Goal: Transaction & Acquisition: Obtain resource

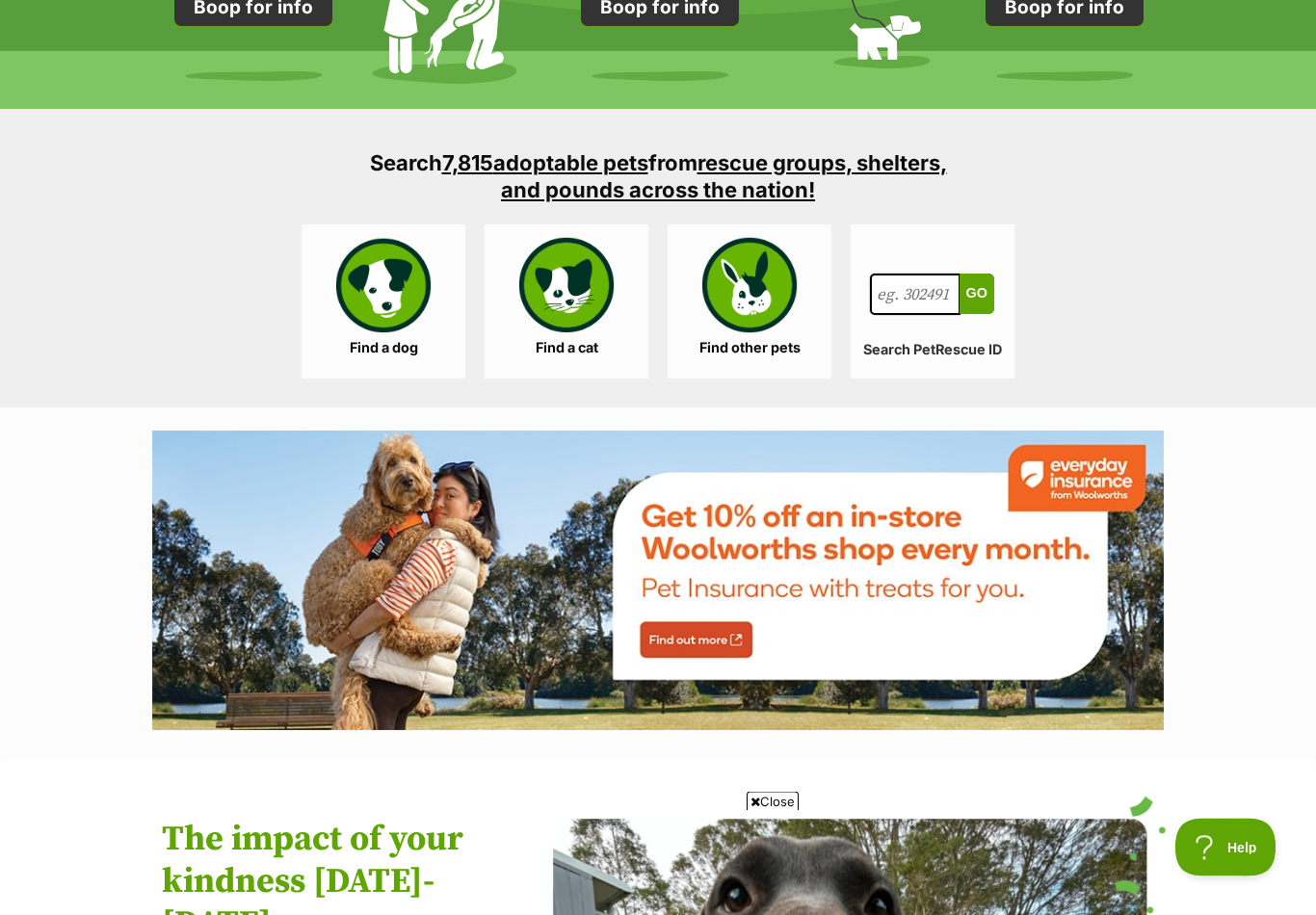
scroll to position [1750, 0]
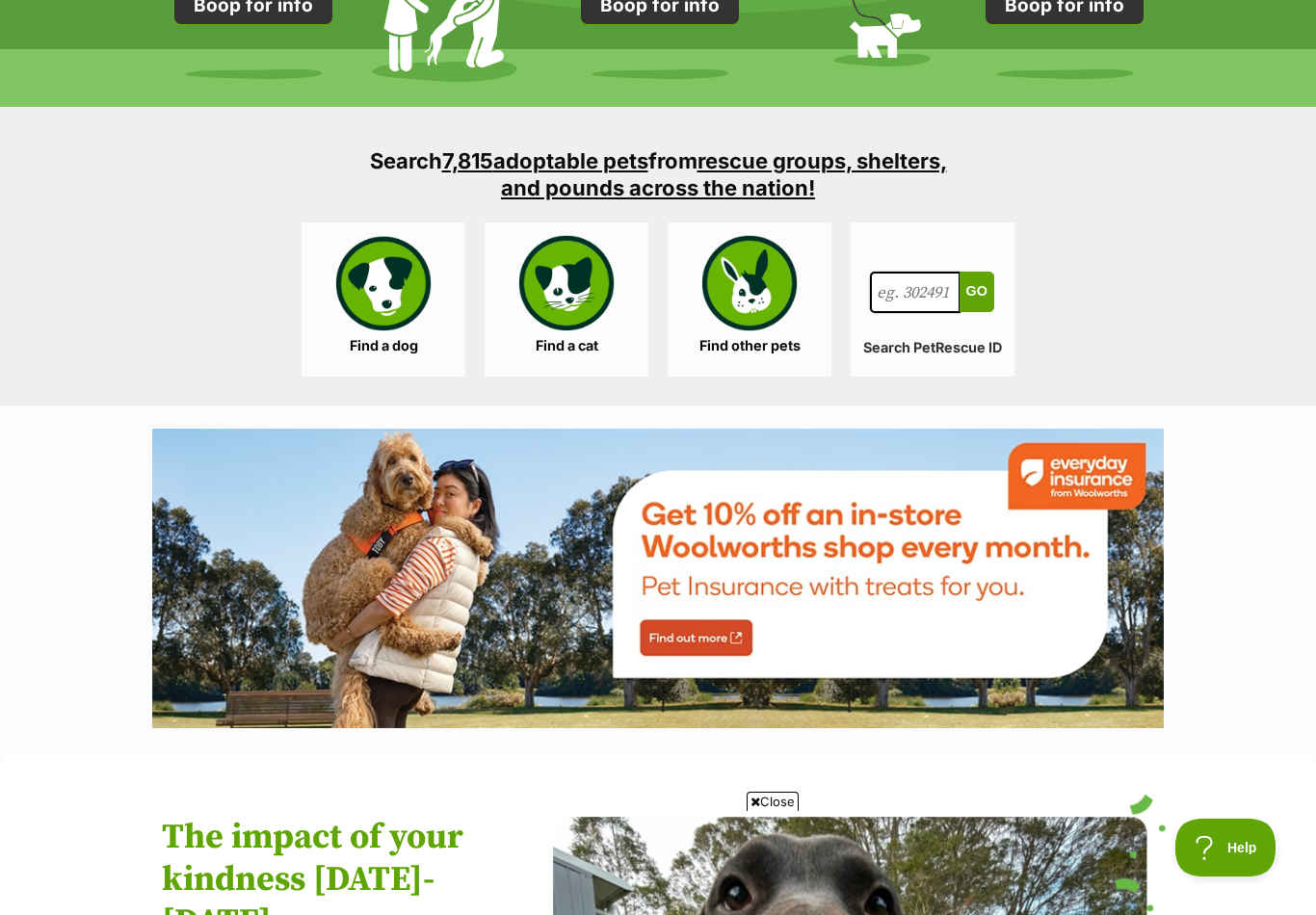
click at [577, 317] on link "Find a cat" at bounding box center [567, 300] width 164 height 154
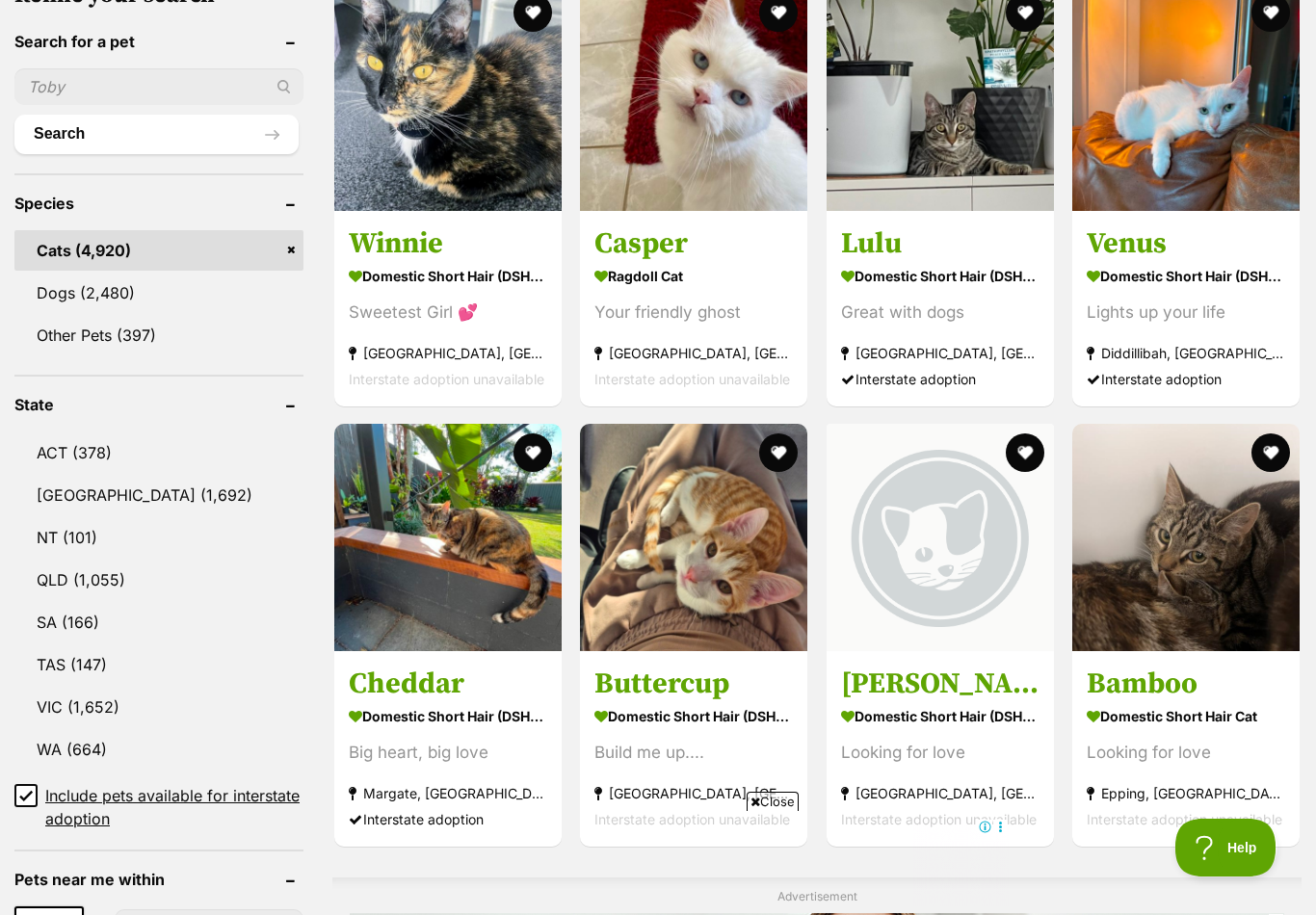
scroll to position [686, 0]
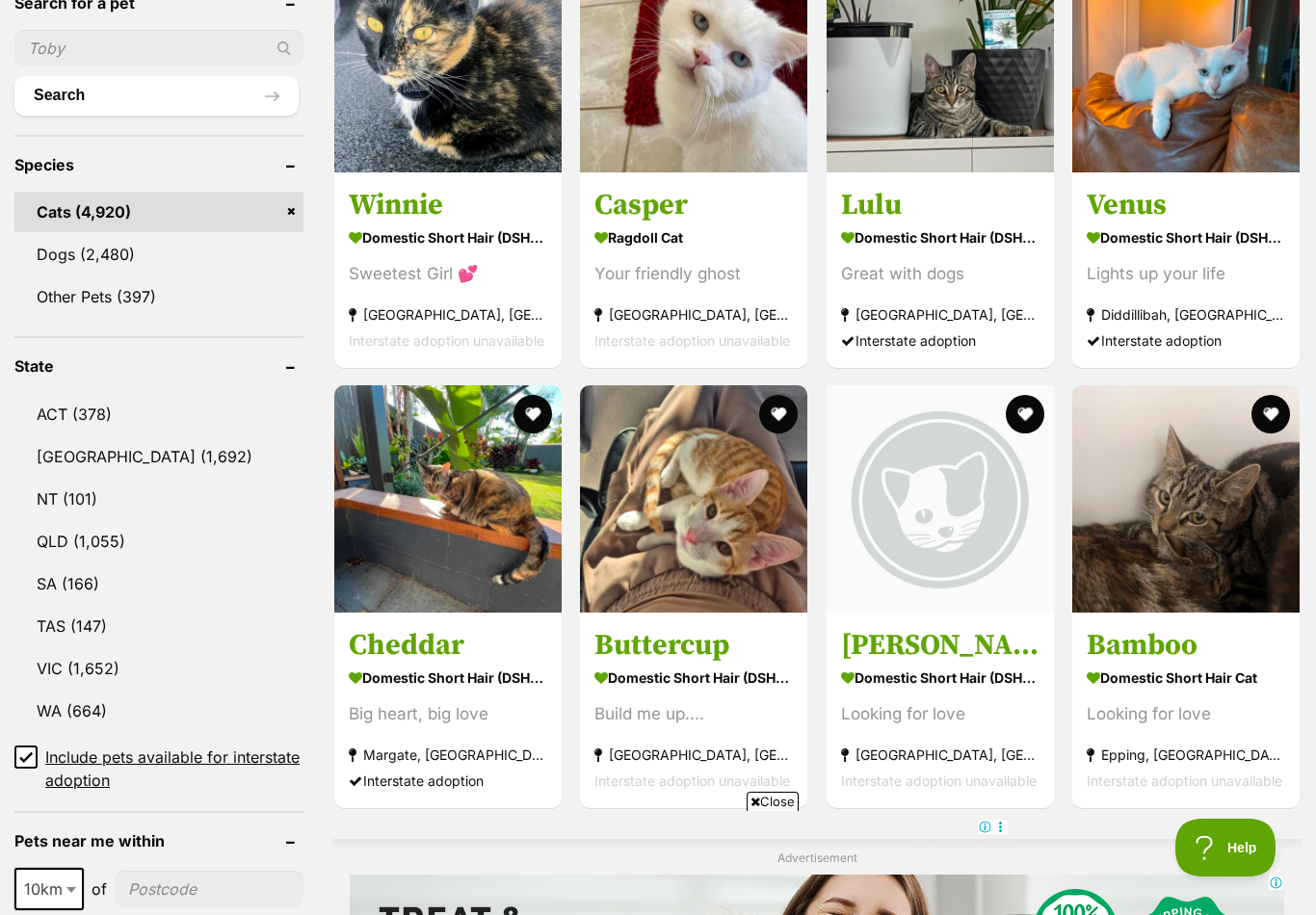
click at [120, 670] on link "VIC (1,652)" at bounding box center [159, 669] width 289 height 40
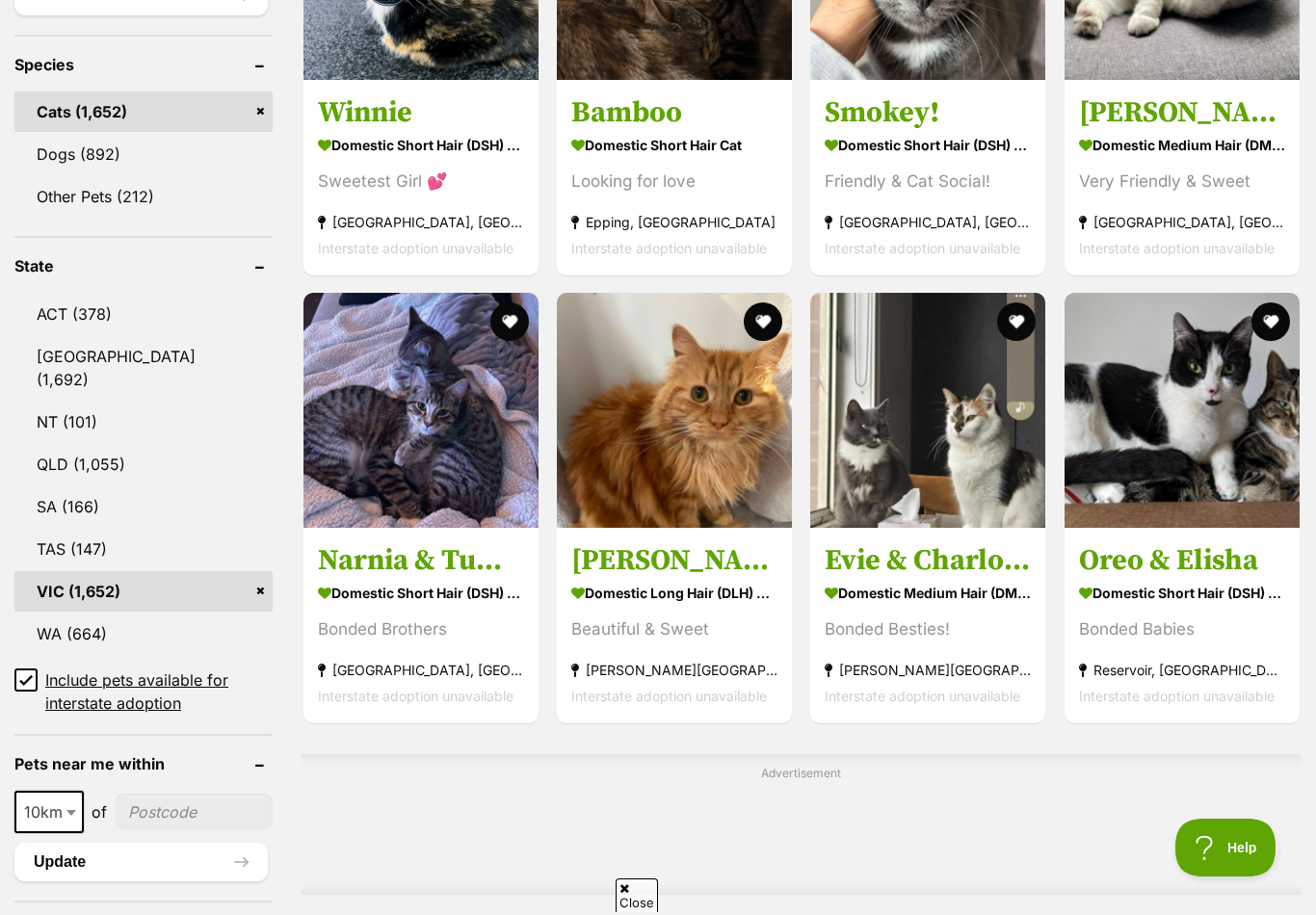
click at [156, 817] on input"] "postcode" at bounding box center [194, 813] width 158 height 37
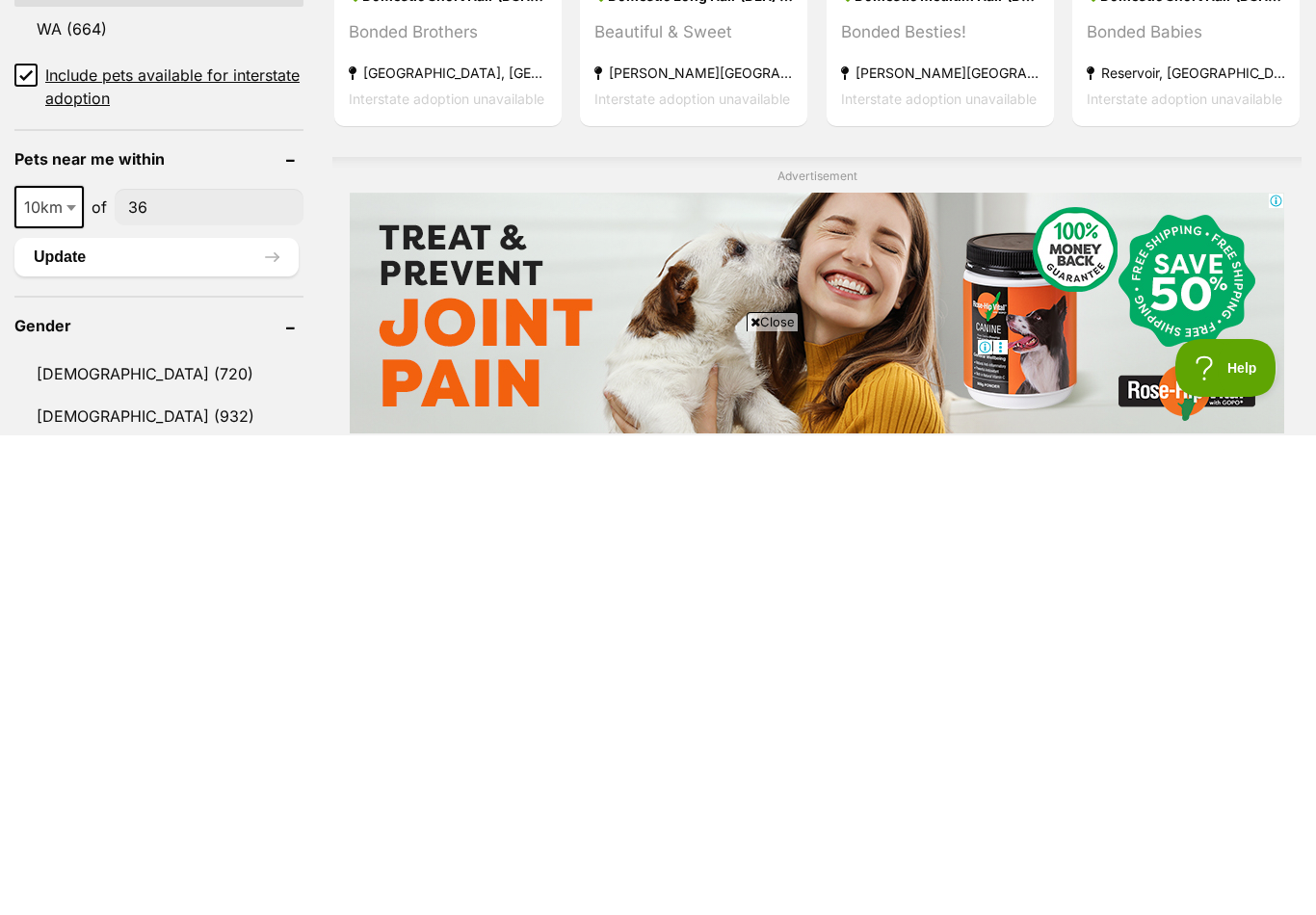
type input"] "3"
type input"] "3677"
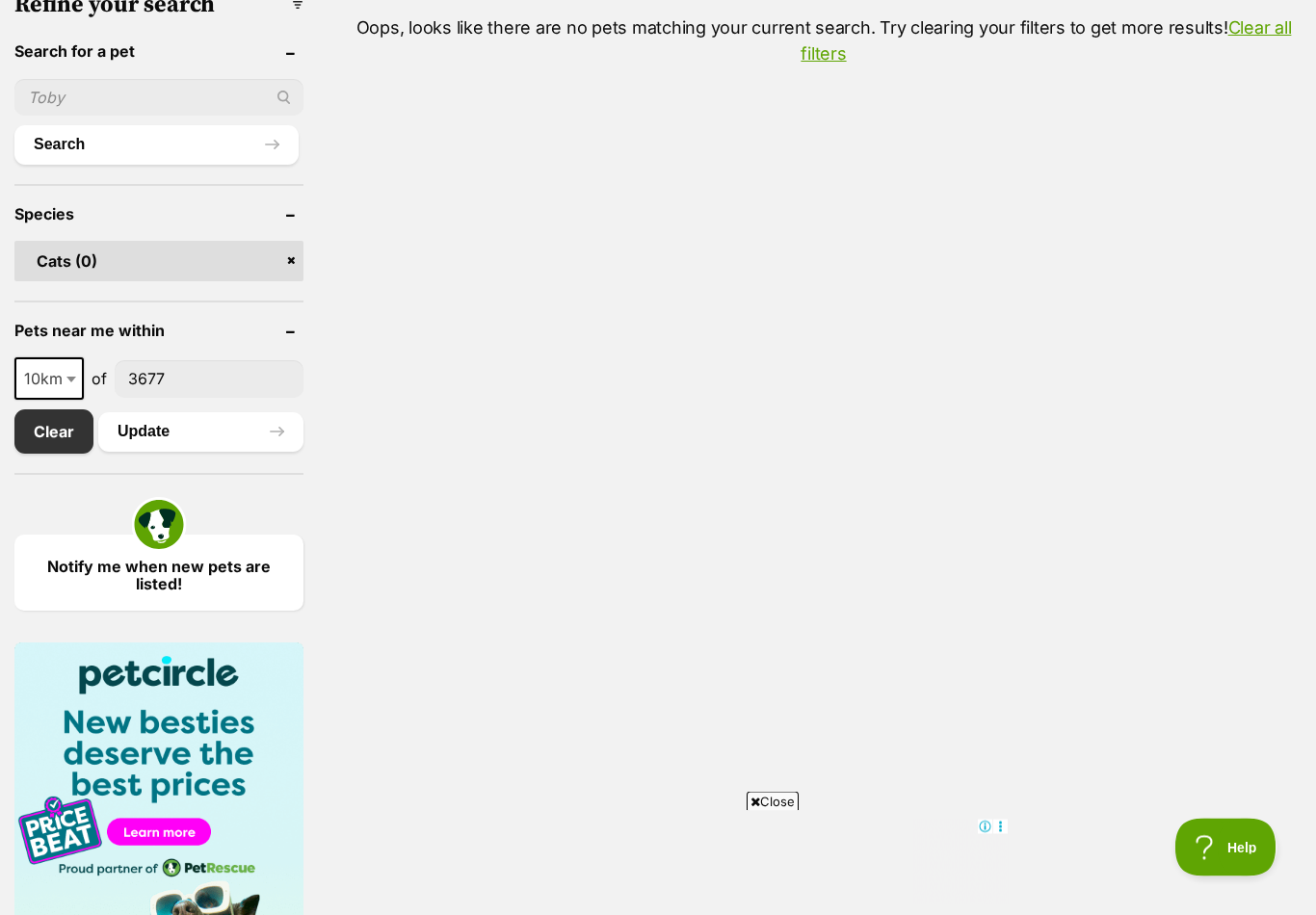
click at [80, 391] on span at bounding box center [73, 380] width 19 height 42
select select "250"
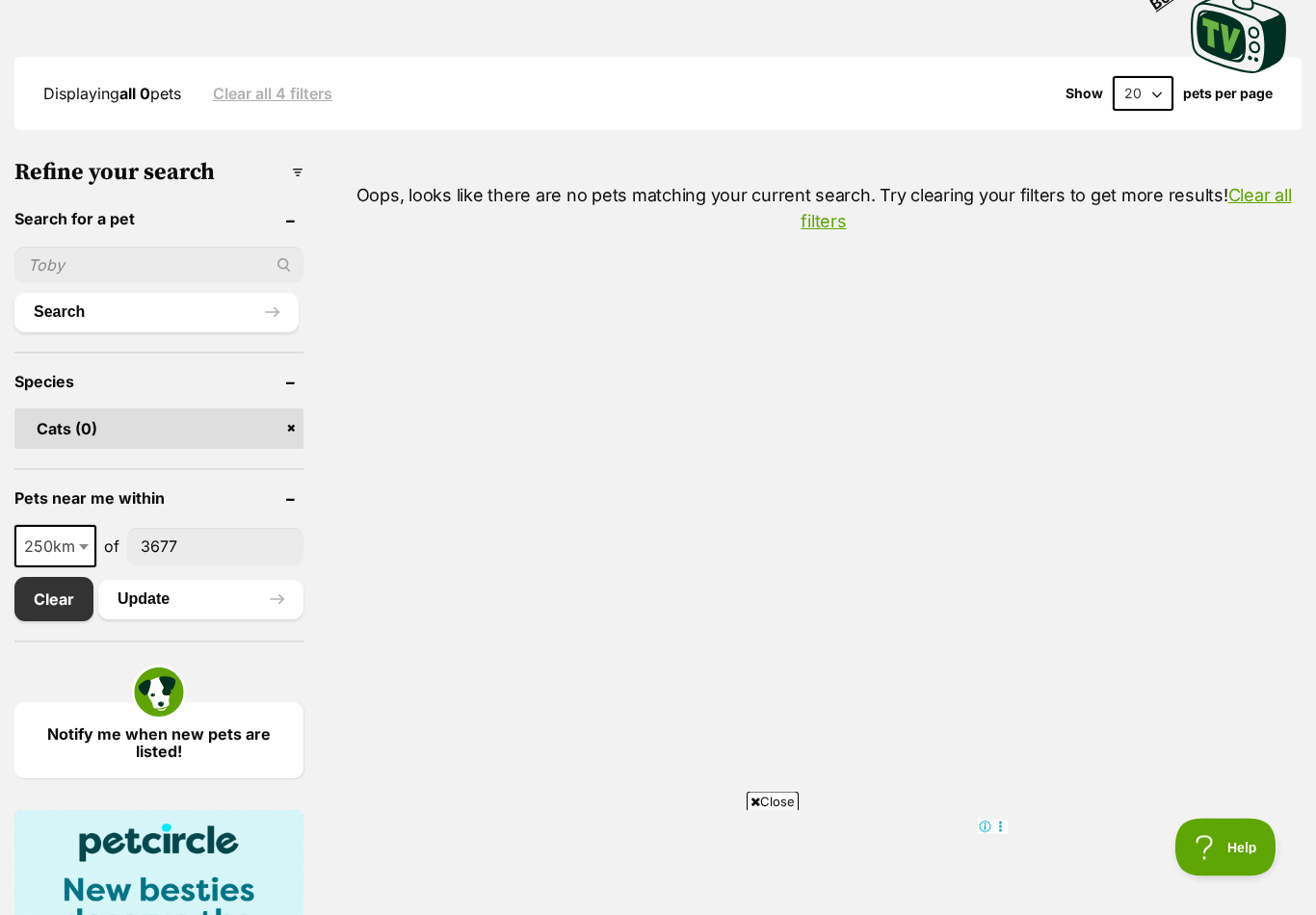
click at [217, 596] on button "Update" at bounding box center [201, 601] width 205 height 39
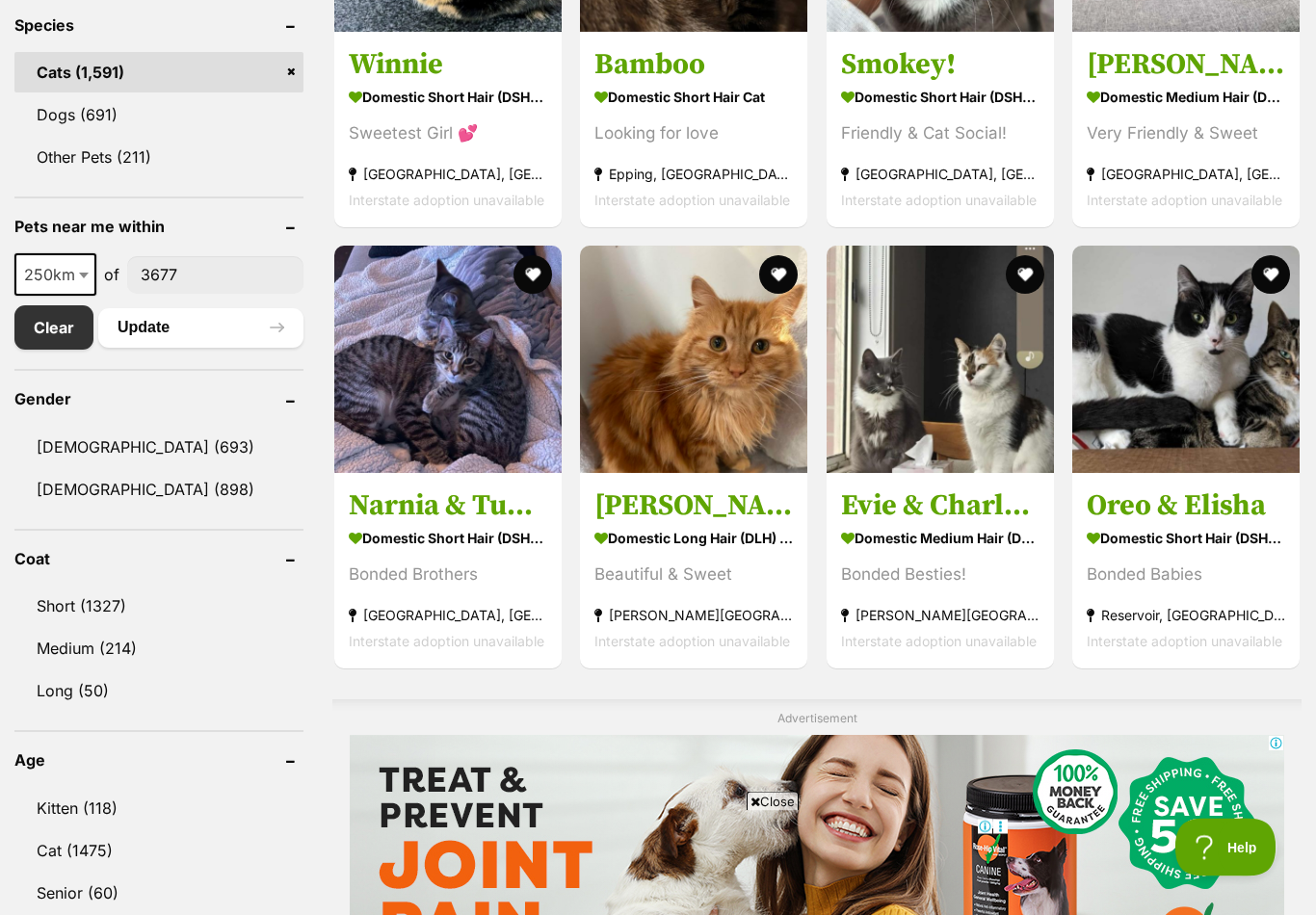
click at [67, 273] on span "250km" at bounding box center [55, 276] width 78 height 27
select select "100"
click at [188, 317] on button "Update" at bounding box center [201, 328] width 205 height 39
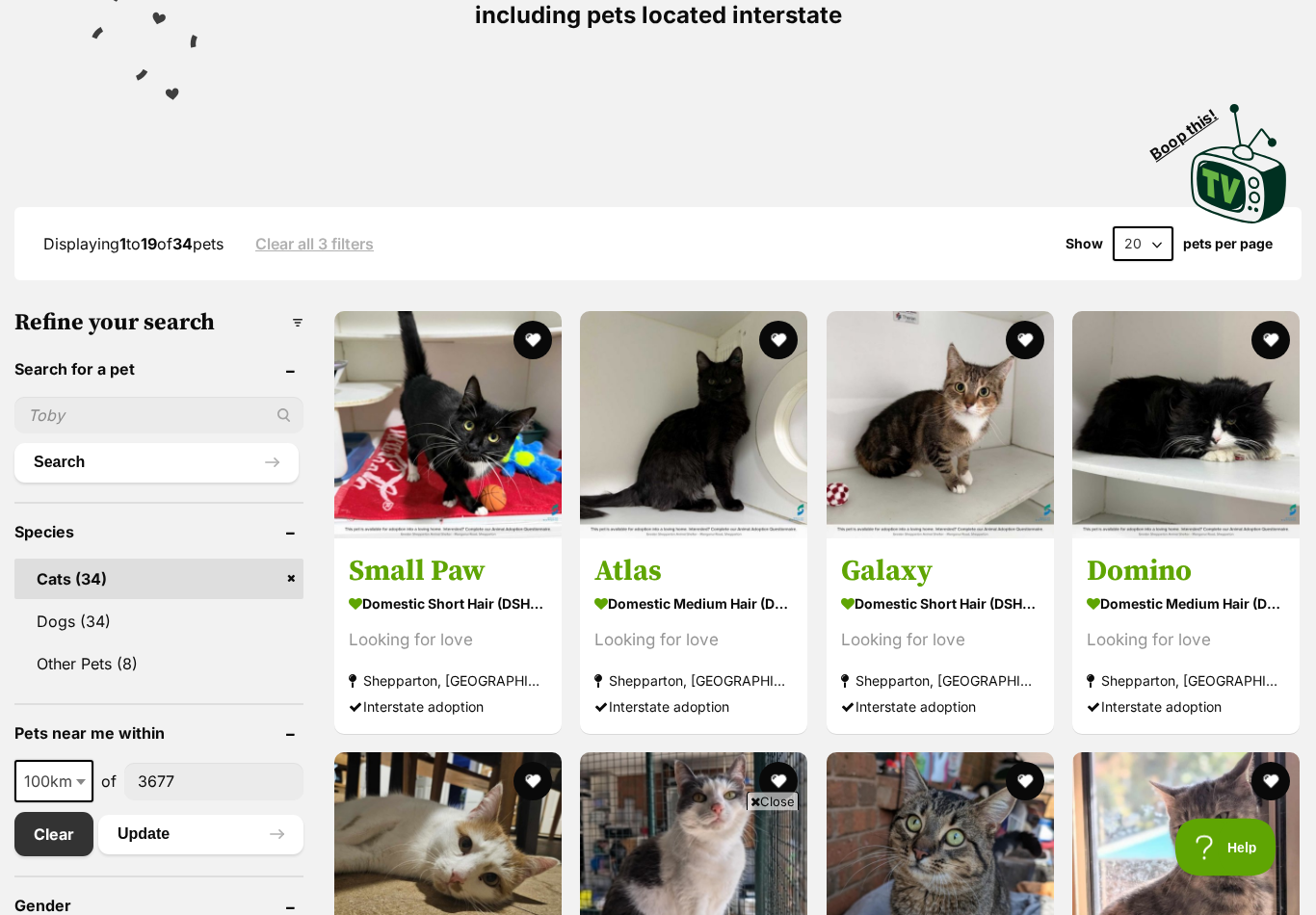
scroll to position [312, 0]
click at [705, 484] on img at bounding box center [694, 425] width 228 height 228
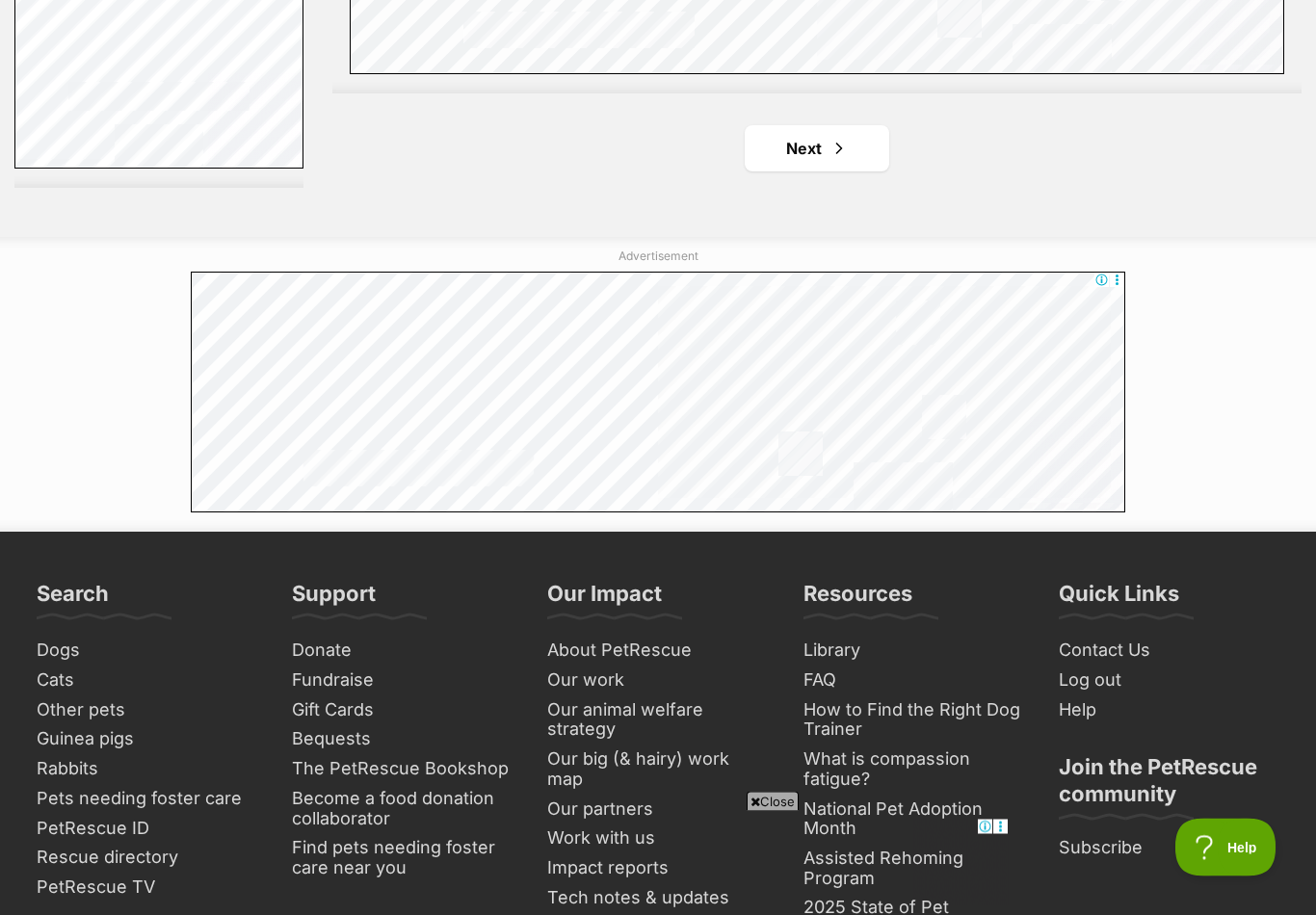
scroll to position [3573, 0]
click at [846, 158] on span "Next page" at bounding box center [840, 148] width 19 height 23
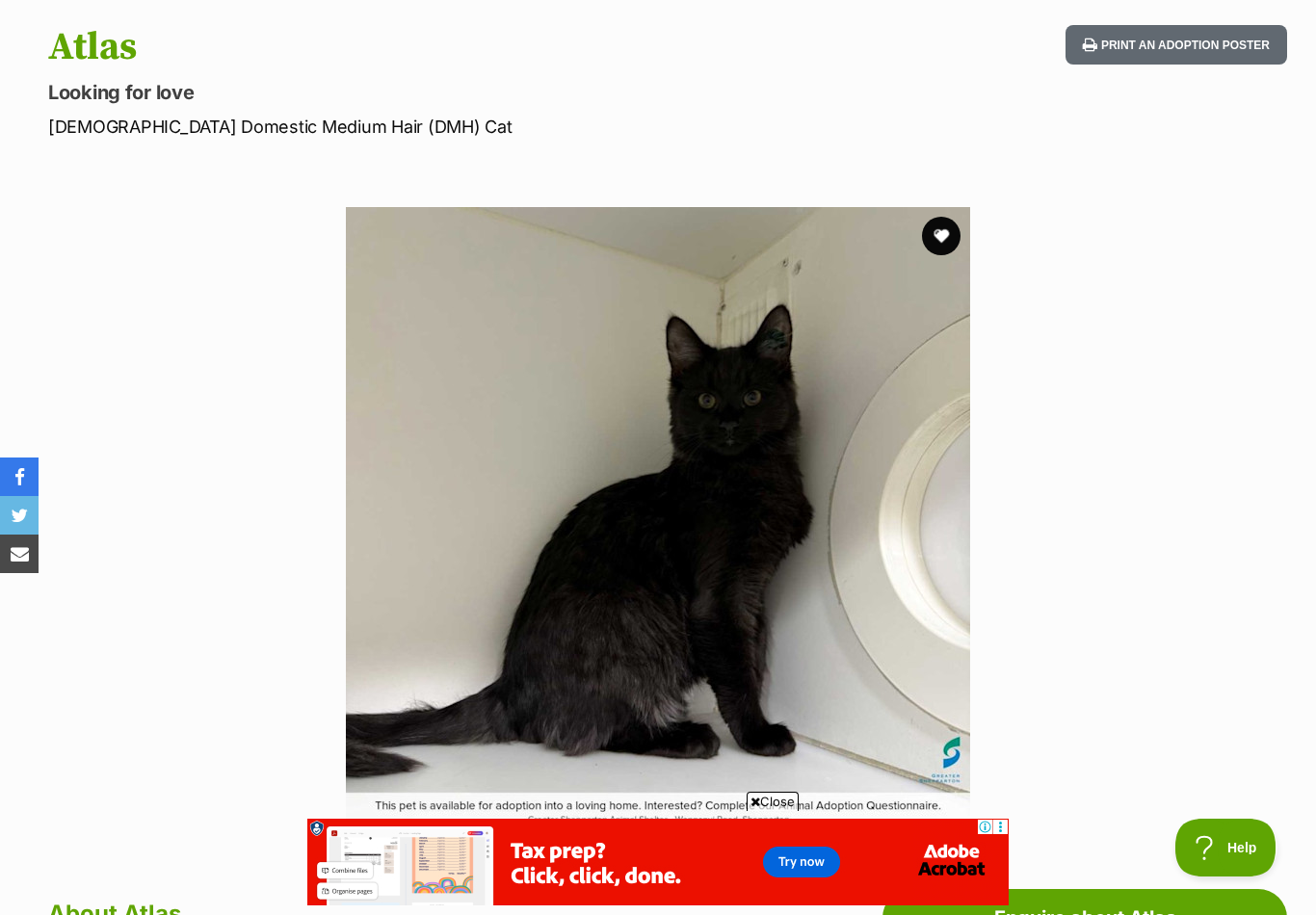
scroll to position [195, 0]
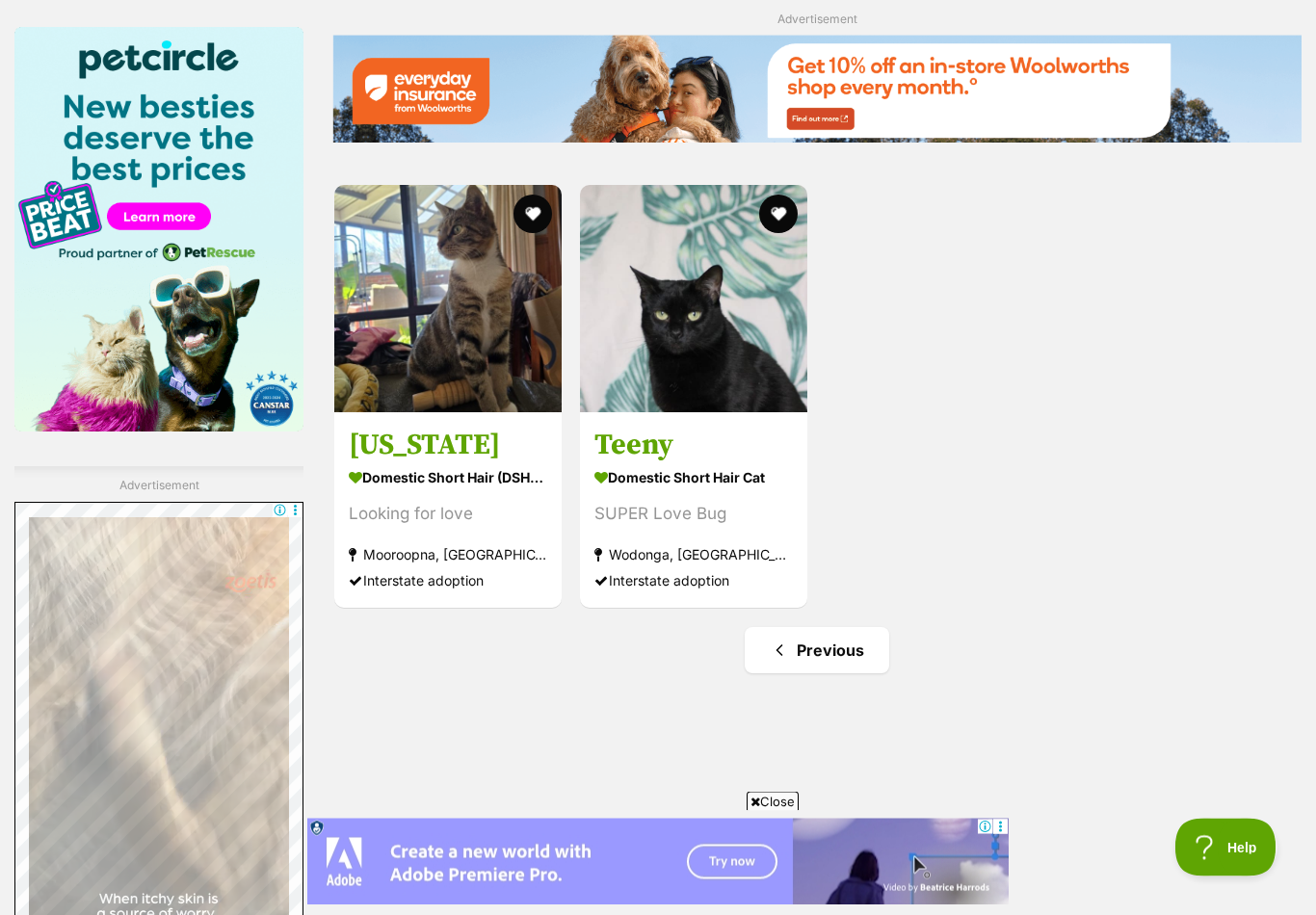
scroll to position [2413, 0]
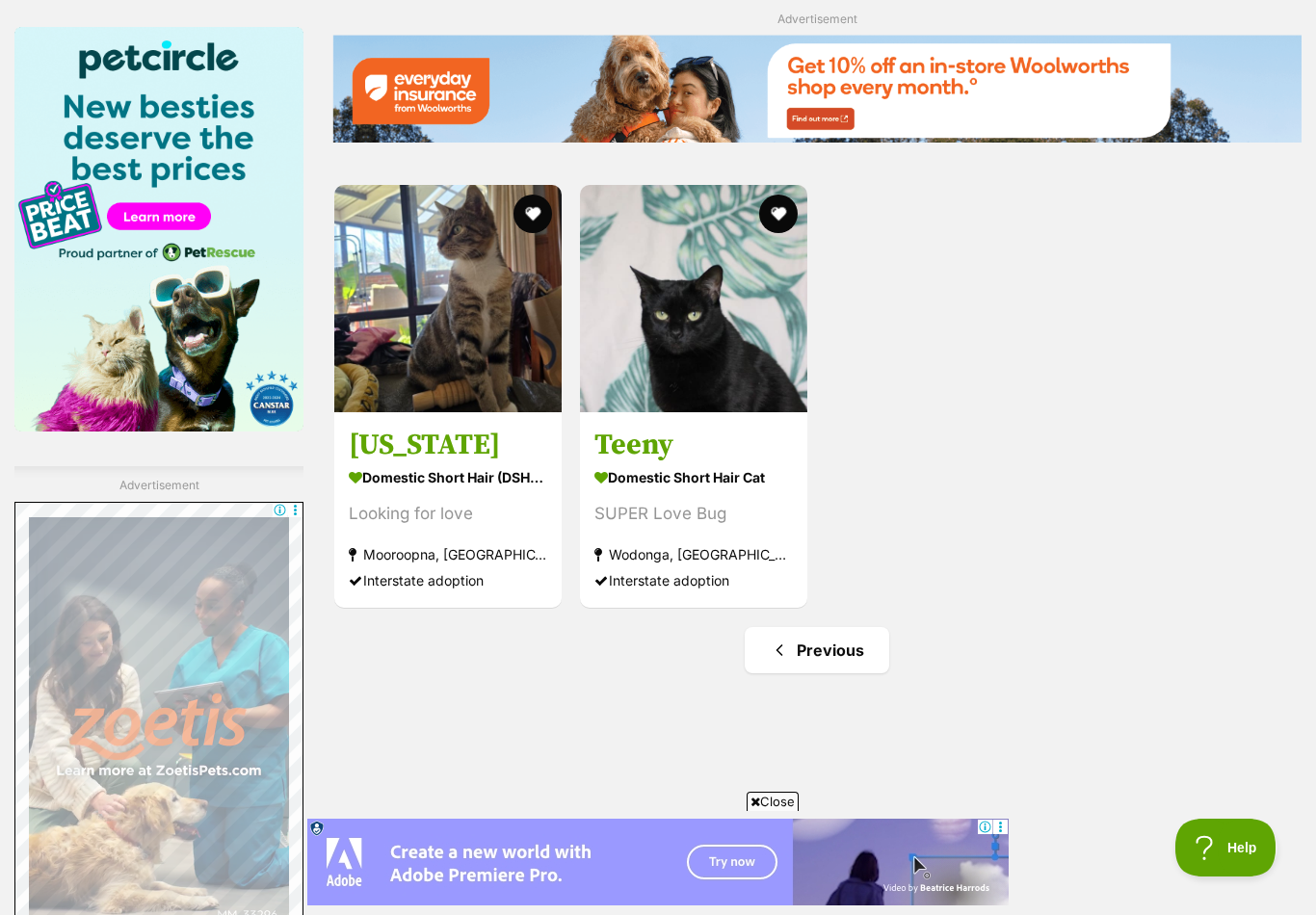
click at [704, 373] on img at bounding box center [694, 299] width 228 height 228
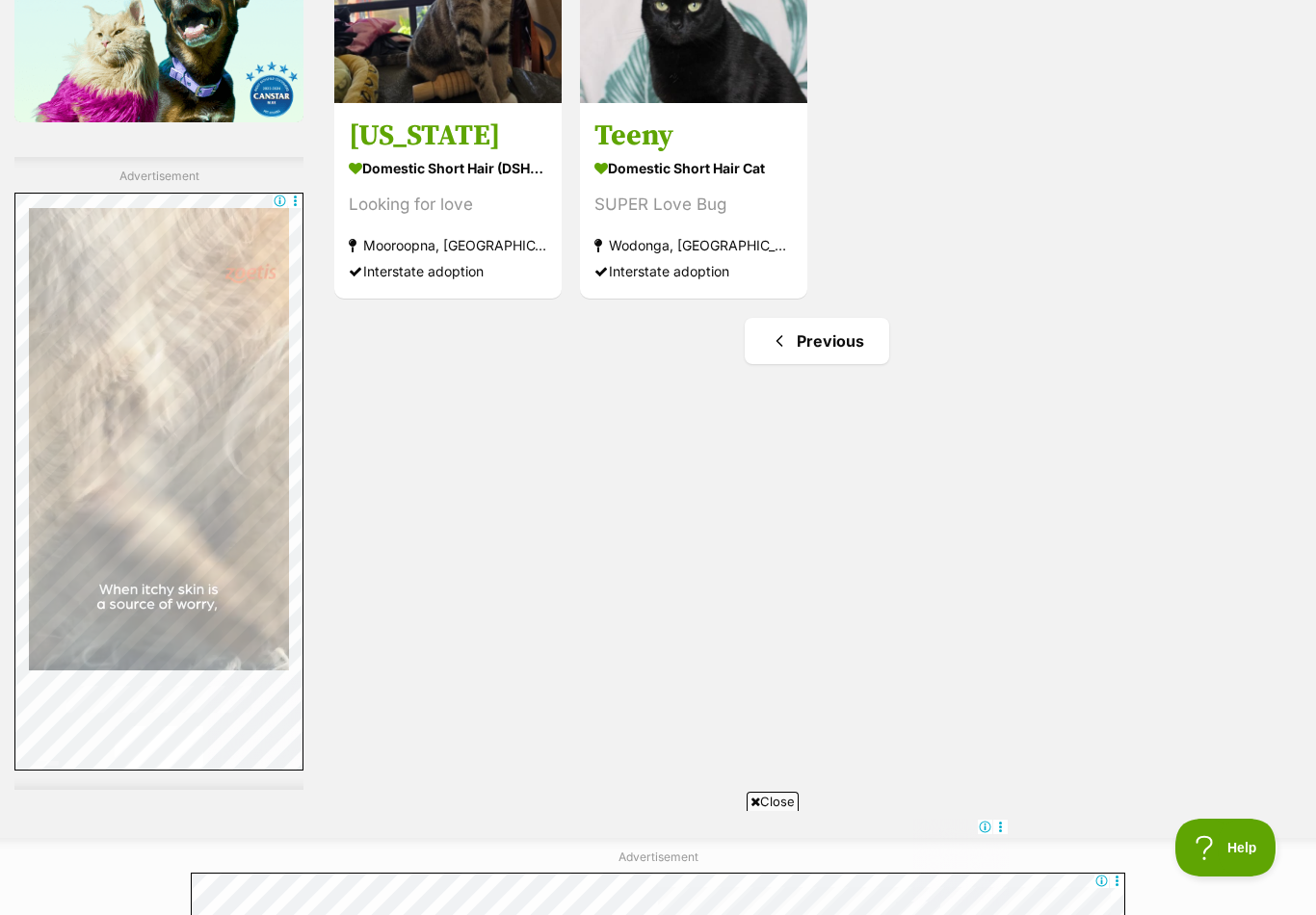
scroll to position [2721, 0]
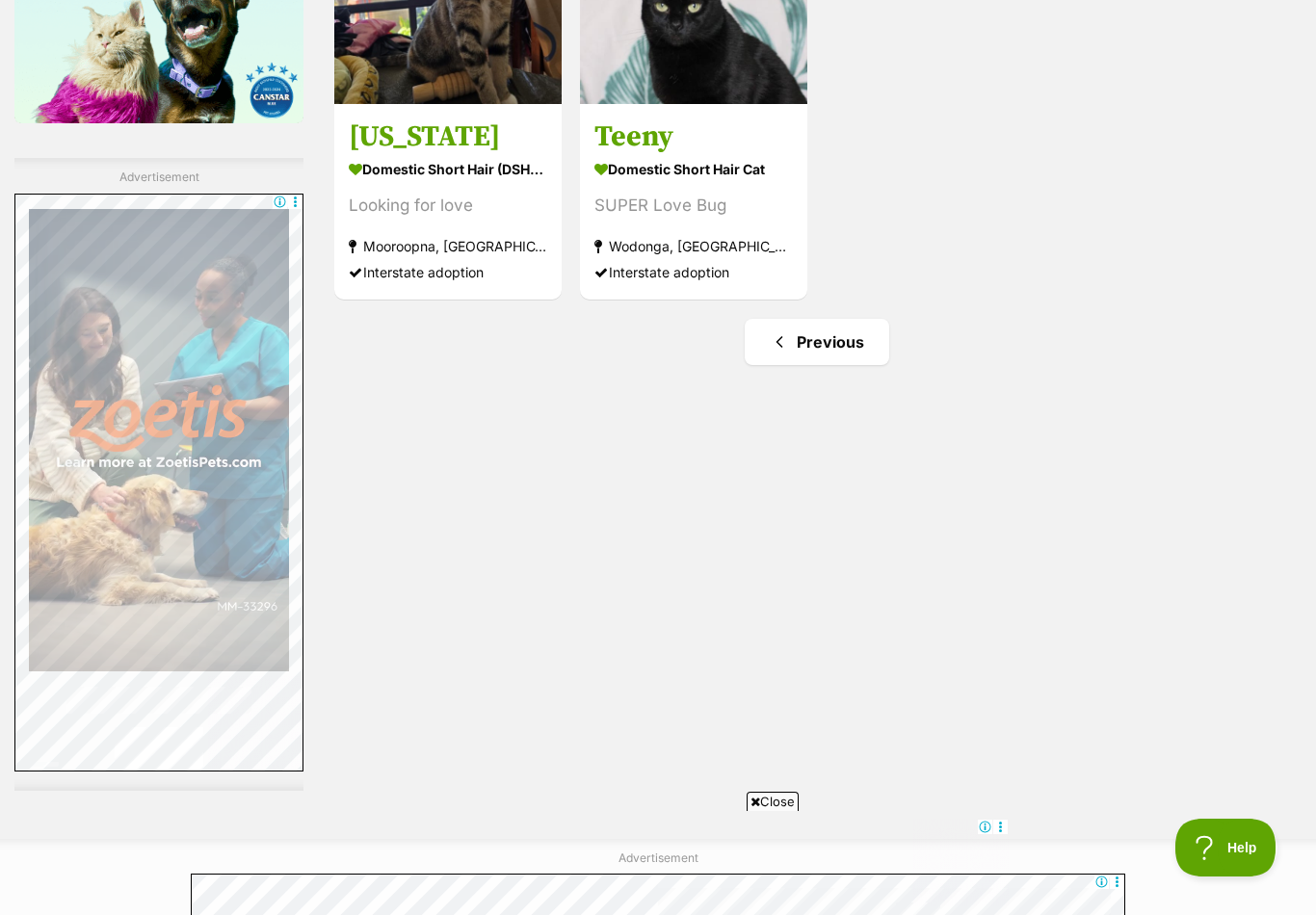
click at [796, 365] on link "Previous" at bounding box center [818, 342] width 145 height 46
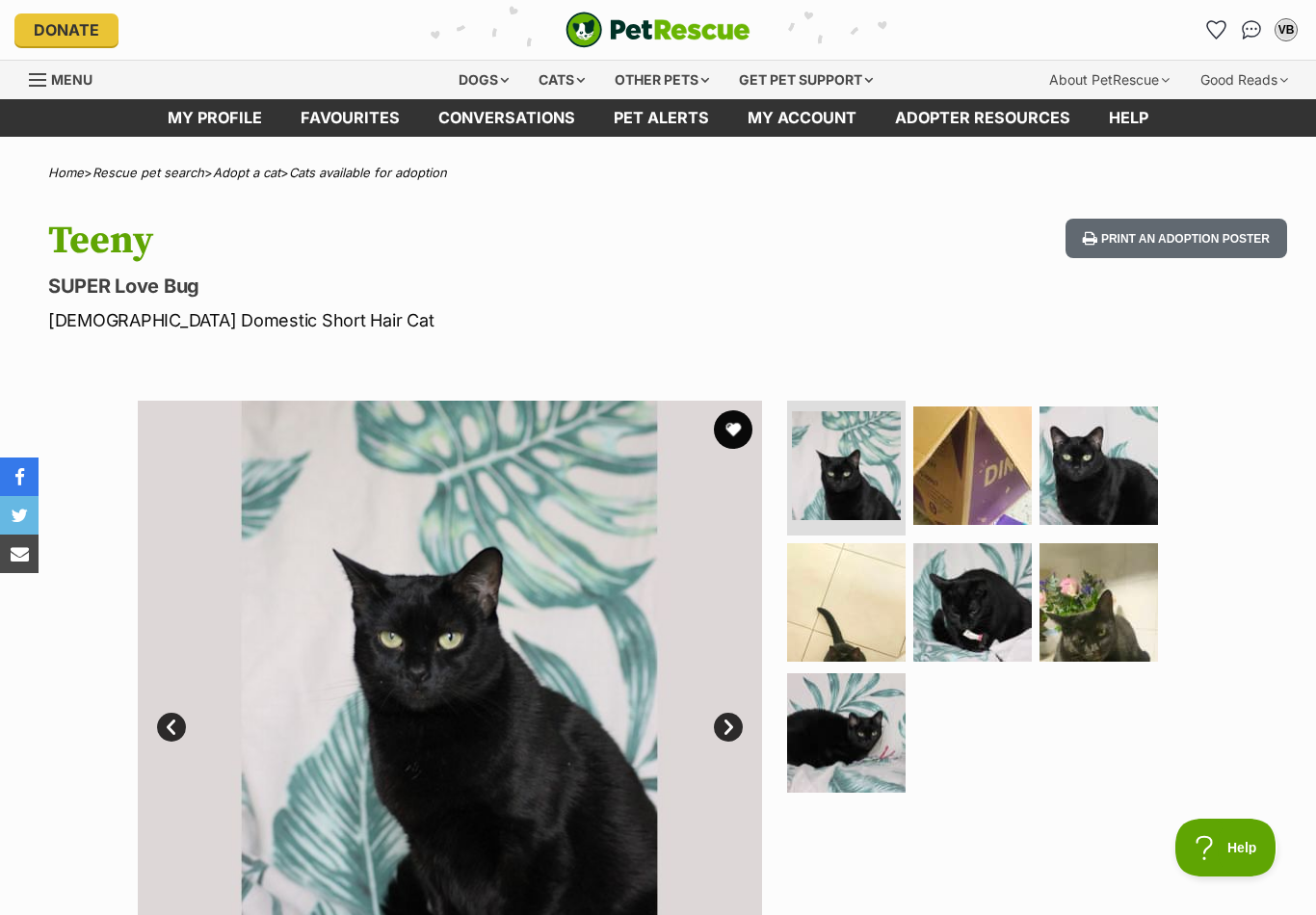
click at [1022, 477] on img at bounding box center [972, 466] width 119 height 119
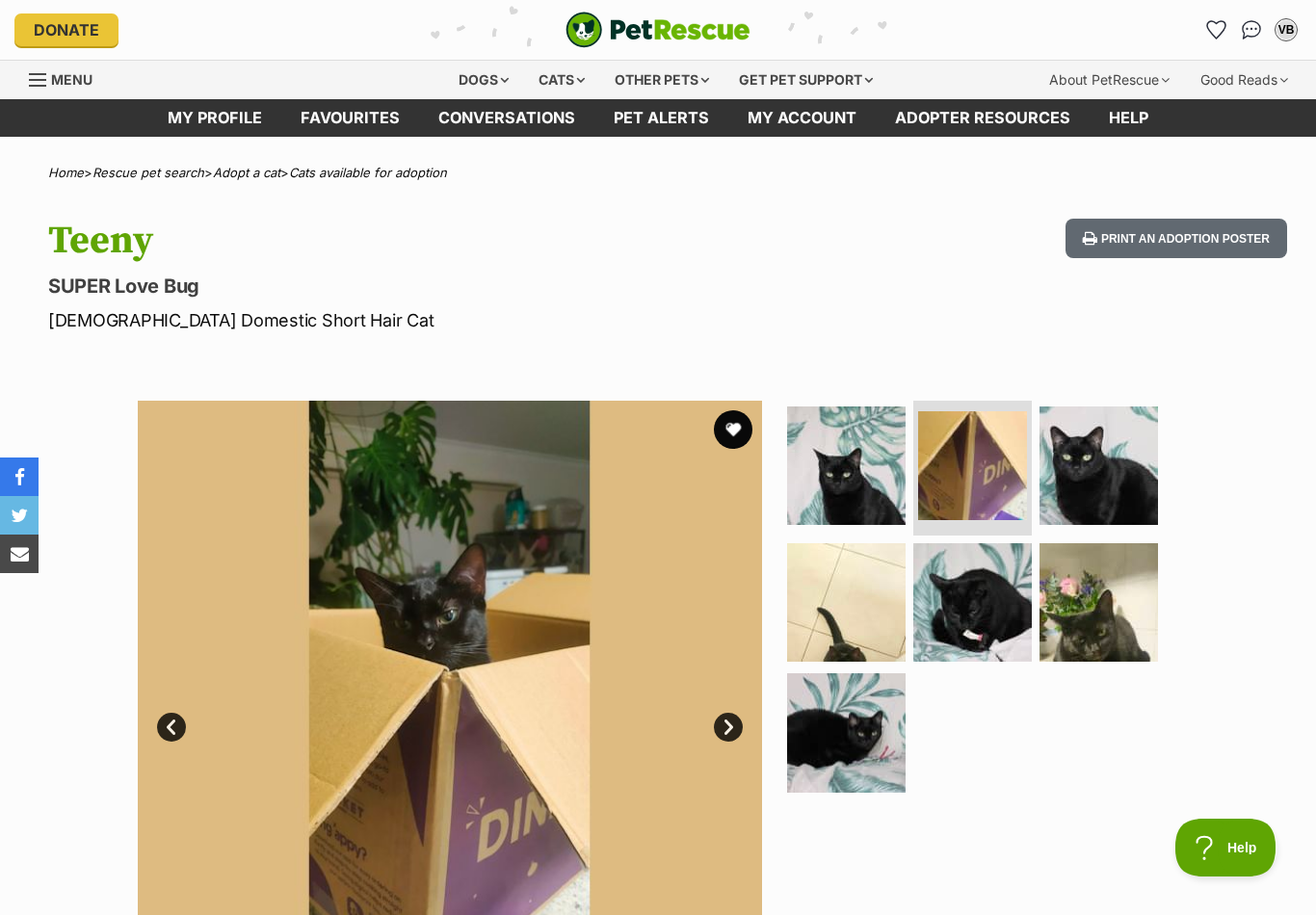
click at [1078, 467] on img at bounding box center [1098, 466] width 119 height 119
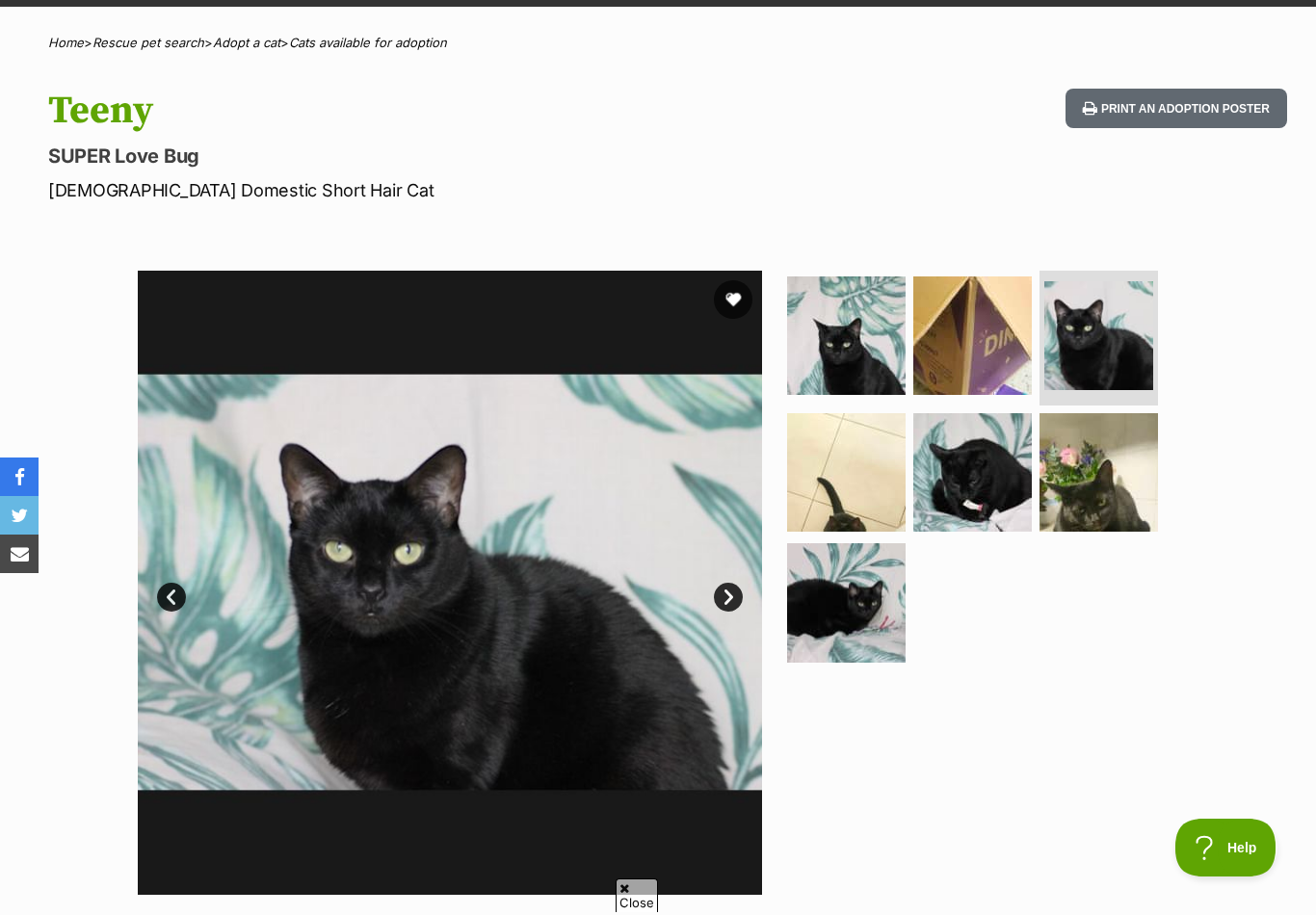
click at [904, 484] on img at bounding box center [846, 472] width 119 height 119
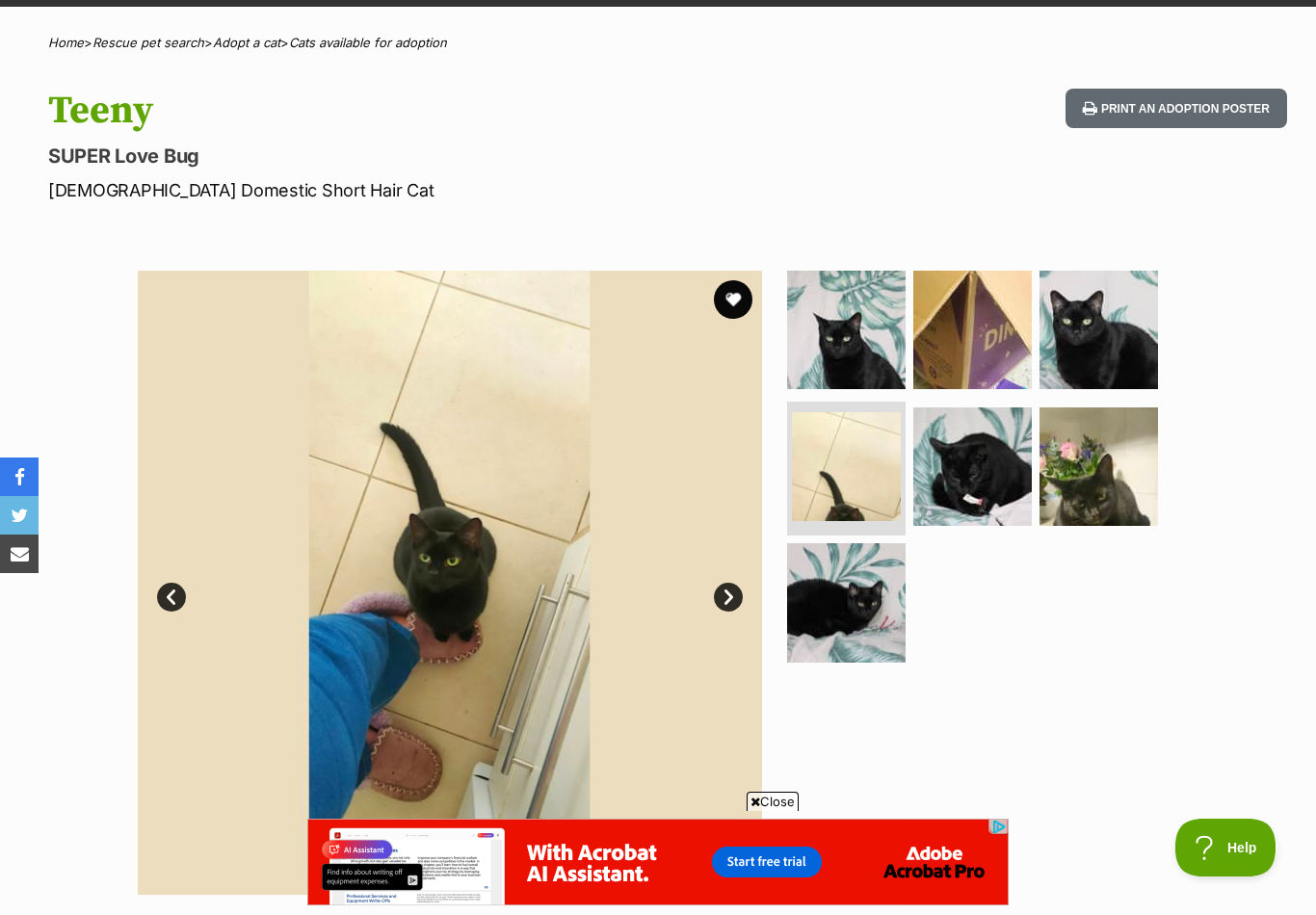
click at [974, 478] on img at bounding box center [972, 467] width 119 height 119
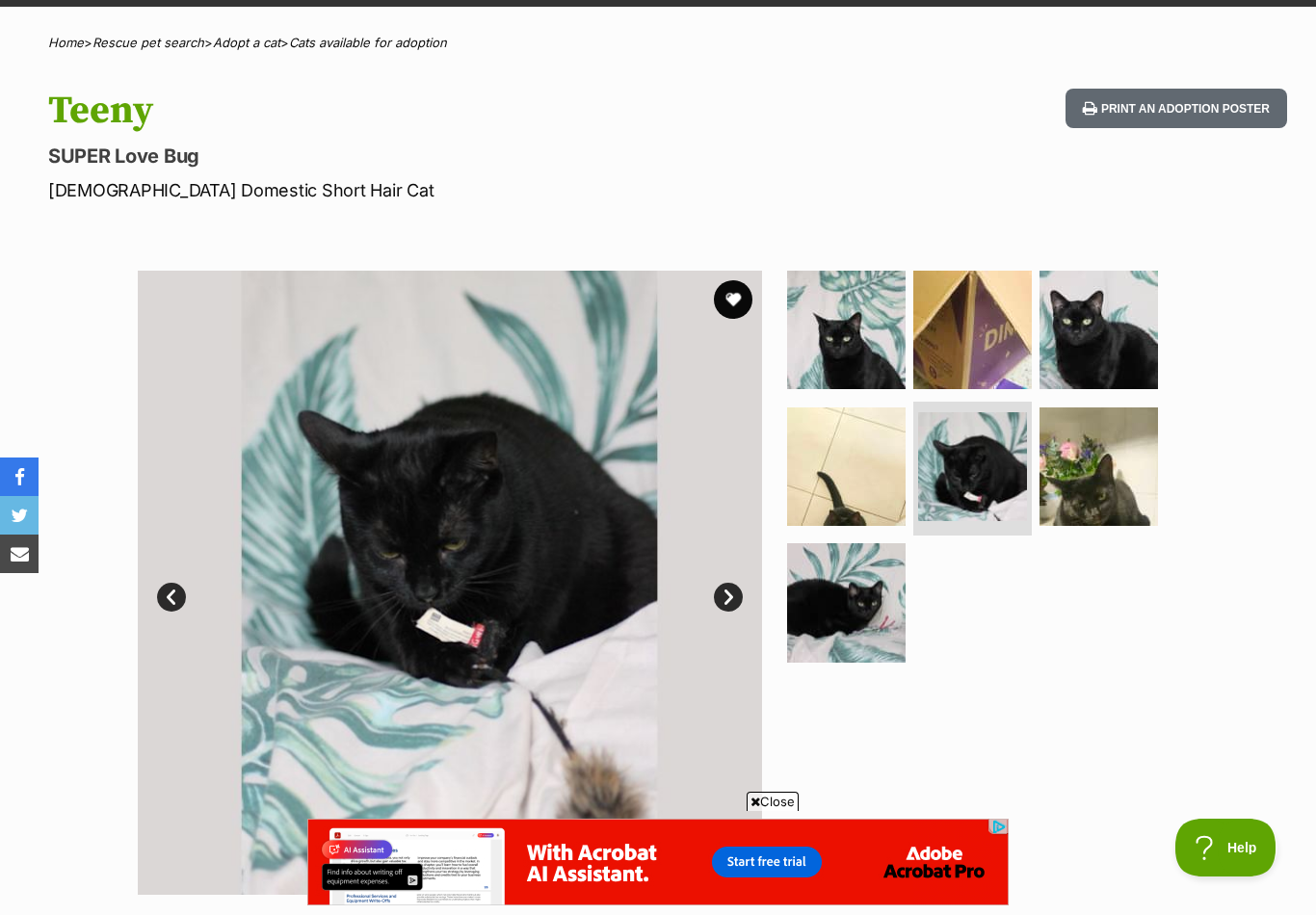
click at [1103, 464] on img at bounding box center [1098, 467] width 119 height 119
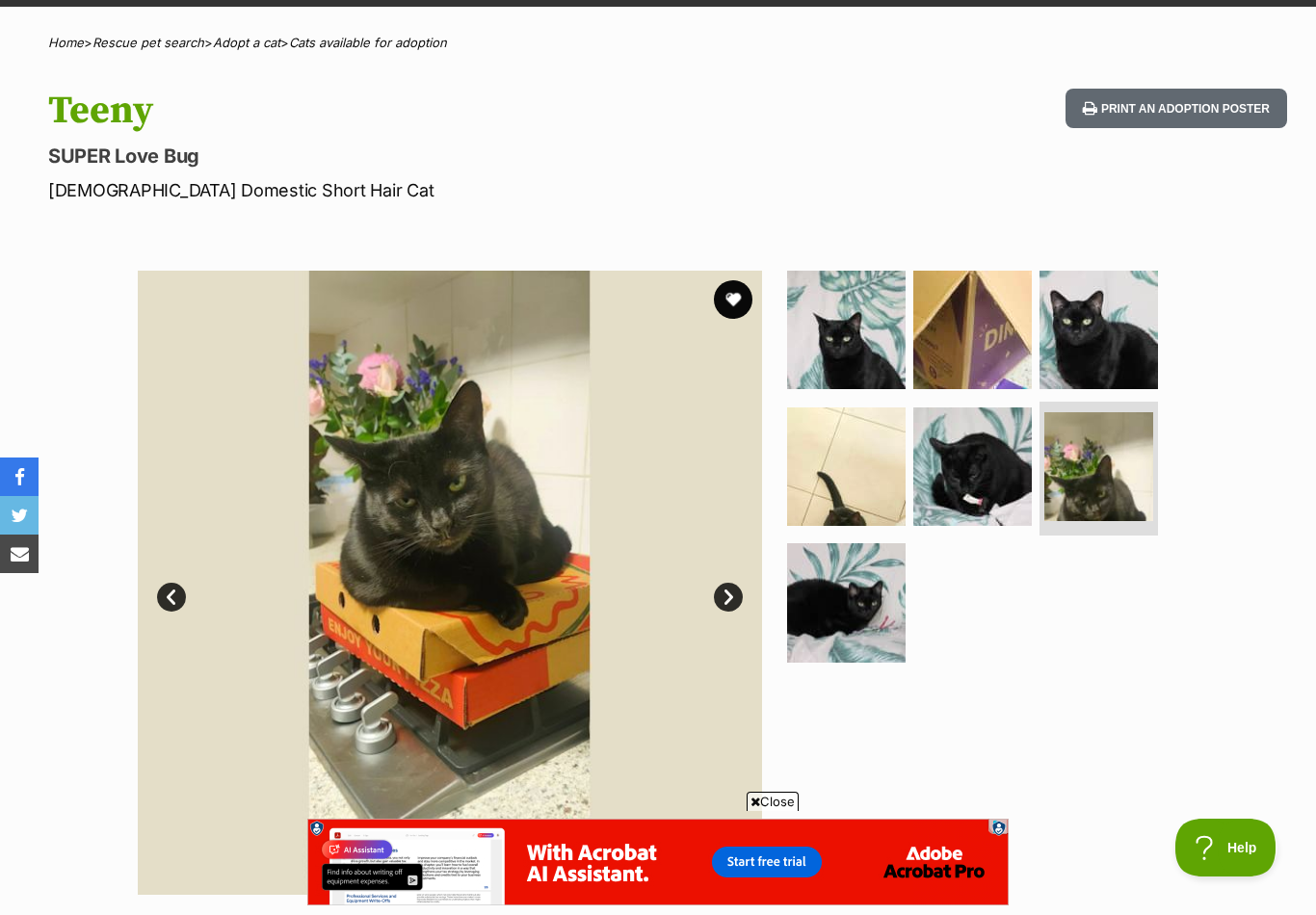
click at [864, 606] on img at bounding box center [846, 603] width 119 height 119
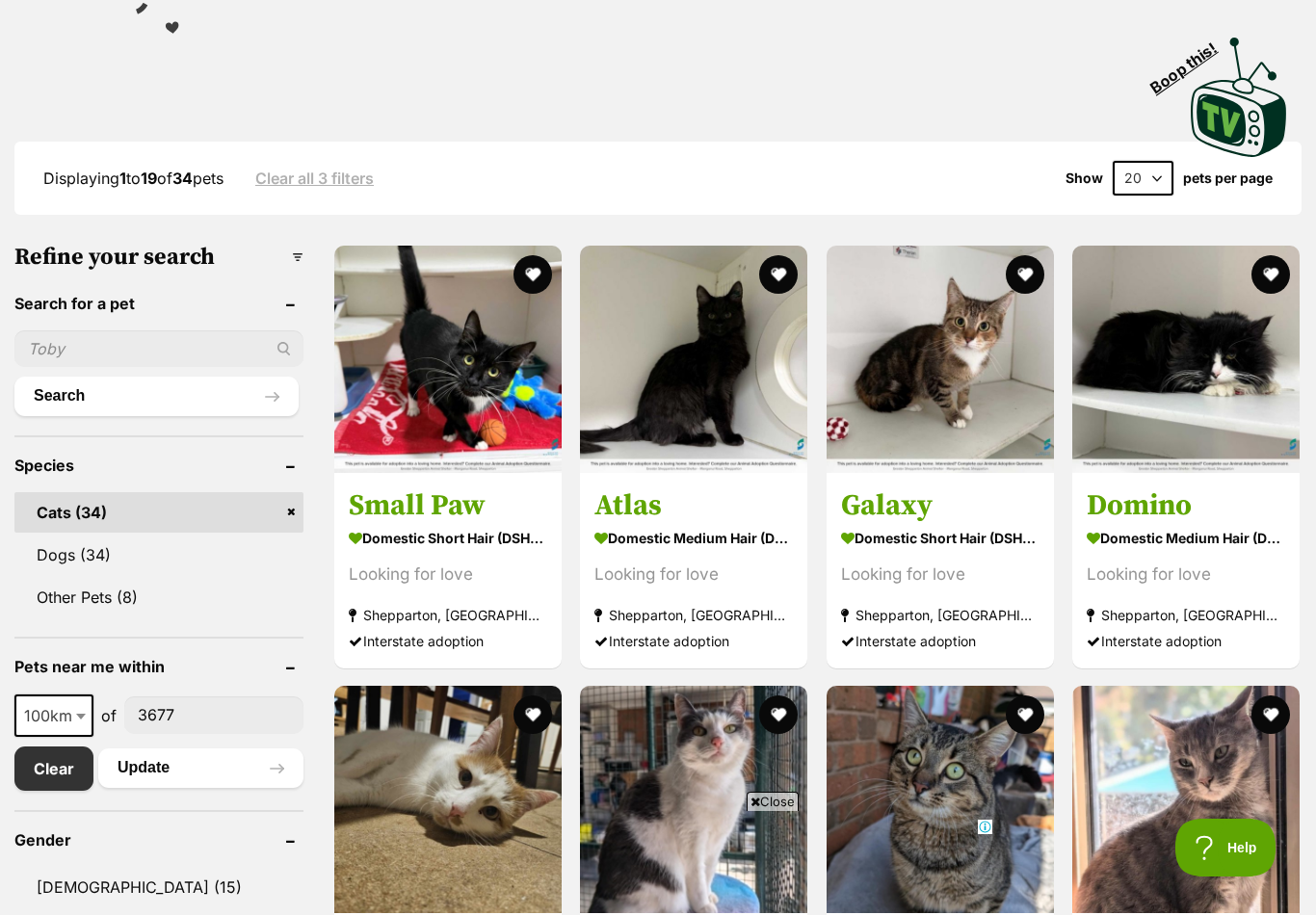
click at [660, 414] on img at bounding box center [694, 360] width 228 height 228
click at [641, 417] on img at bounding box center [694, 360] width 228 height 228
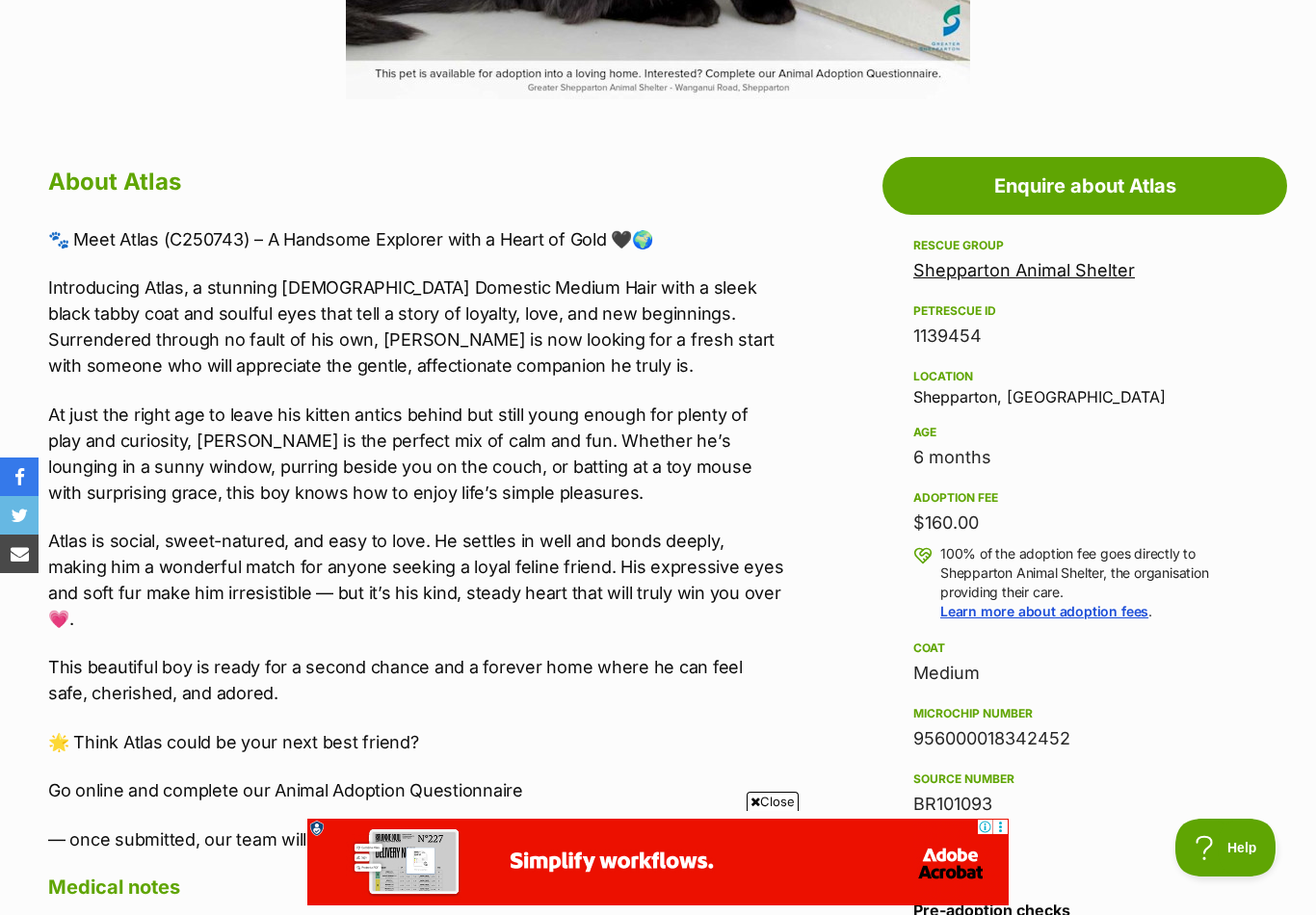
click at [955, 272] on link "Shepparton Animal Shelter" at bounding box center [1024, 270] width 222 height 20
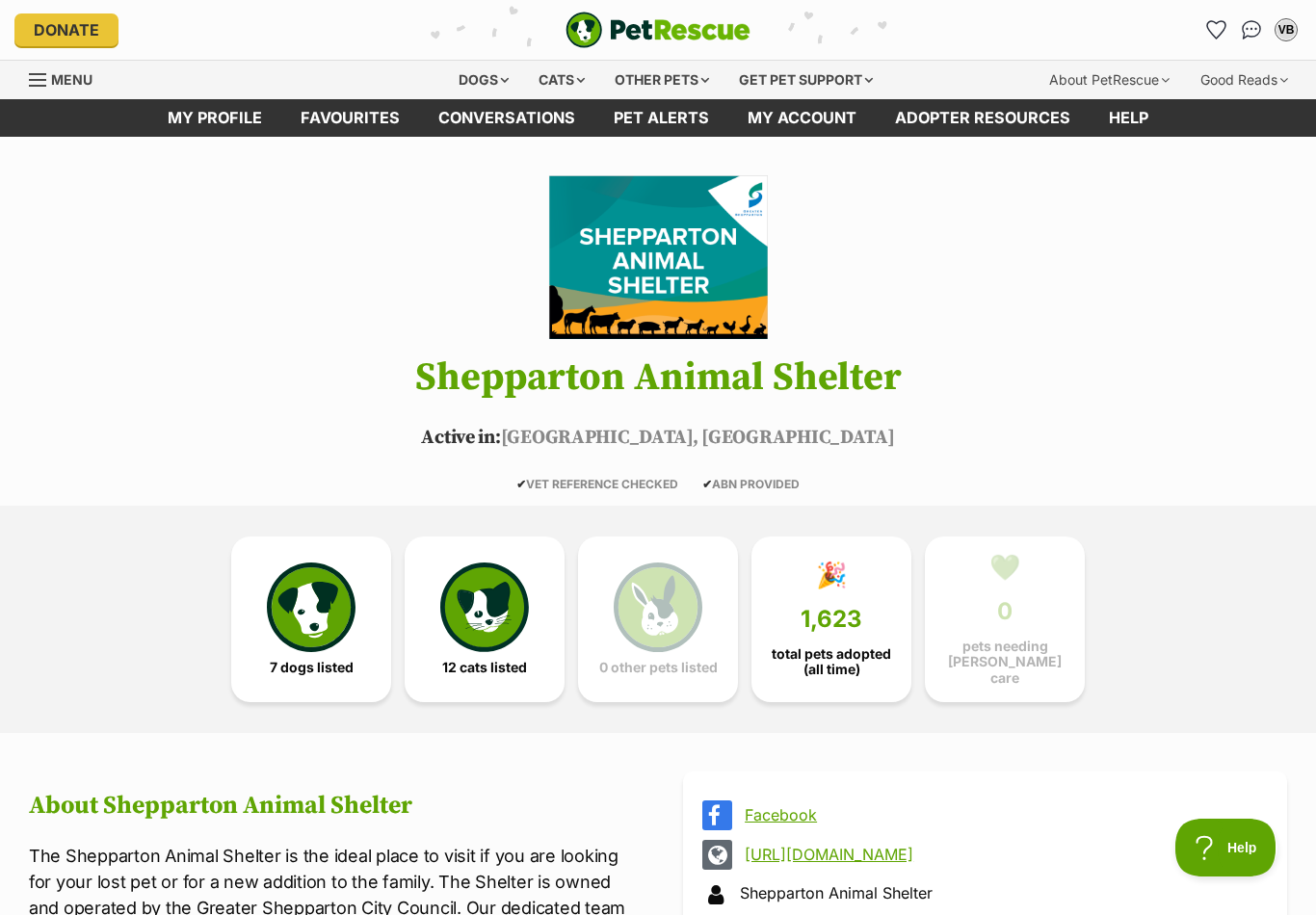
click at [805, 606] on span "1,623" at bounding box center [832, 620] width 62 height 27
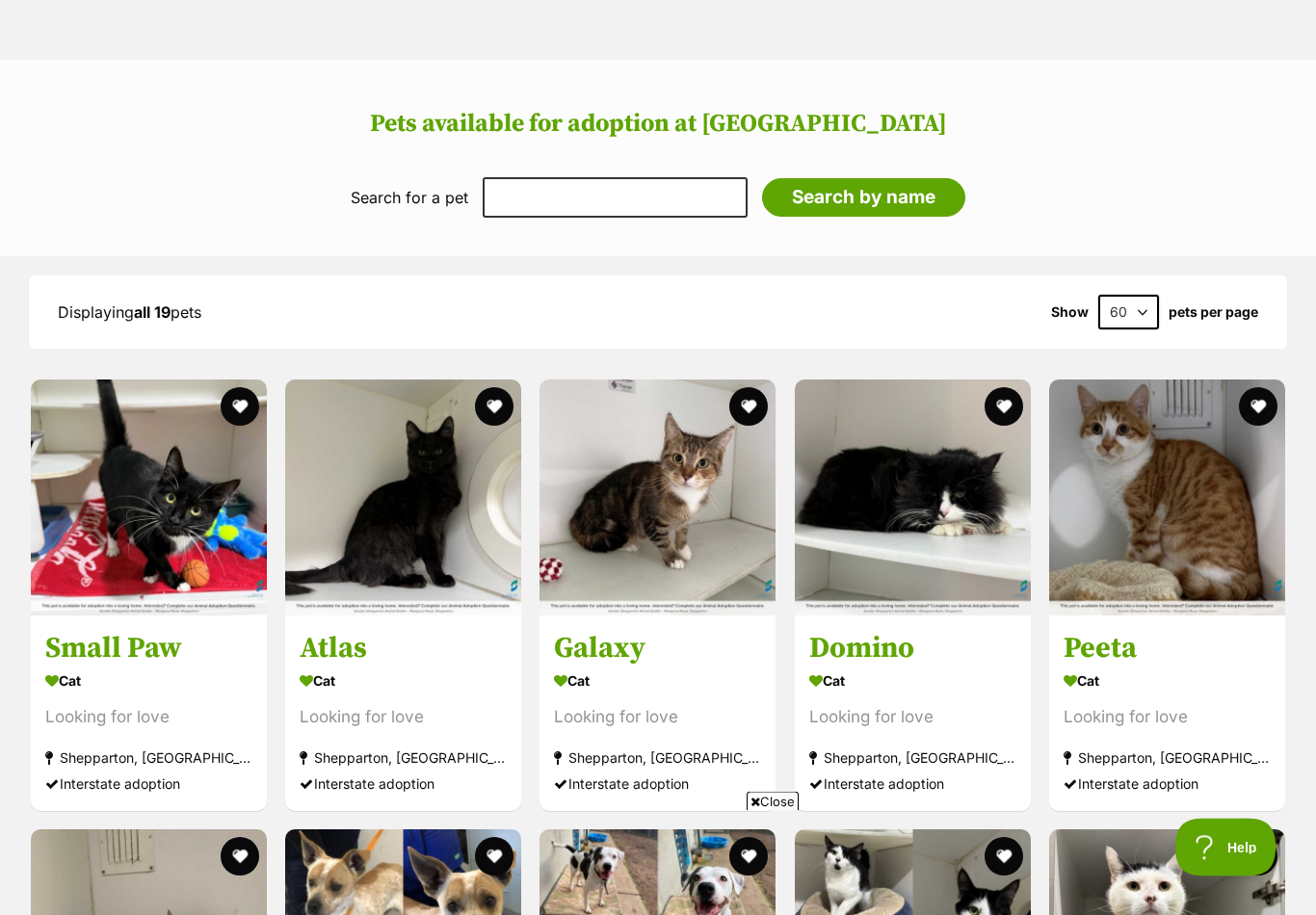
scroll to position [1556, 0]
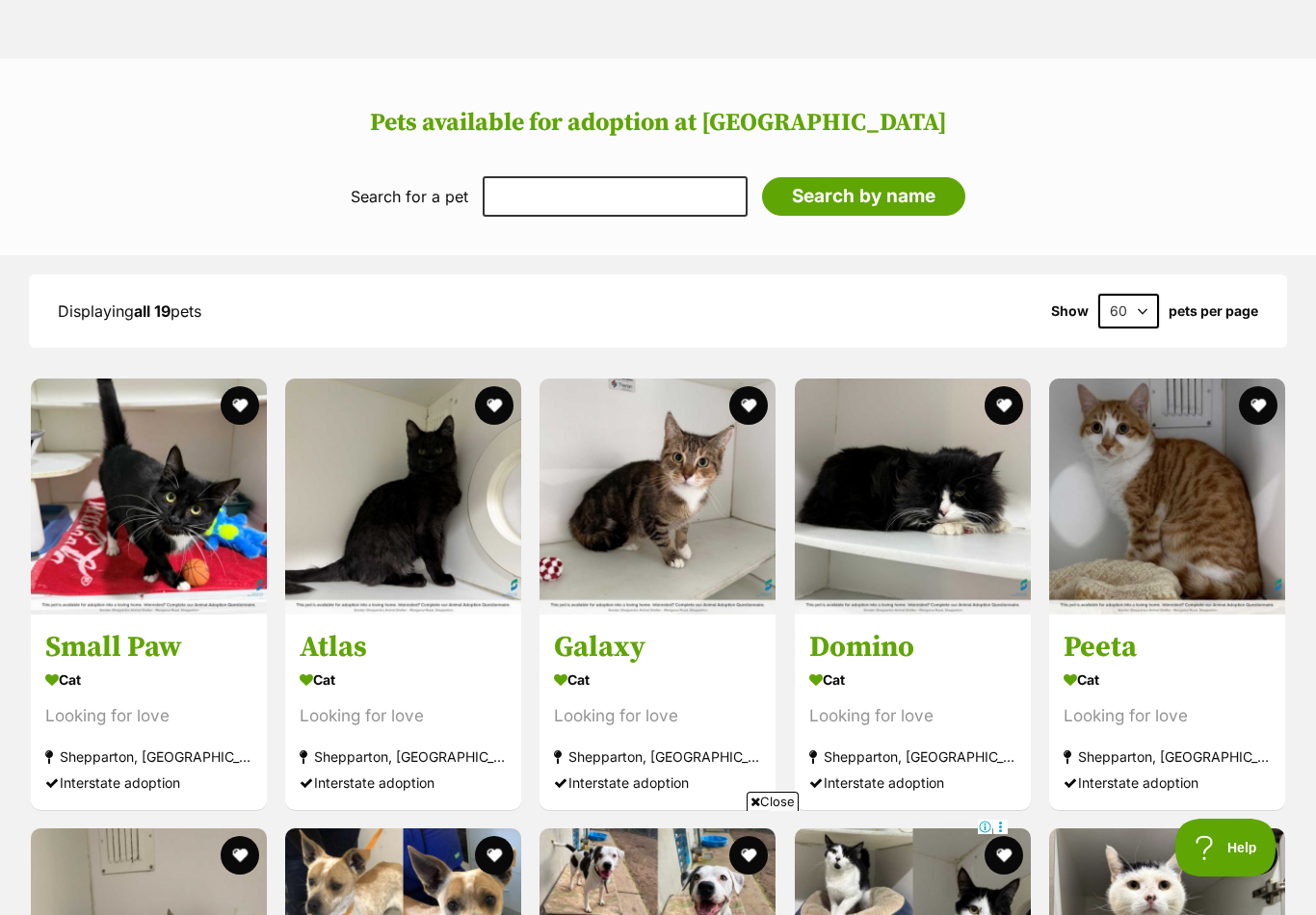
click at [93, 493] on img at bounding box center [148, 497] width 236 height 236
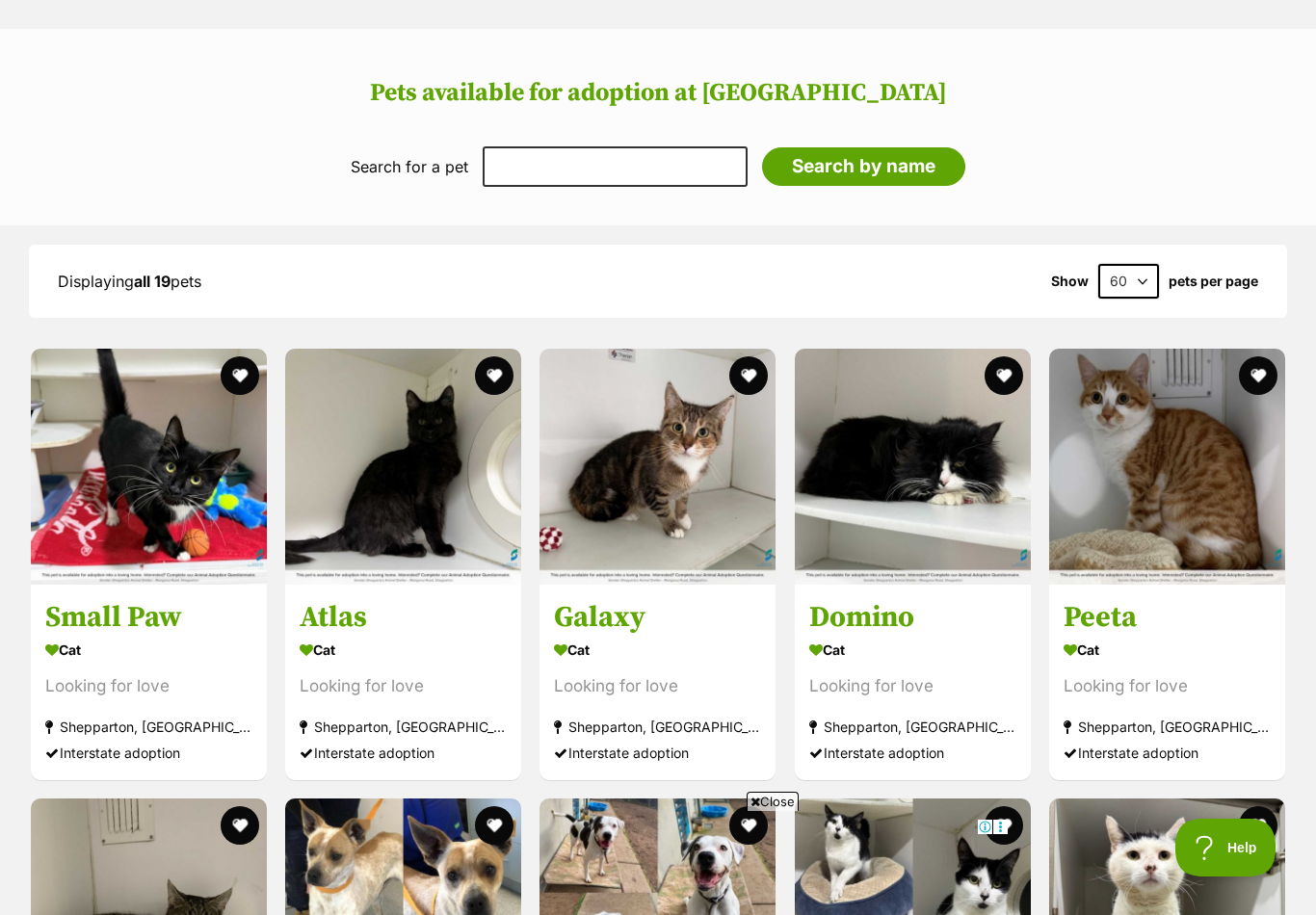
click at [376, 457] on img at bounding box center [403, 467] width 236 height 236
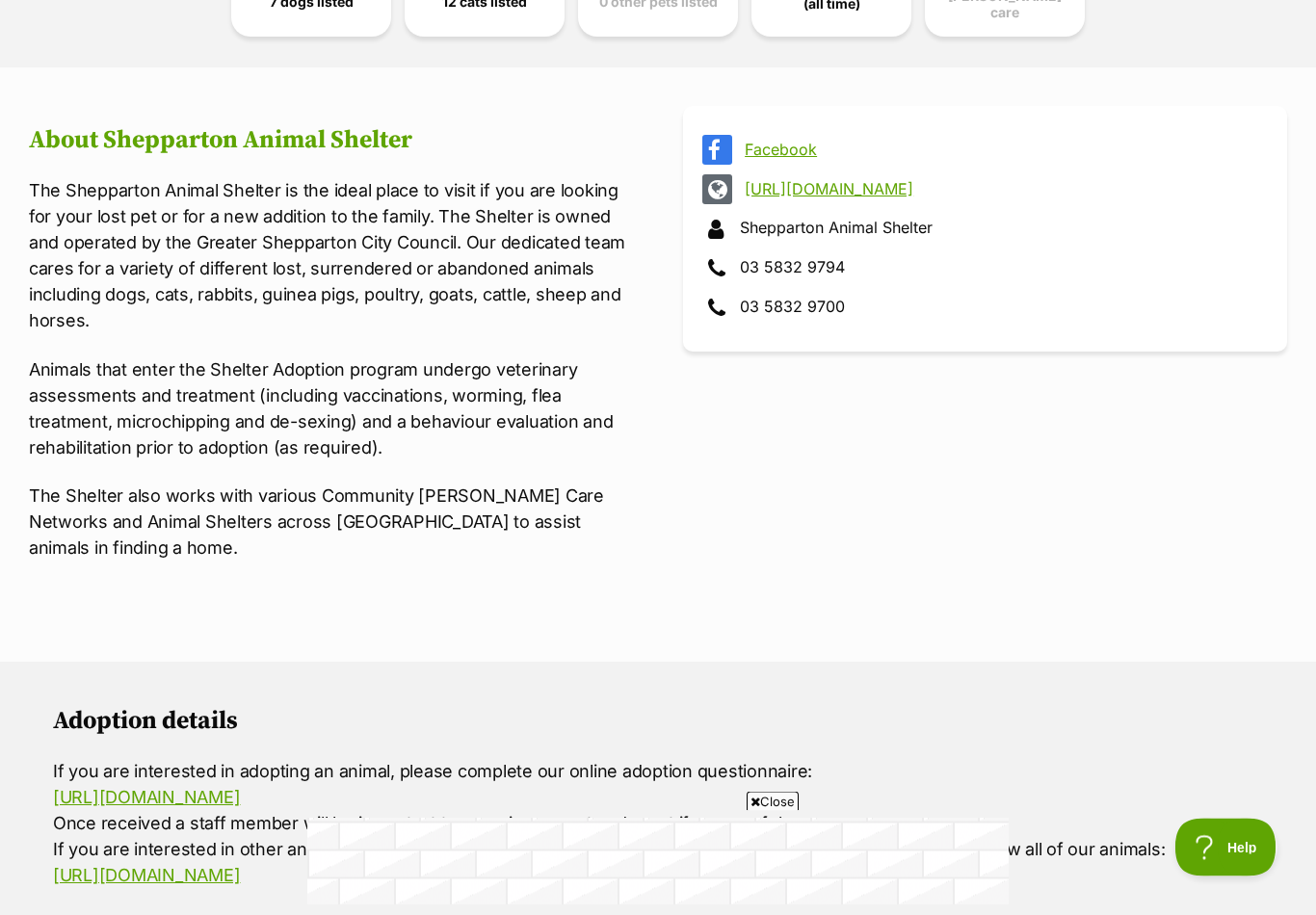
scroll to position [626, 0]
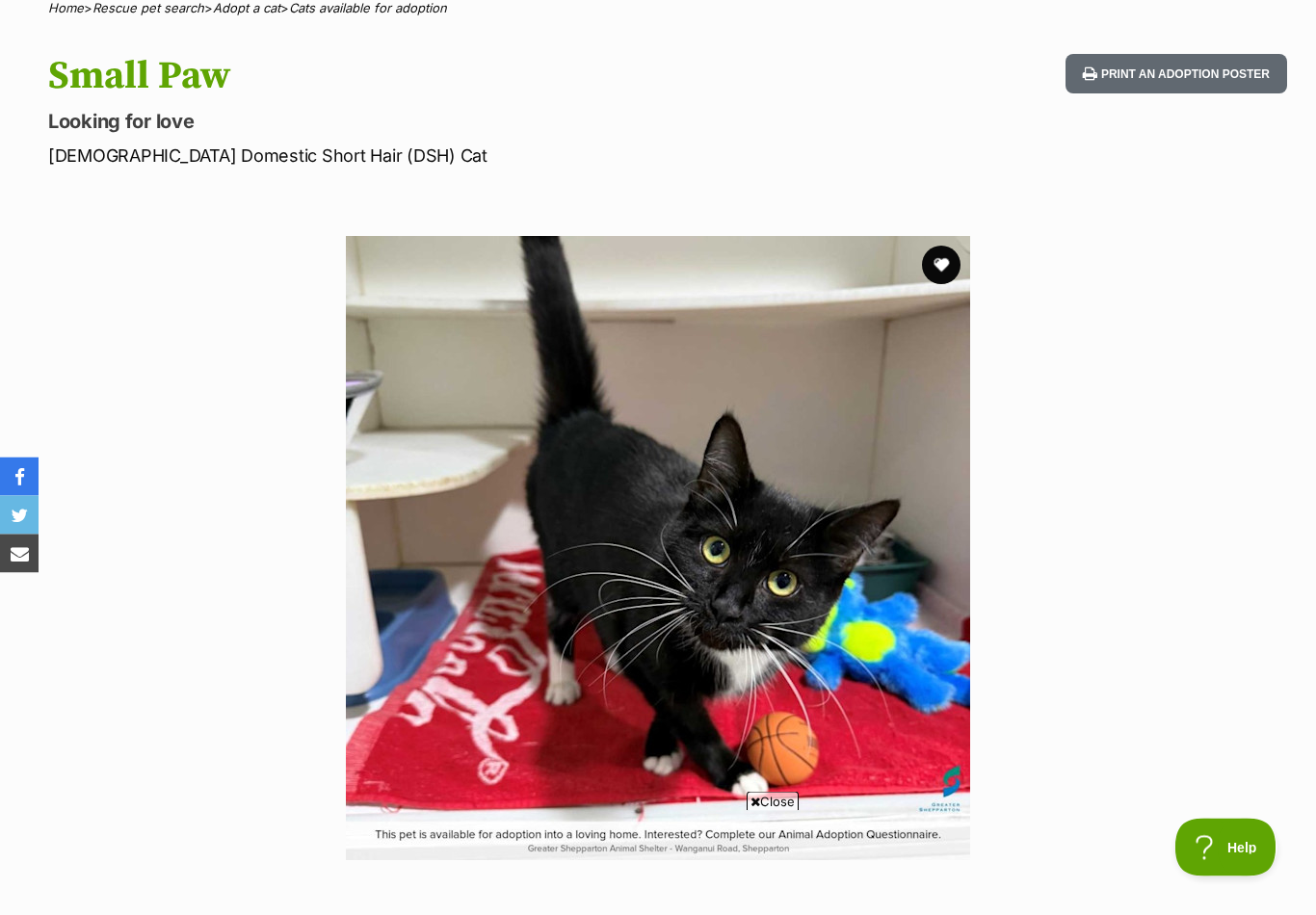
scroll to position [159, 0]
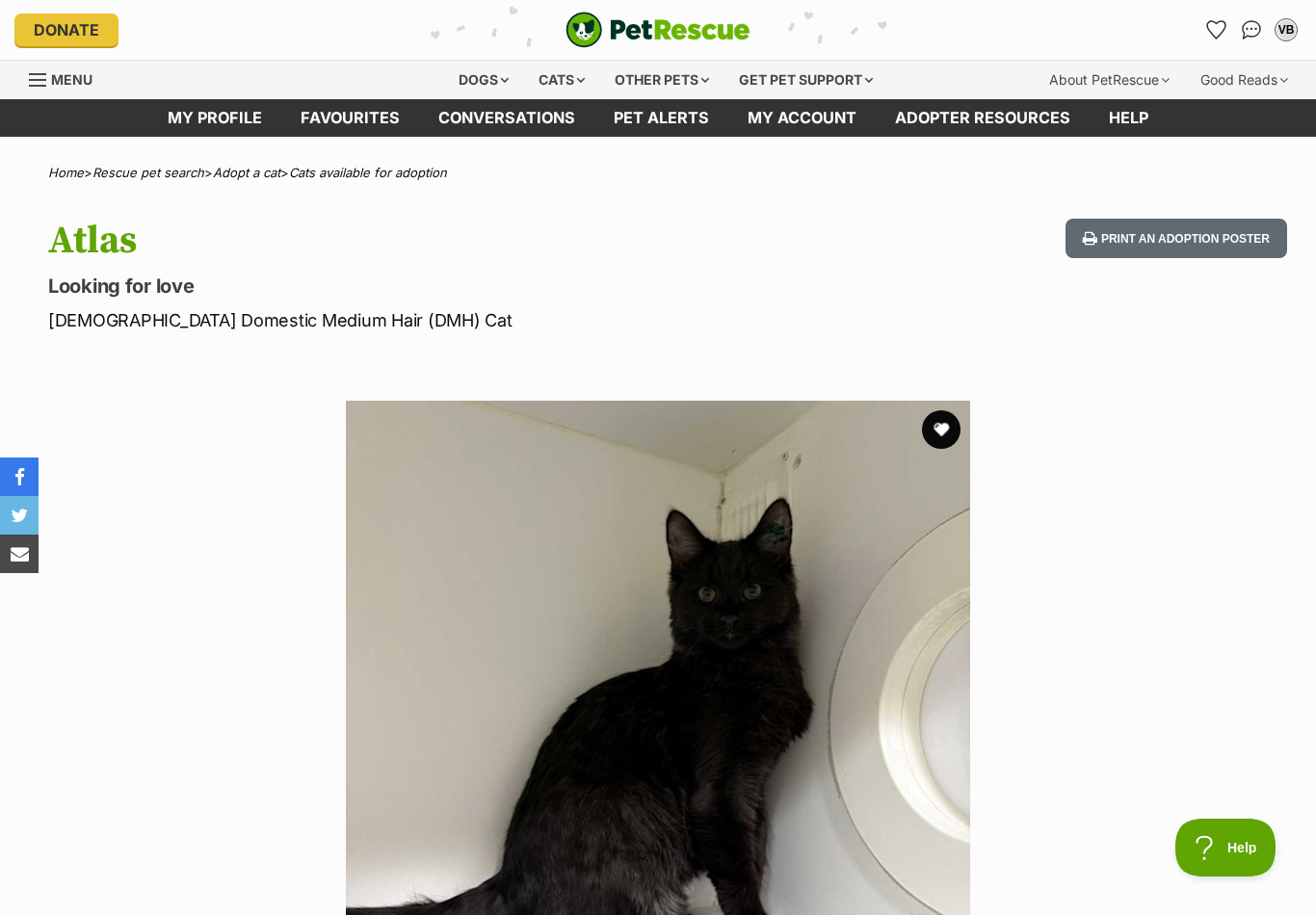
click at [70, 76] on span "Menu" at bounding box center [71, 79] width 41 height 16
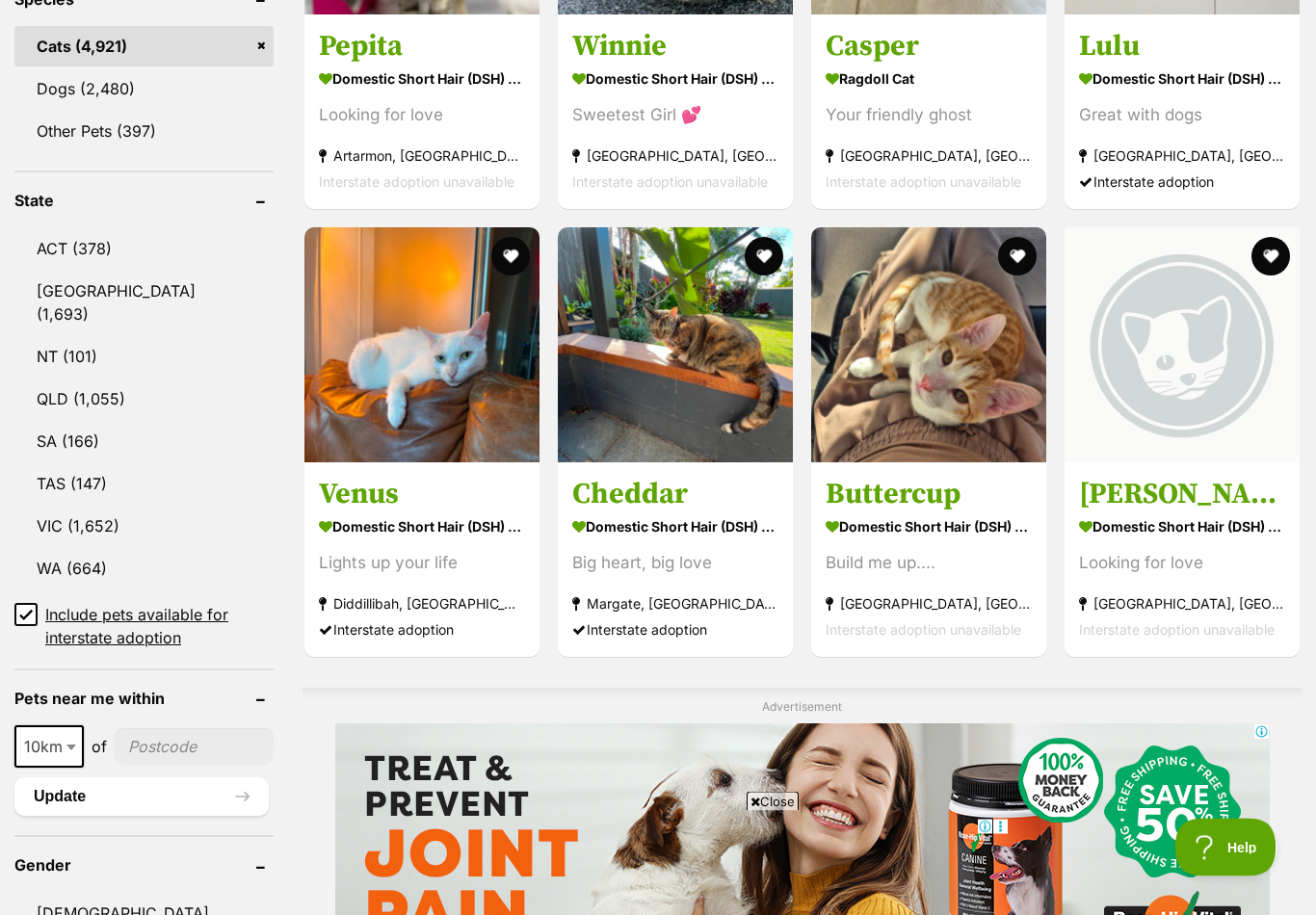
scroll to position [850, 0]
click at [80, 549] on link "WA (664)" at bounding box center [144, 569] width 259 height 40
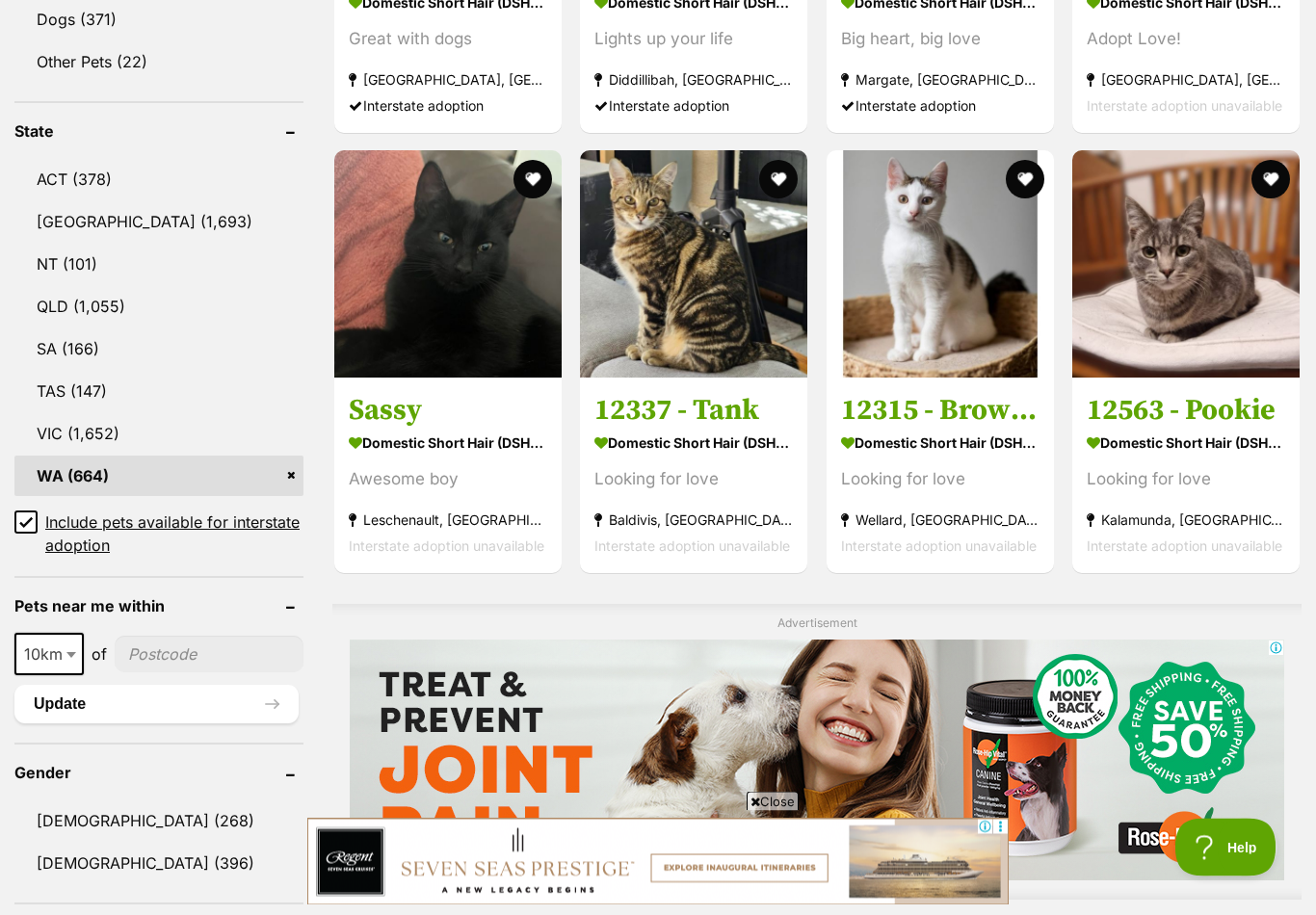
click at [68, 659] on span at bounding box center [73, 656] width 19 height 42
click at [185, 658] on input"] "postcode" at bounding box center [214, 655] width 179 height 37
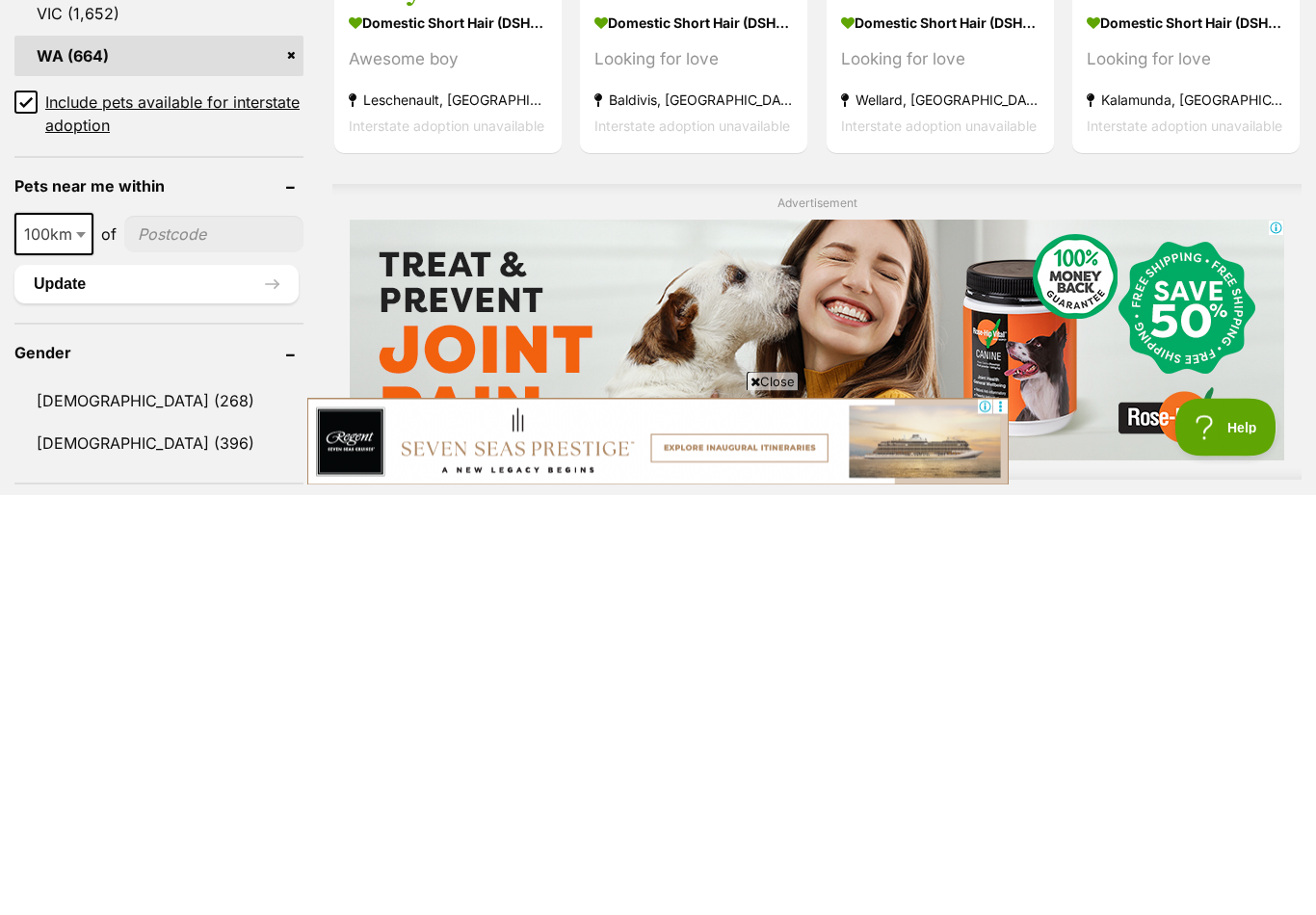
click at [92, 616] on ul "10km 25km 50km 100km 250km 100km of Update" at bounding box center [159, 670] width 289 height 109
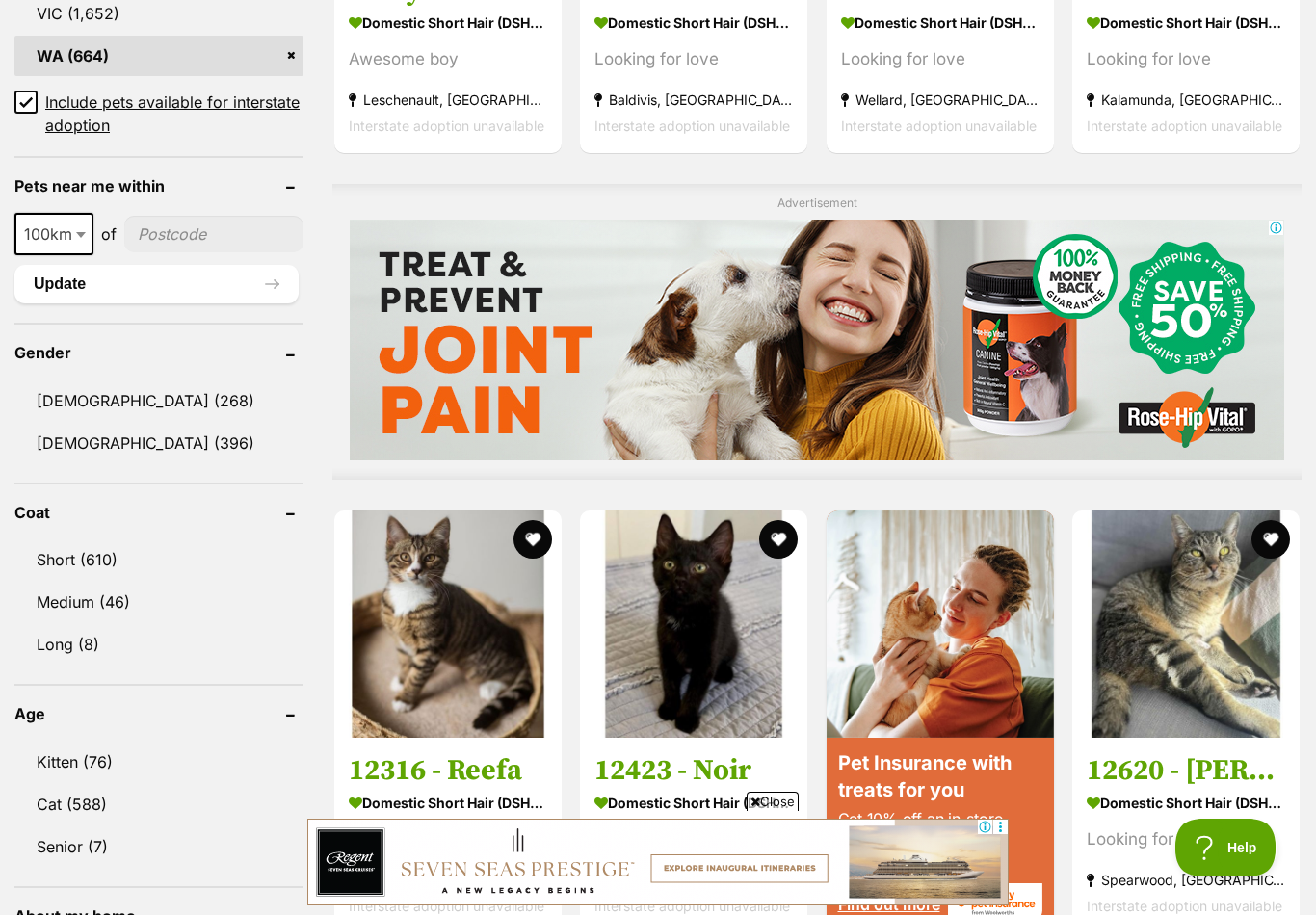
click at [62, 235] on span "100km" at bounding box center [54, 234] width 75 height 27
select select "250"
click at [170, 230] on input"] "postcode" at bounding box center [215, 234] width 176 height 37
type input"] "3677"
click at [139, 295] on button "Update" at bounding box center [156, 284] width 284 height 39
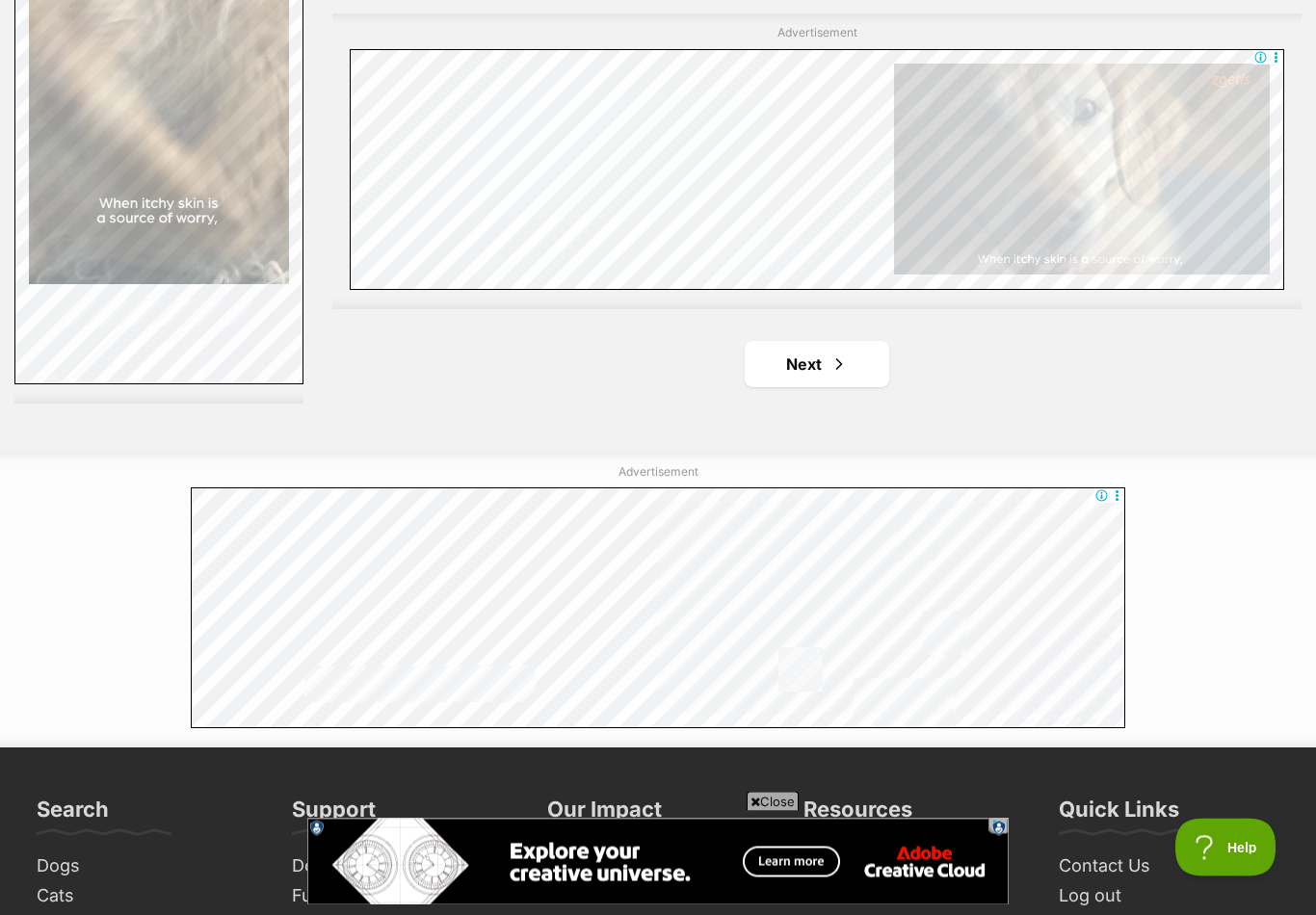
scroll to position [3357, 0]
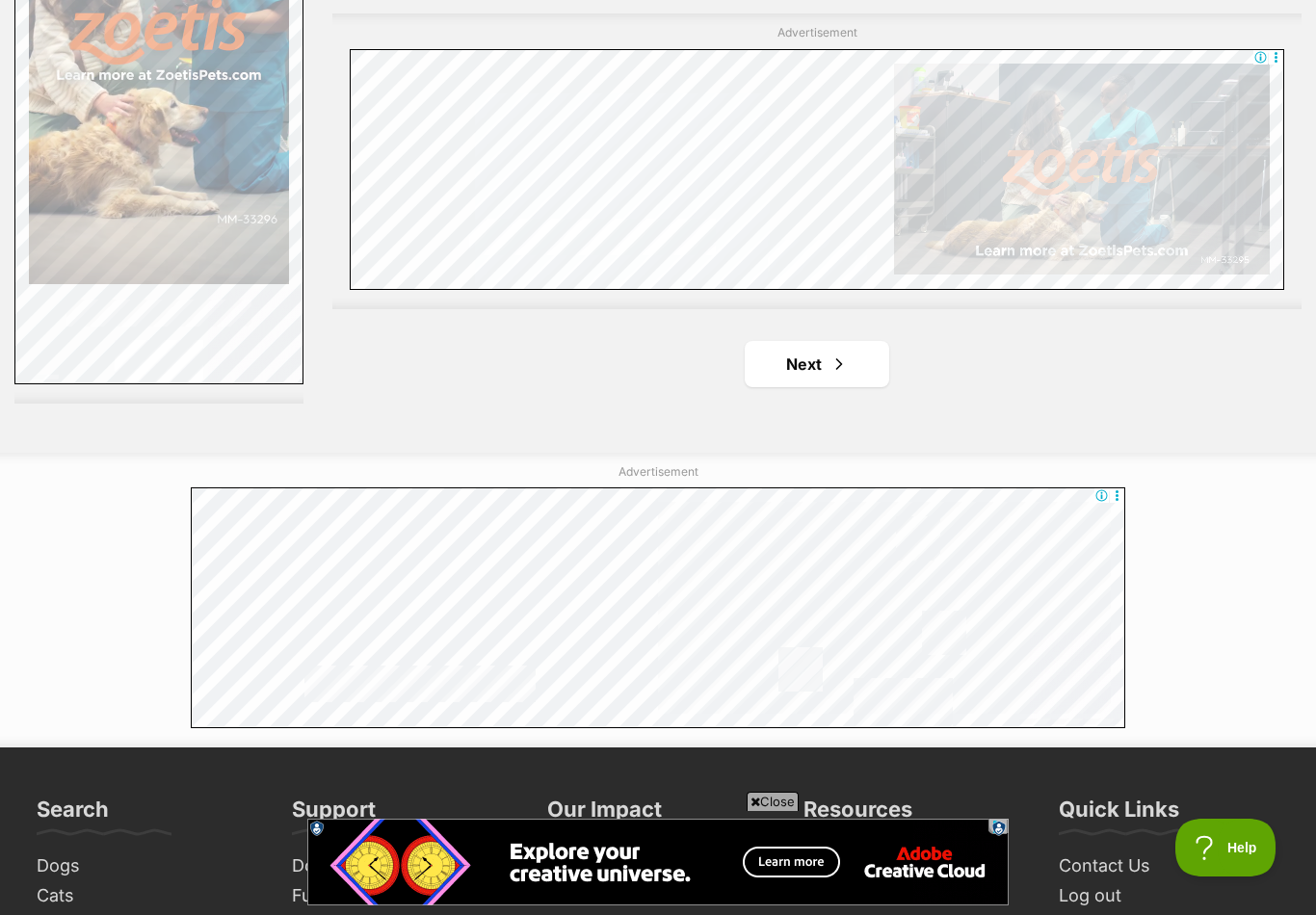
click at [805, 374] on link "Next" at bounding box center [818, 364] width 145 height 46
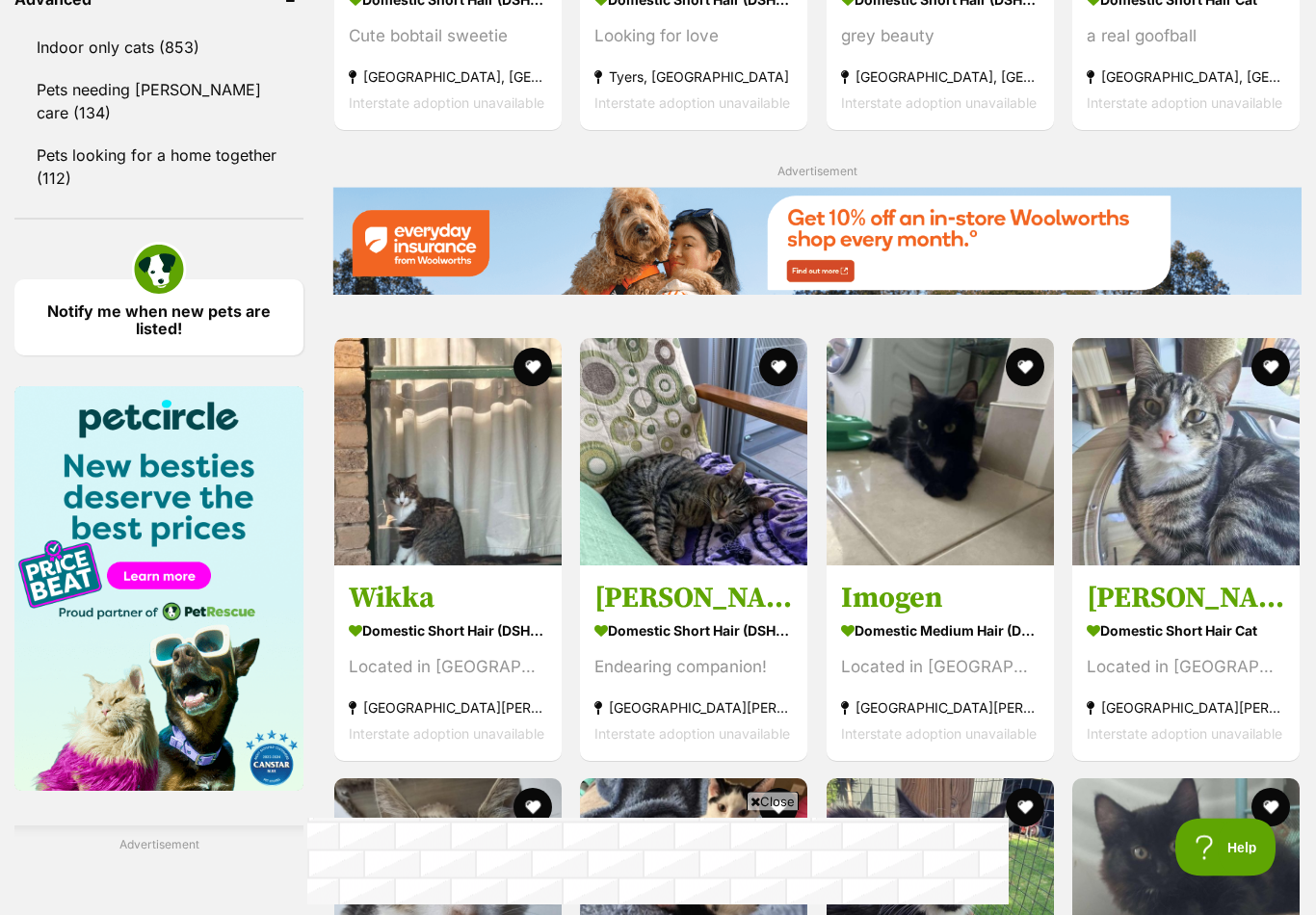
scroll to position [2139, 0]
click at [907, 533] on img at bounding box center [941, 452] width 228 height 228
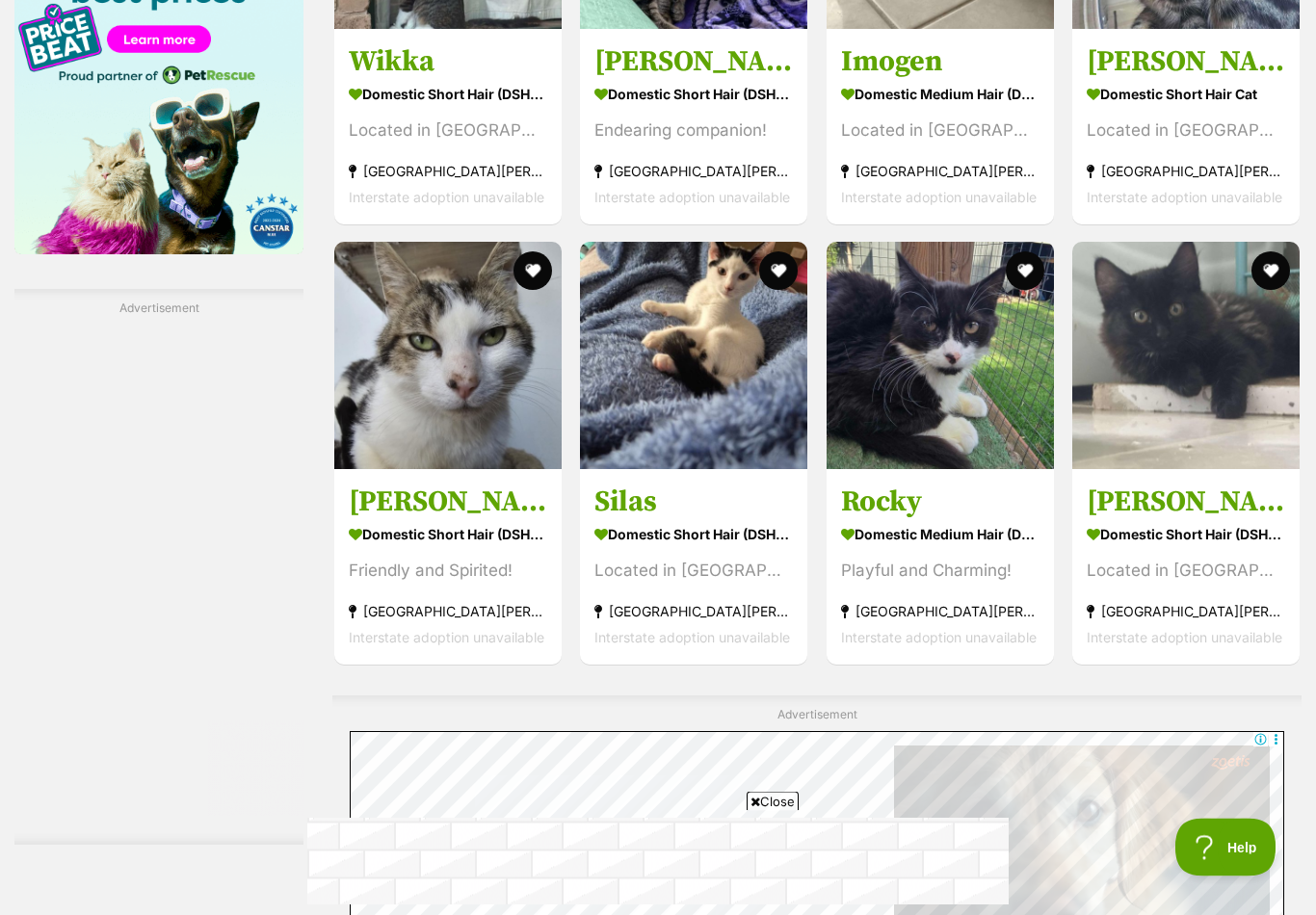
scroll to position [2675, 0]
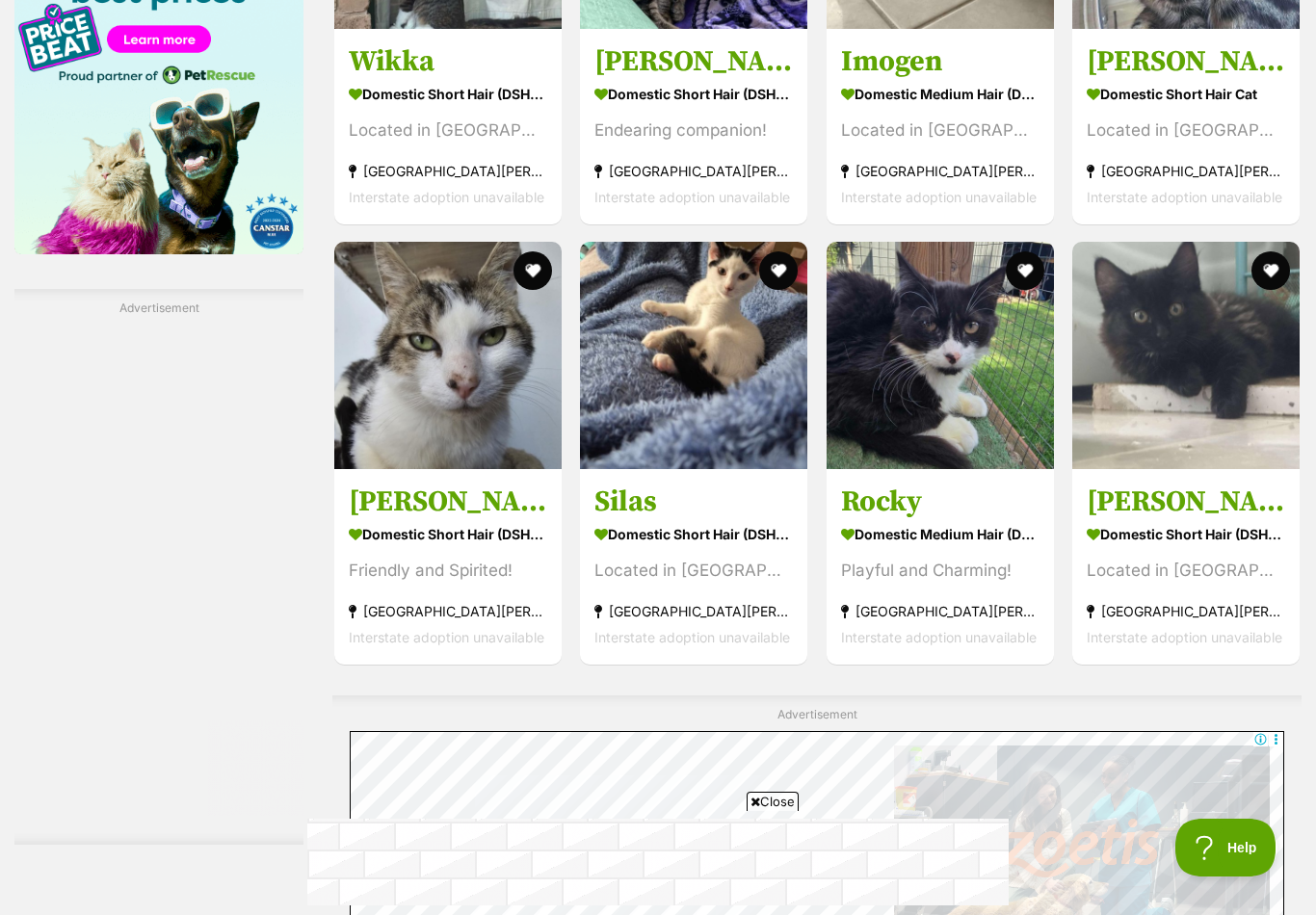
click at [1178, 436] on img at bounding box center [1186, 356] width 228 height 228
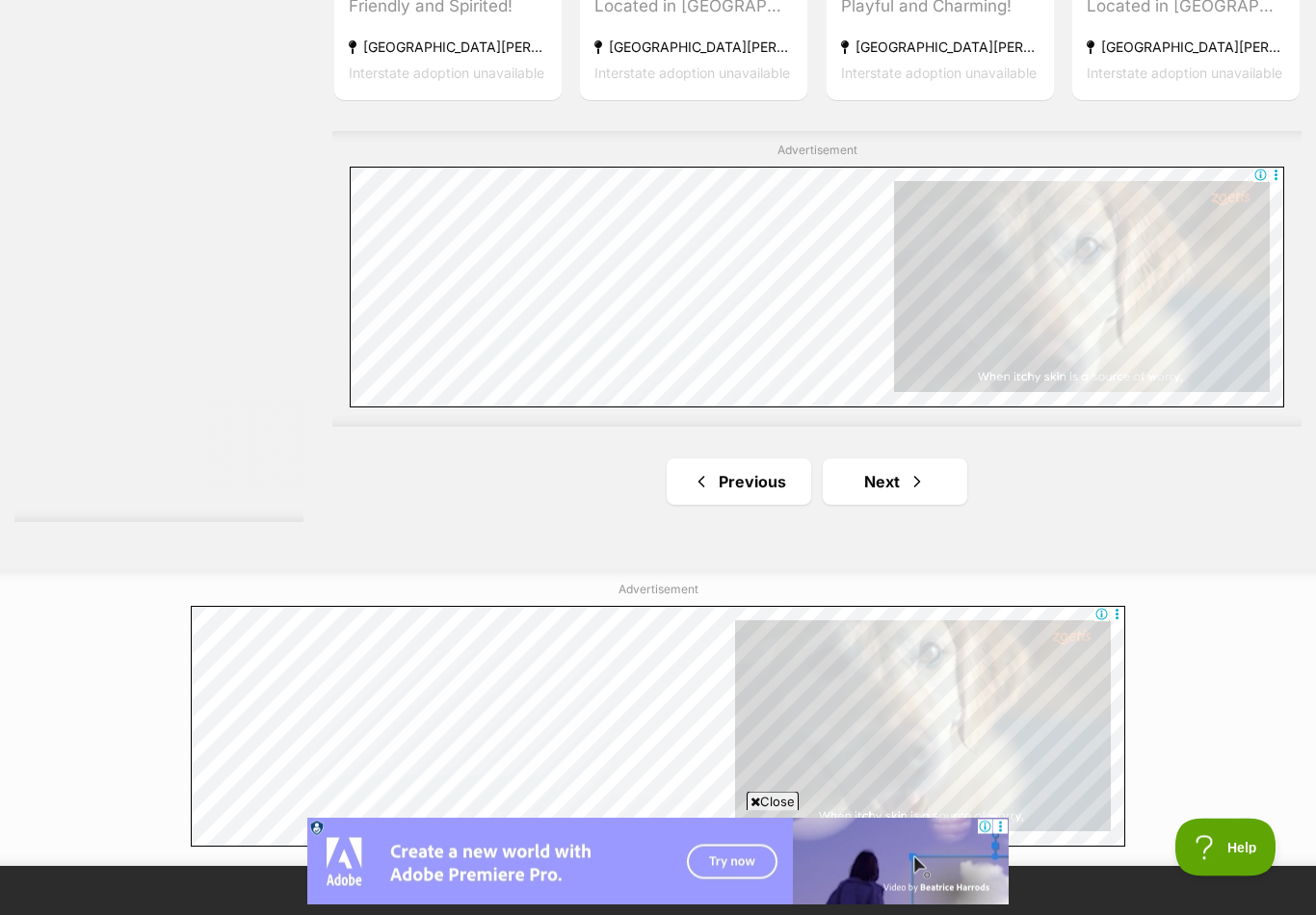
scroll to position [3240, 0]
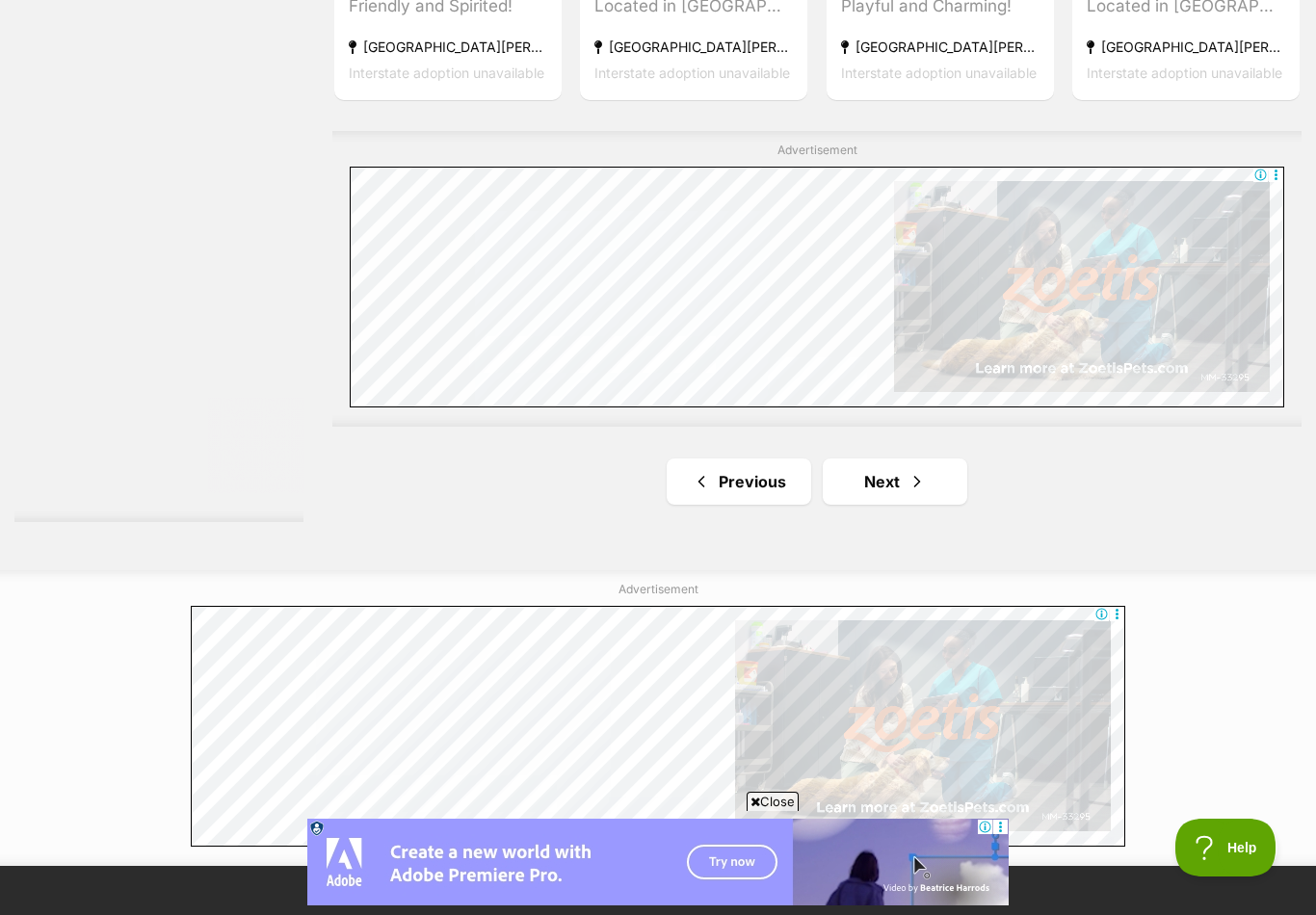
click at [873, 479] on link "Next" at bounding box center [896, 482] width 145 height 46
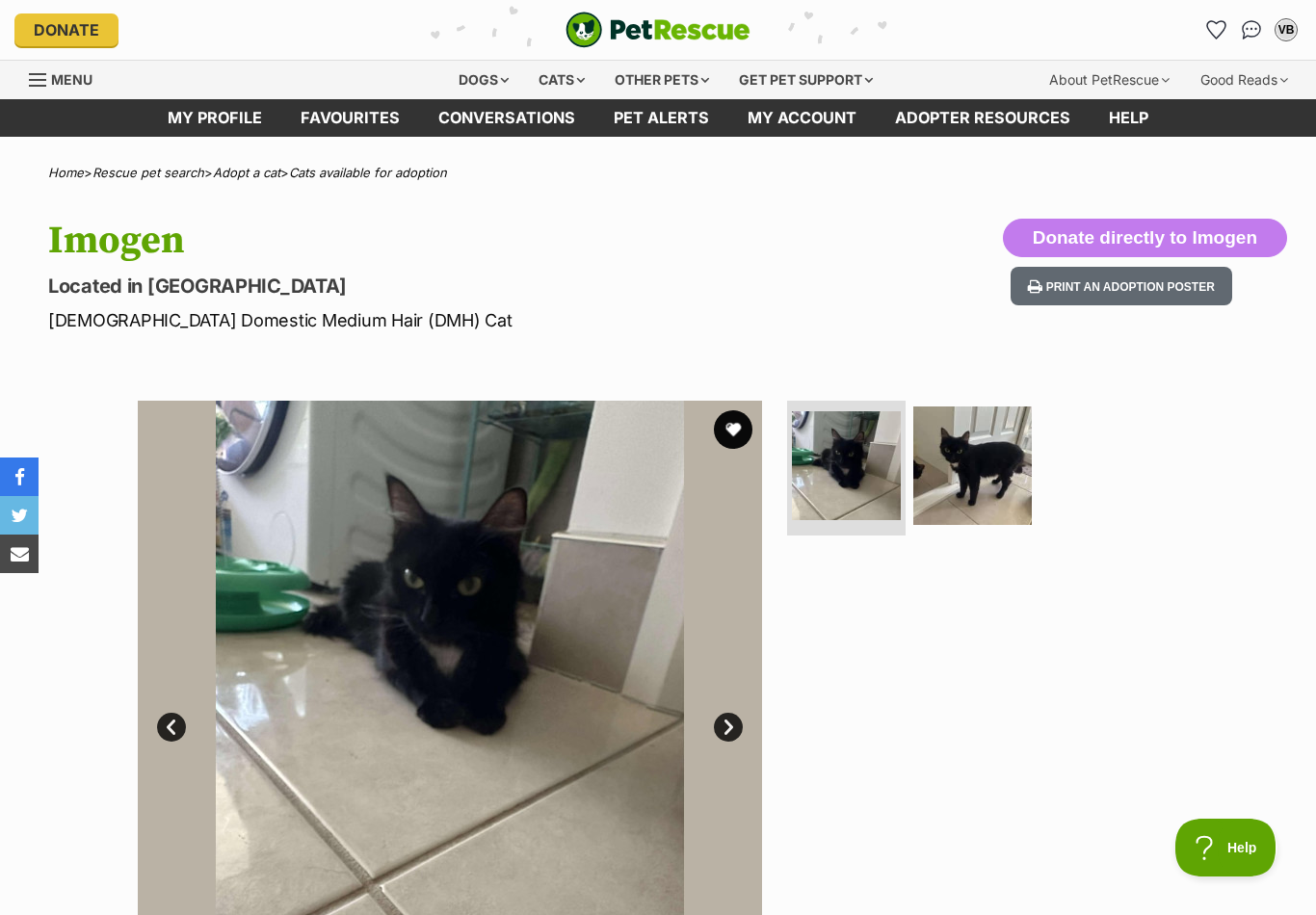
click at [971, 477] on img at bounding box center [972, 466] width 119 height 119
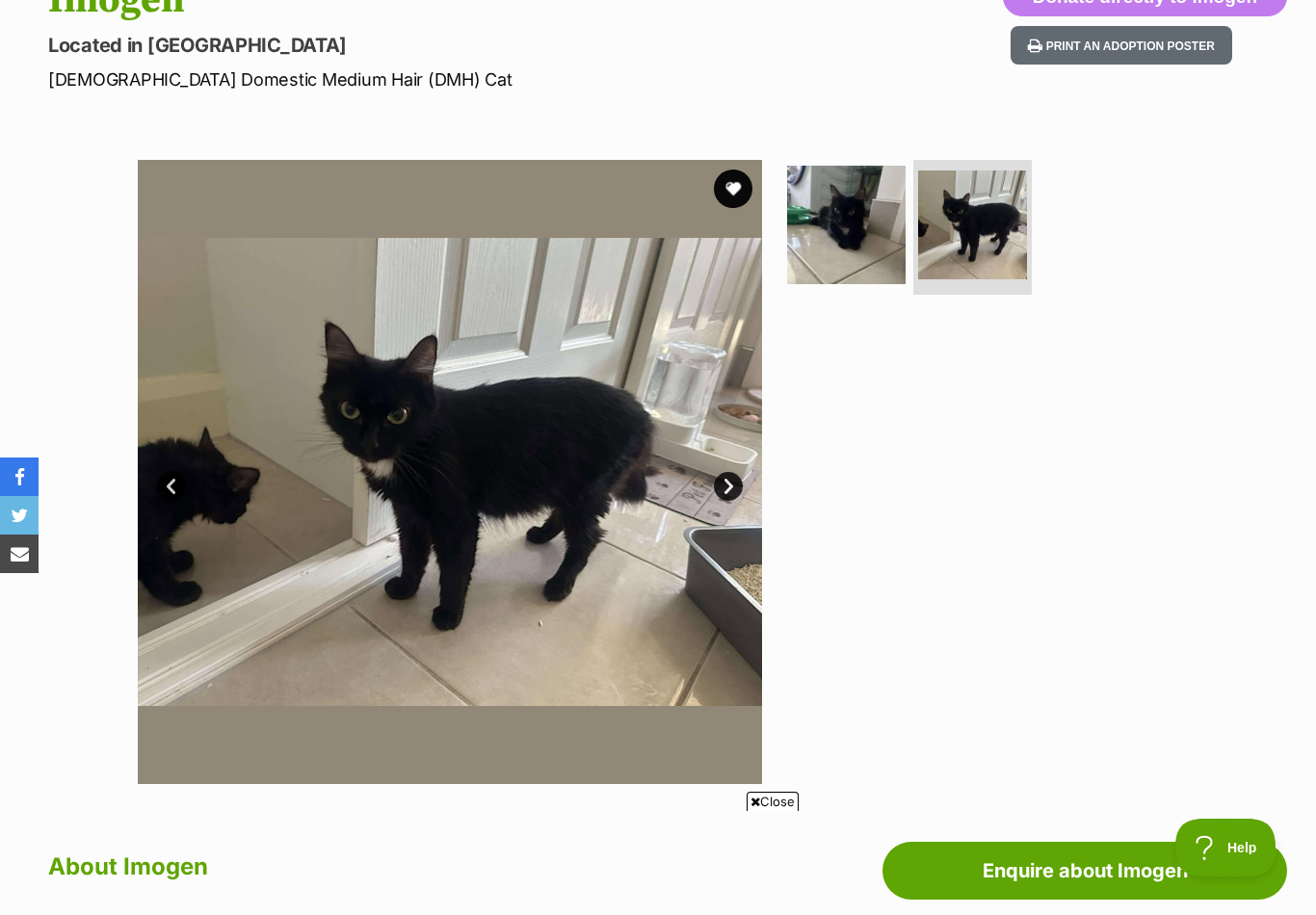
scroll to position [196, 0]
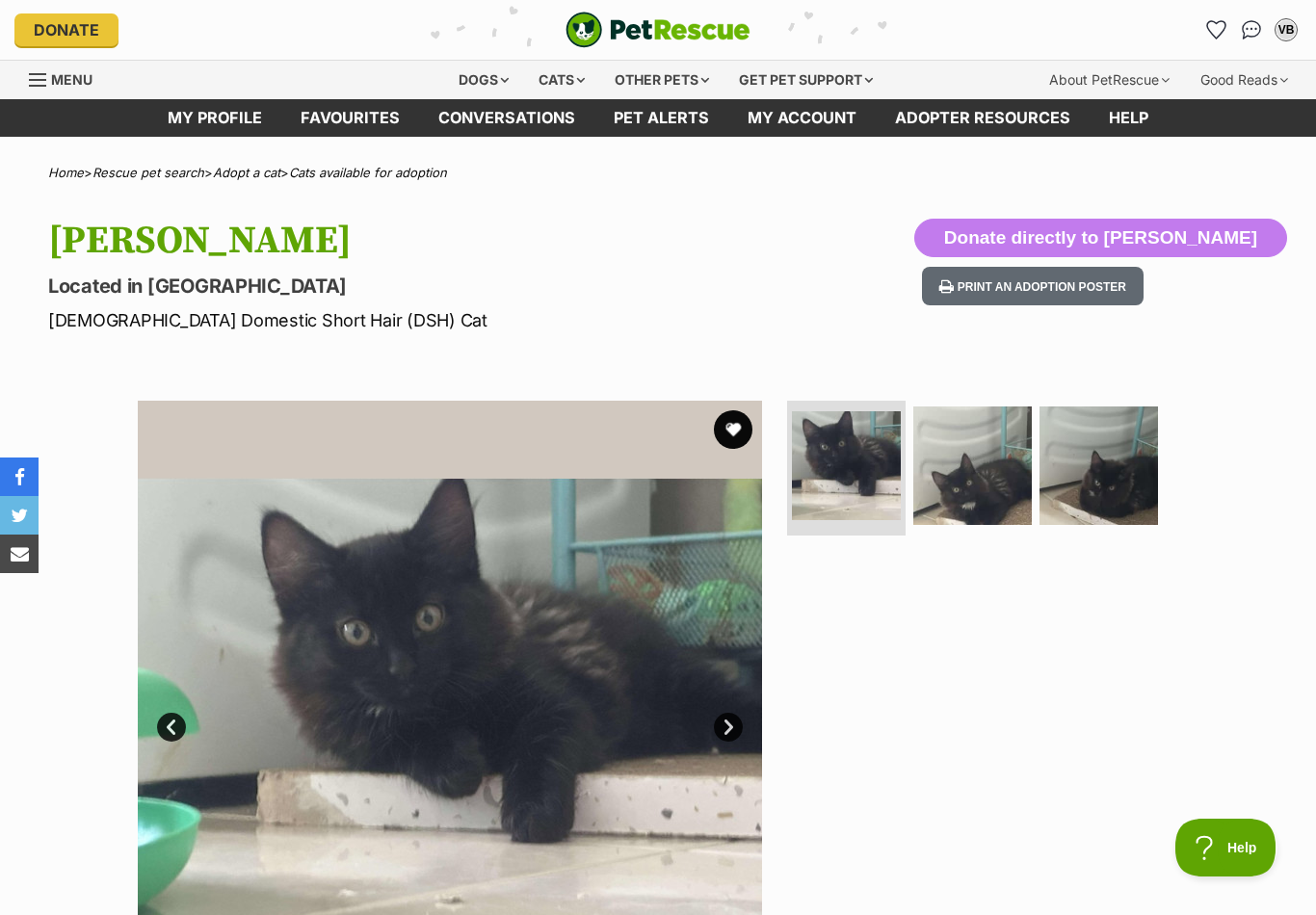
click at [972, 477] on img at bounding box center [972, 466] width 119 height 119
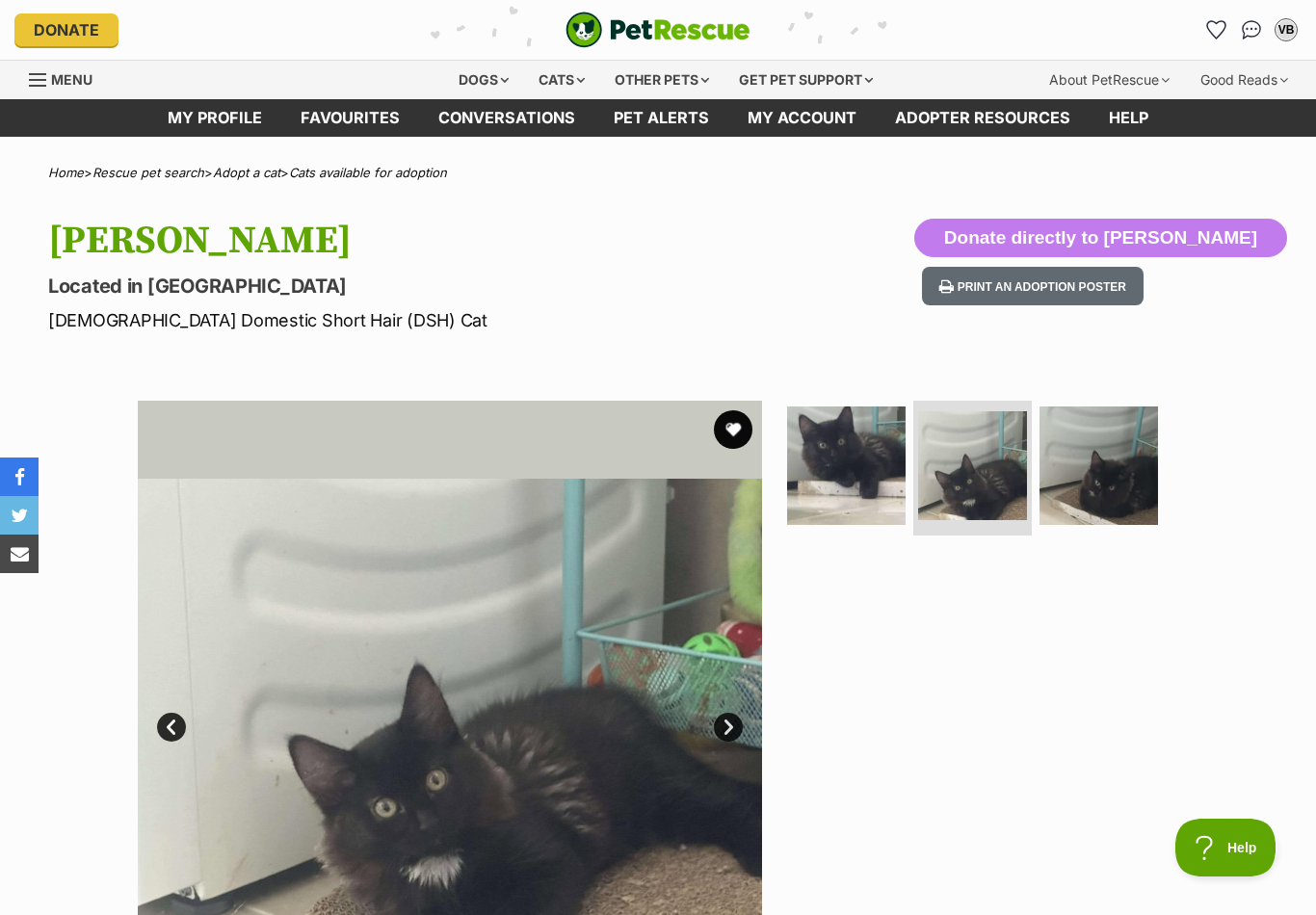
click at [1061, 500] on img at bounding box center [1098, 466] width 119 height 119
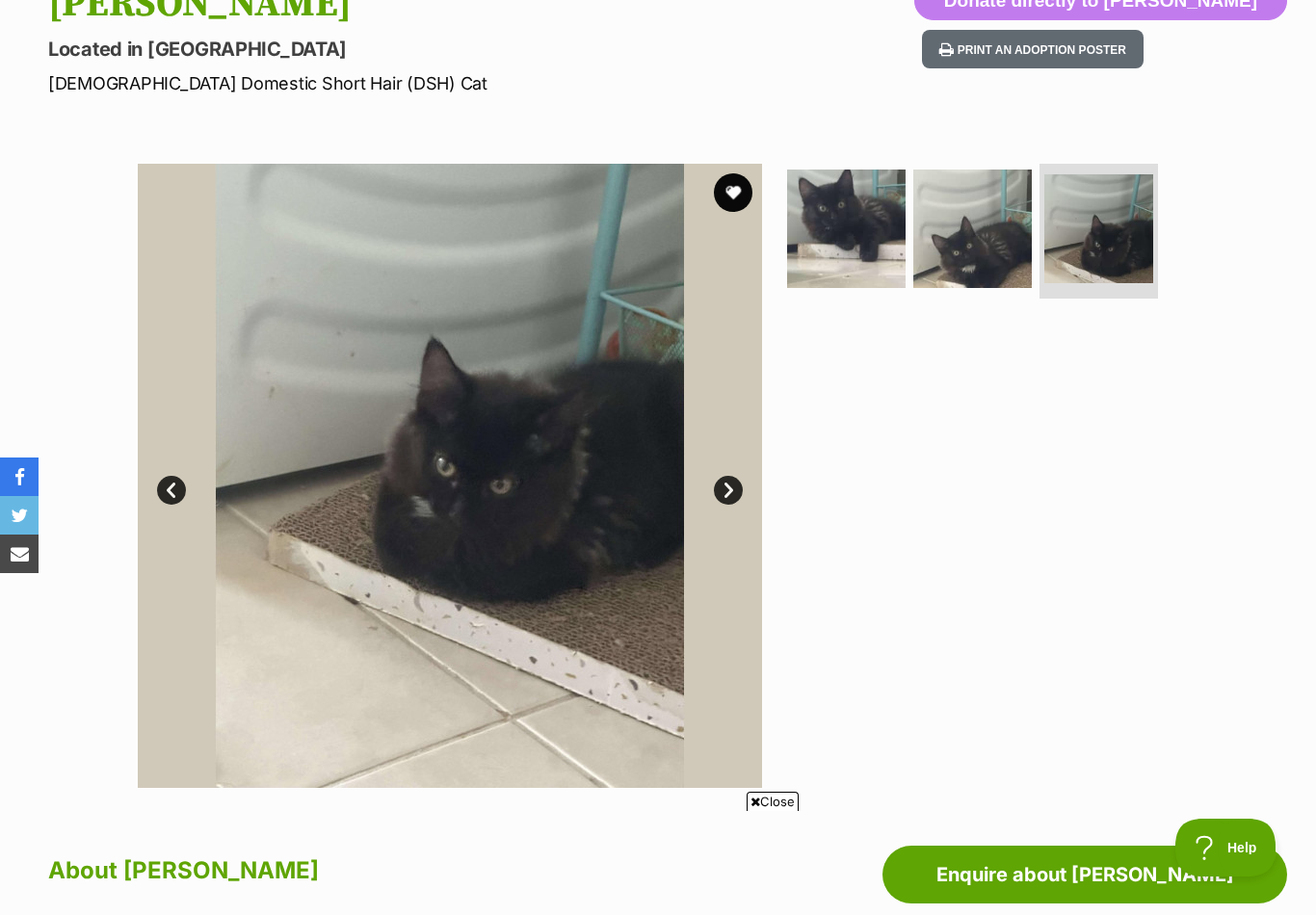
scroll to position [239, 0]
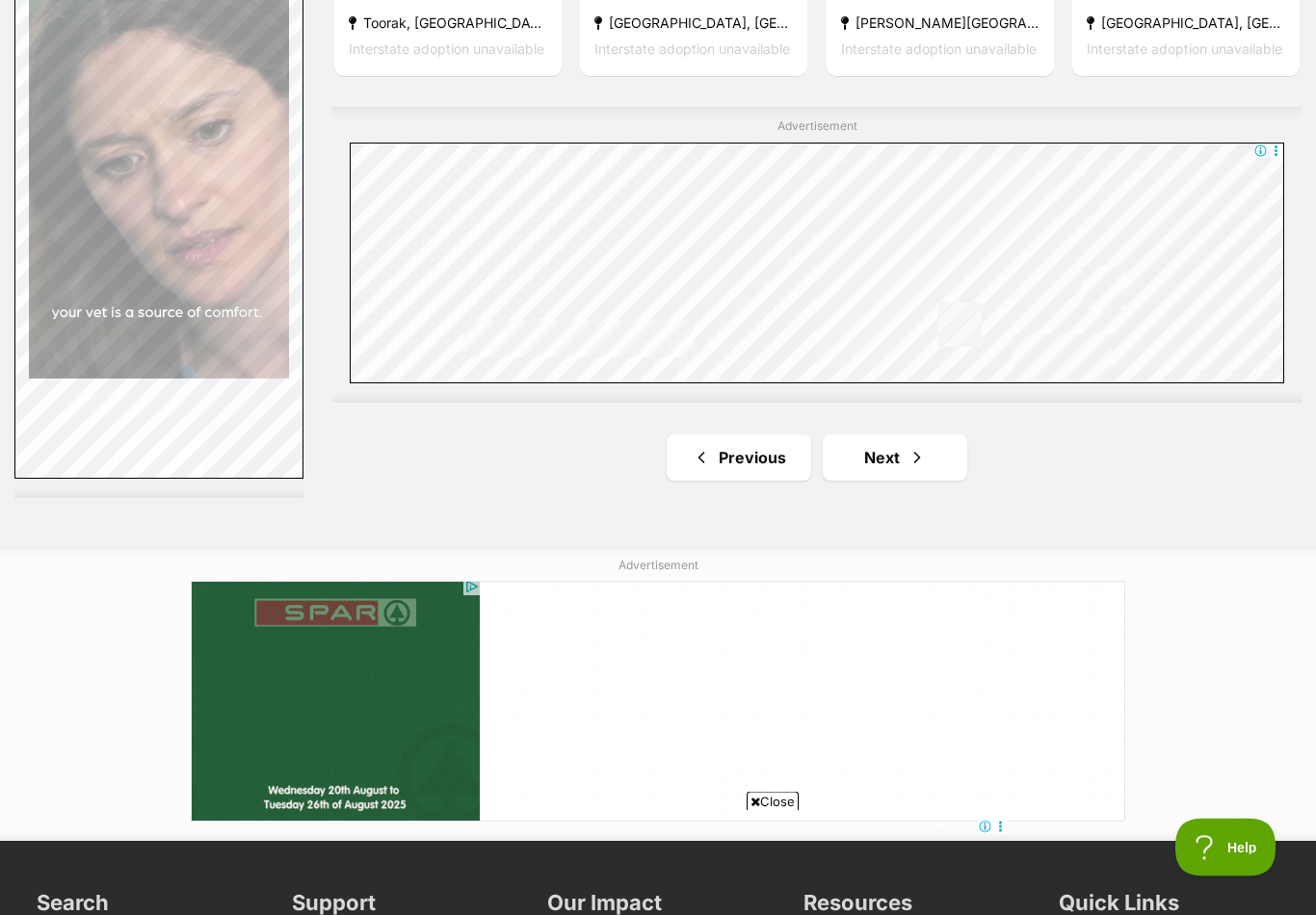
scroll to position [3380, 0]
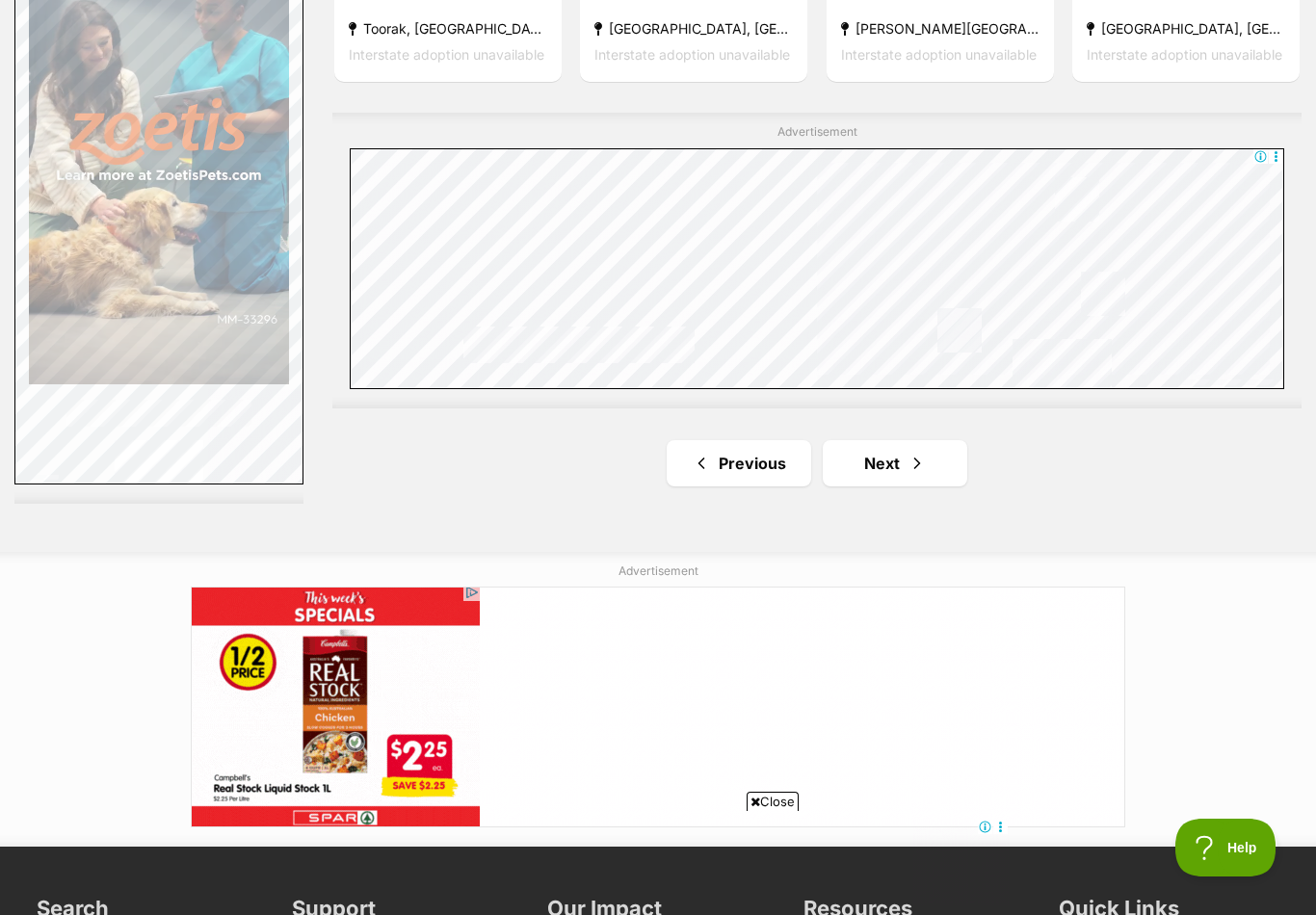
click at [873, 476] on link "Next" at bounding box center [896, 464] width 145 height 46
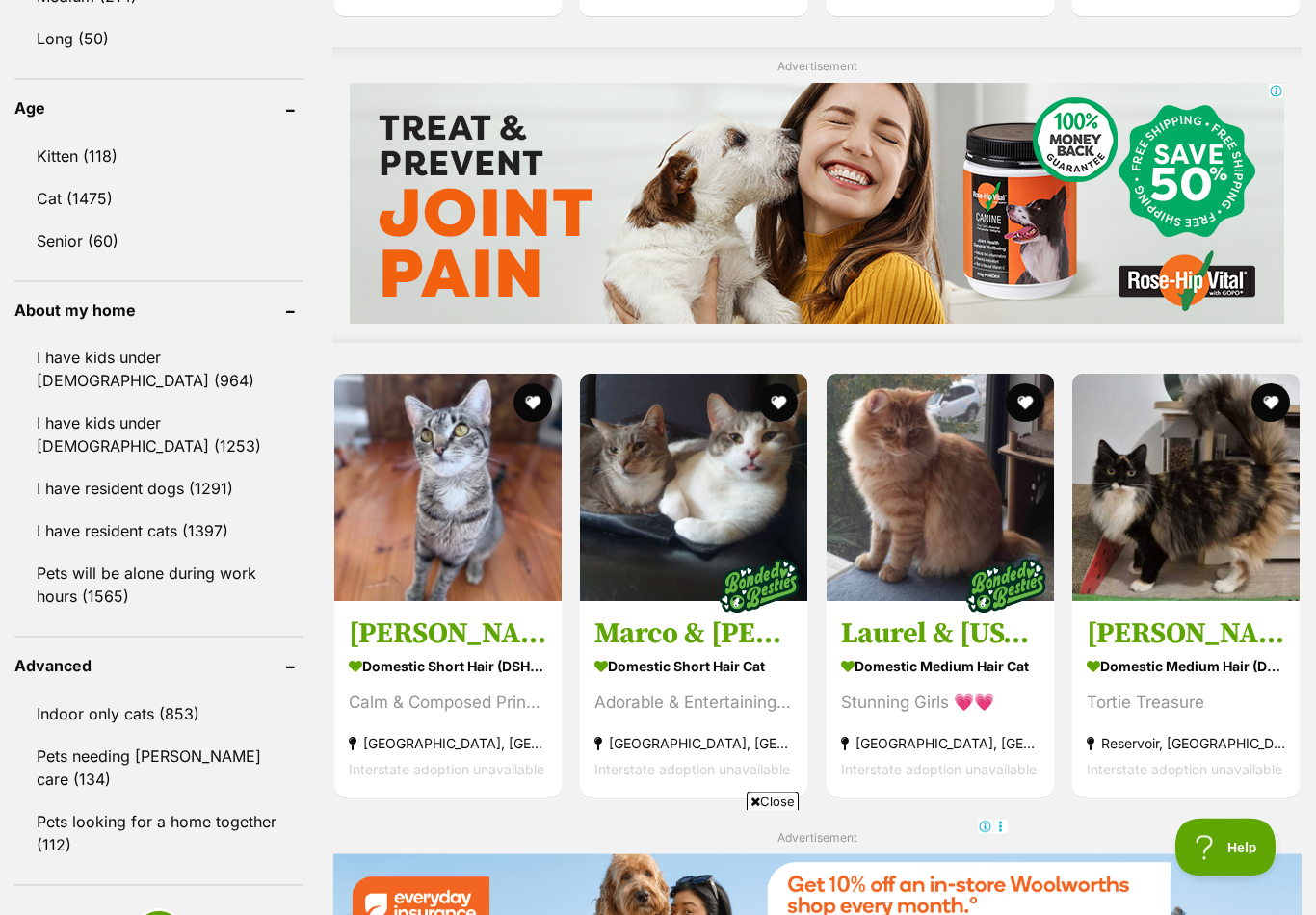
scroll to position [1471, 0]
click at [1136, 477] on img at bounding box center [1186, 488] width 228 height 228
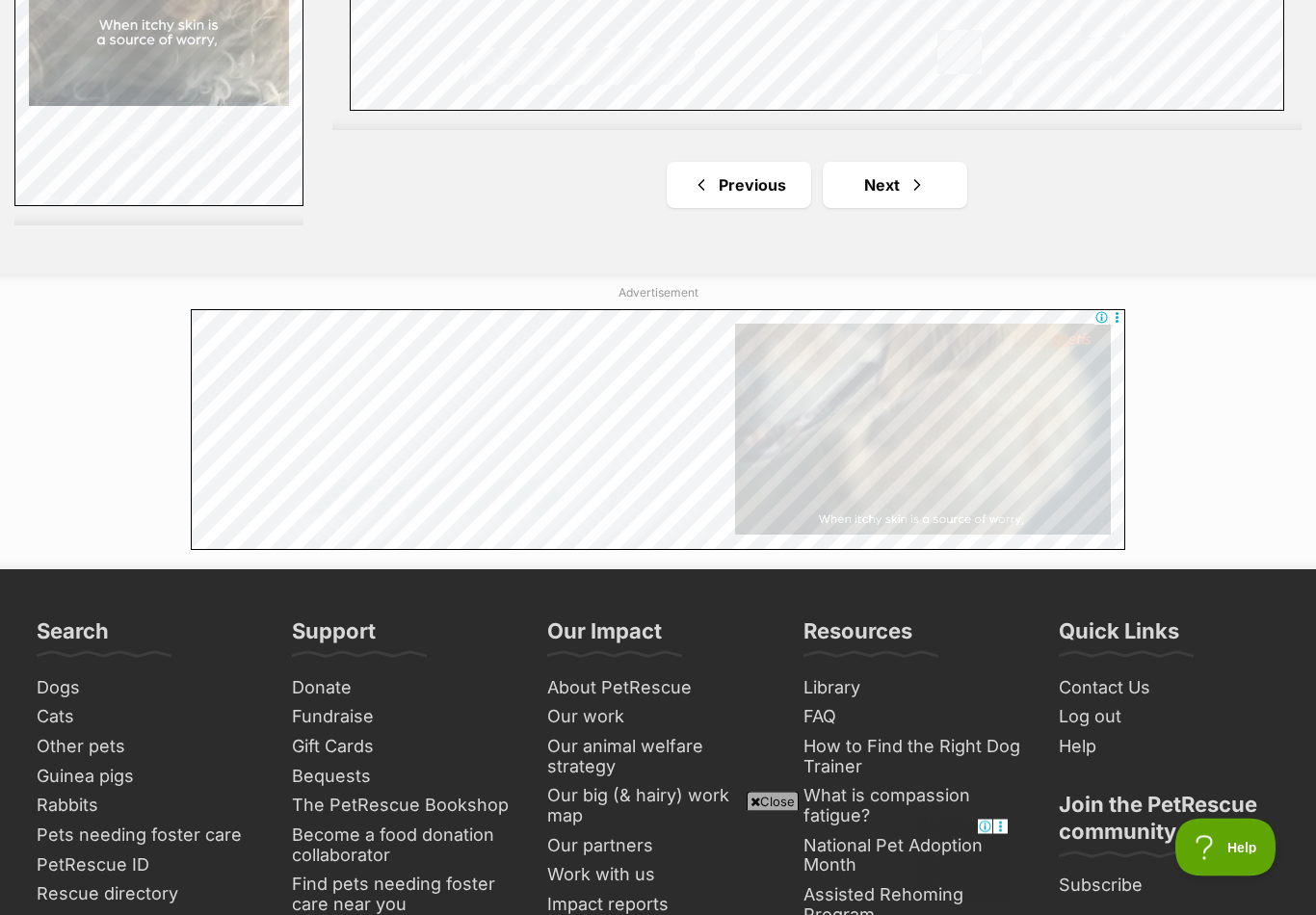
scroll to position [3537, 0]
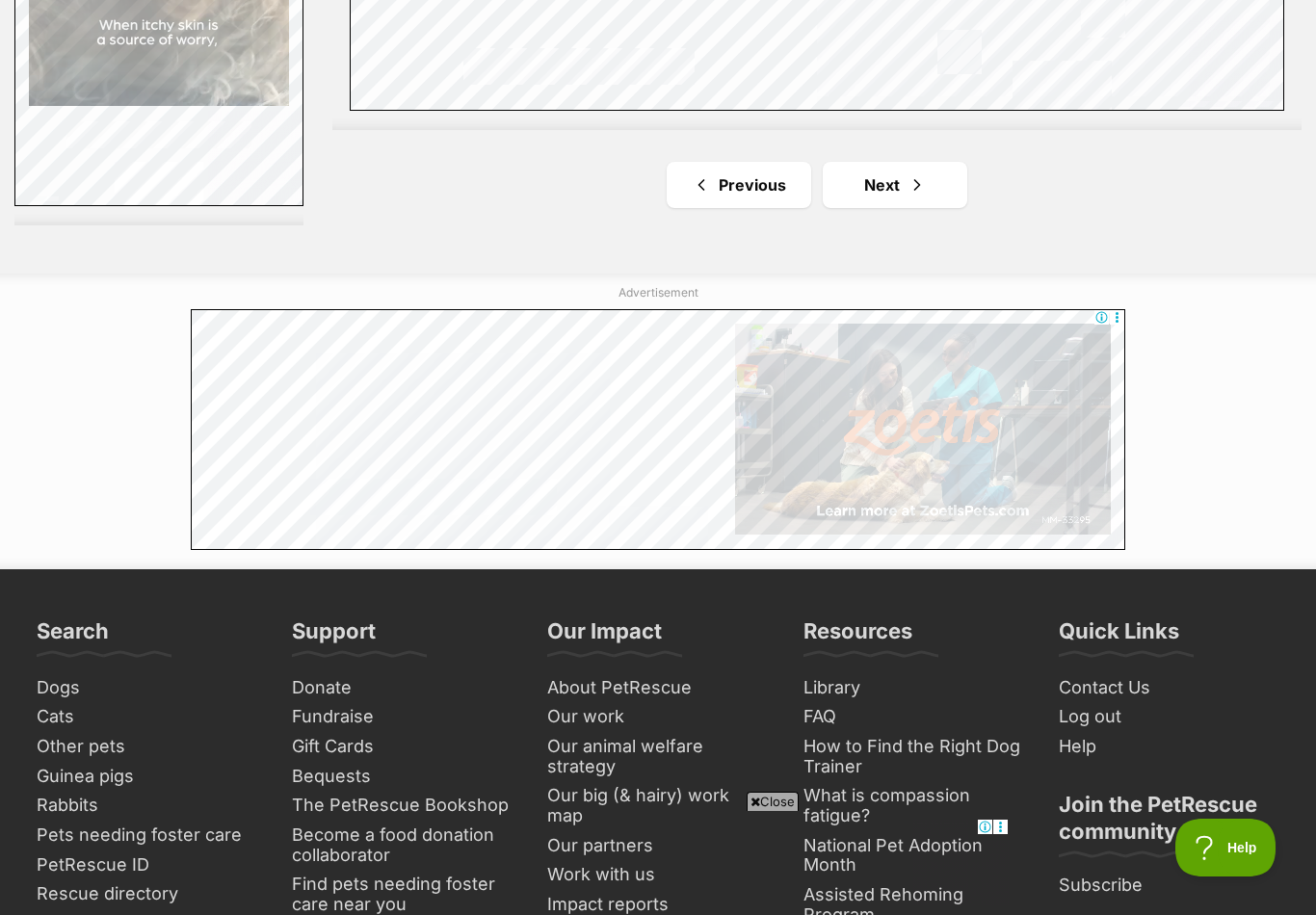
click at [859, 208] on link "Next" at bounding box center [896, 185] width 145 height 46
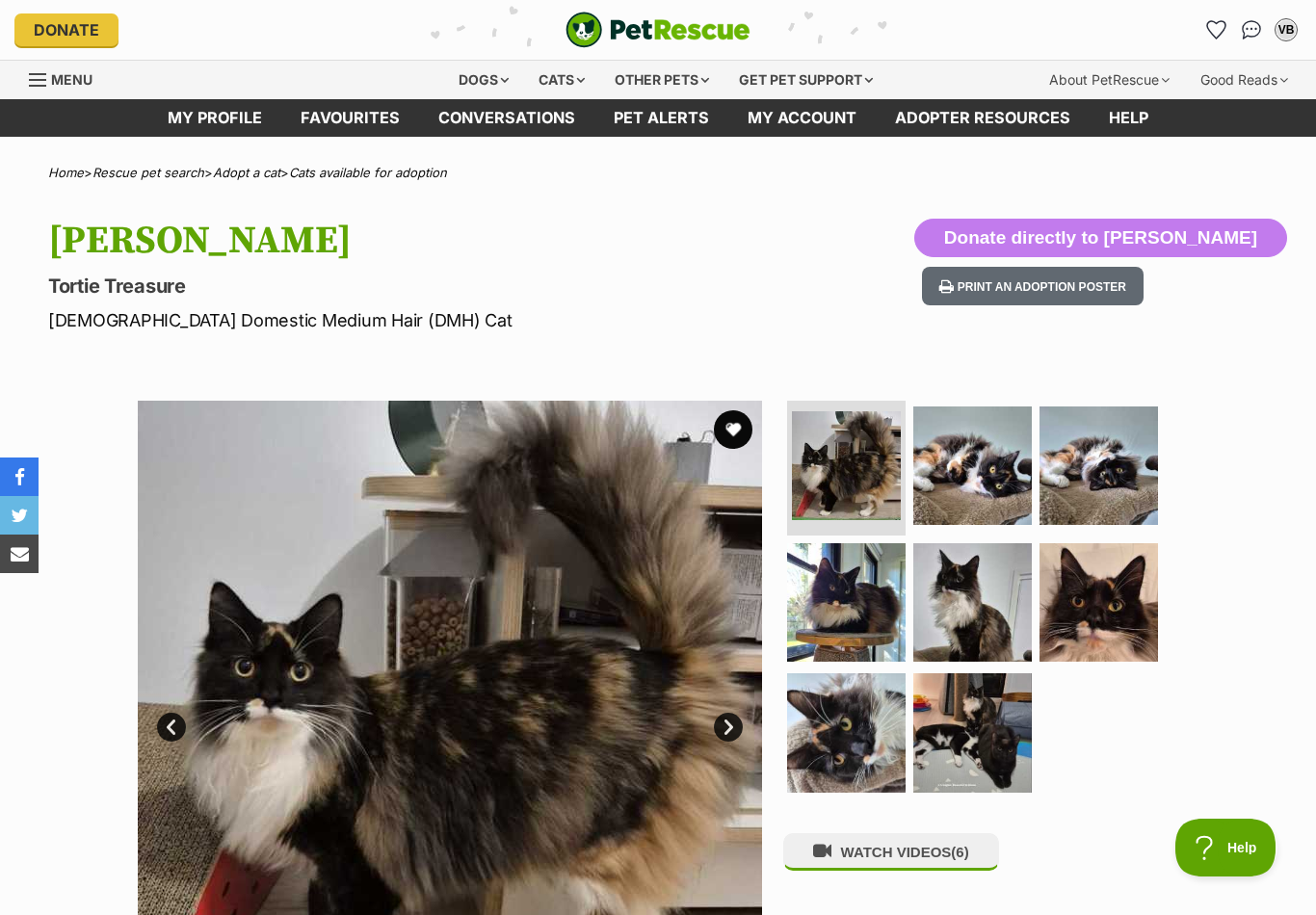
click at [854, 627] on img at bounding box center [846, 603] width 119 height 119
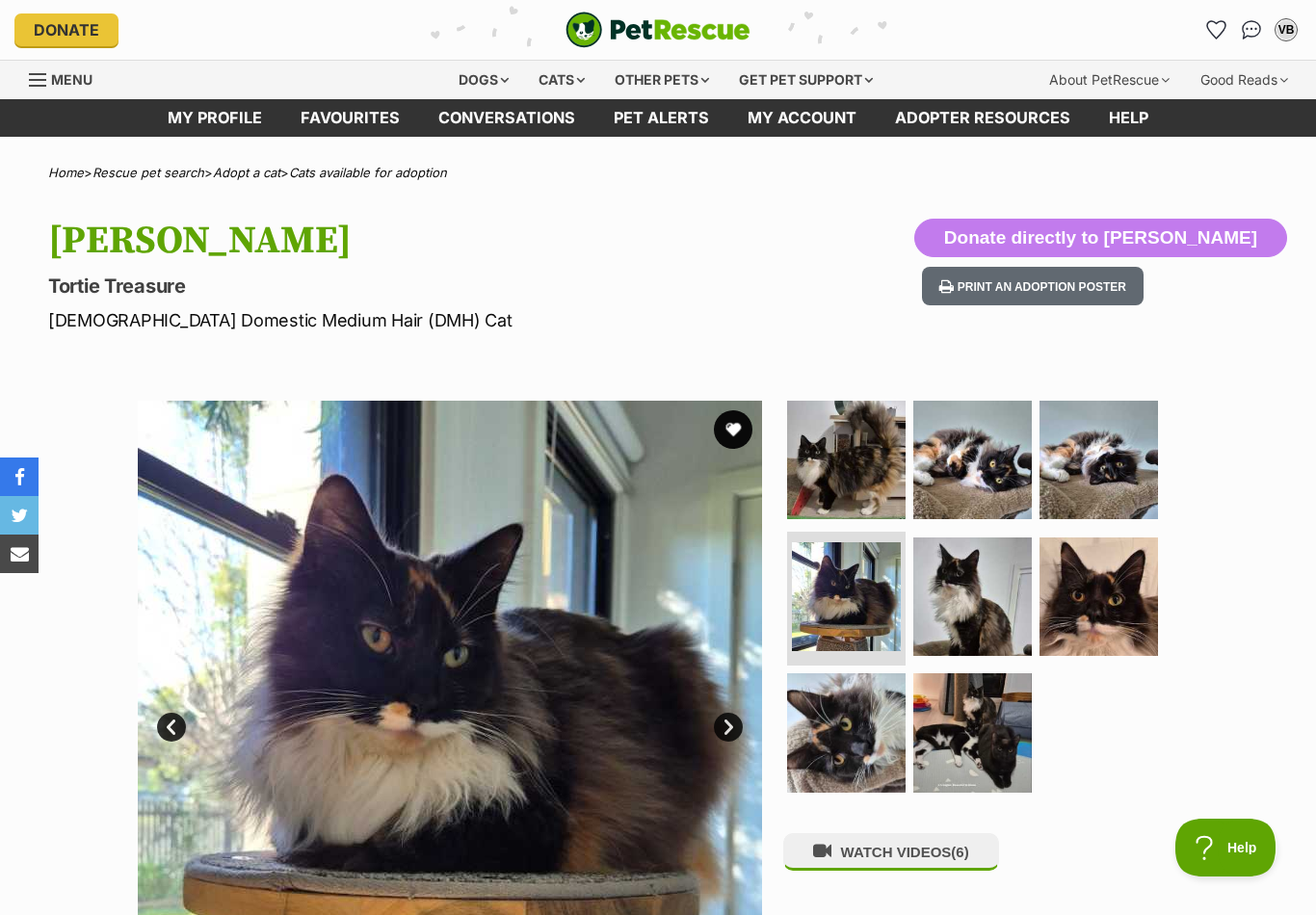
click at [978, 602] on img at bounding box center [972, 597] width 119 height 119
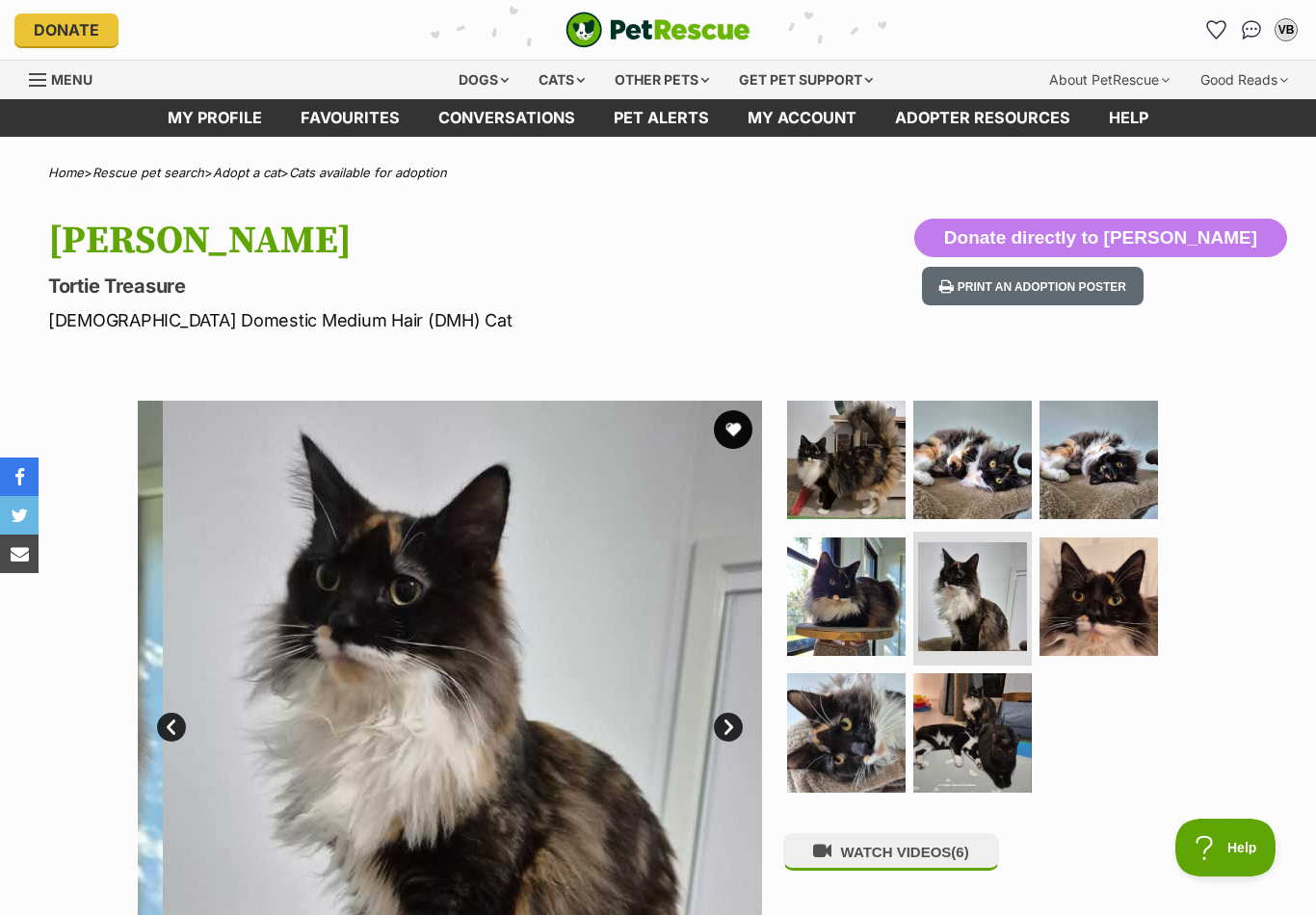
click at [978, 496] on img at bounding box center [972, 460] width 119 height 119
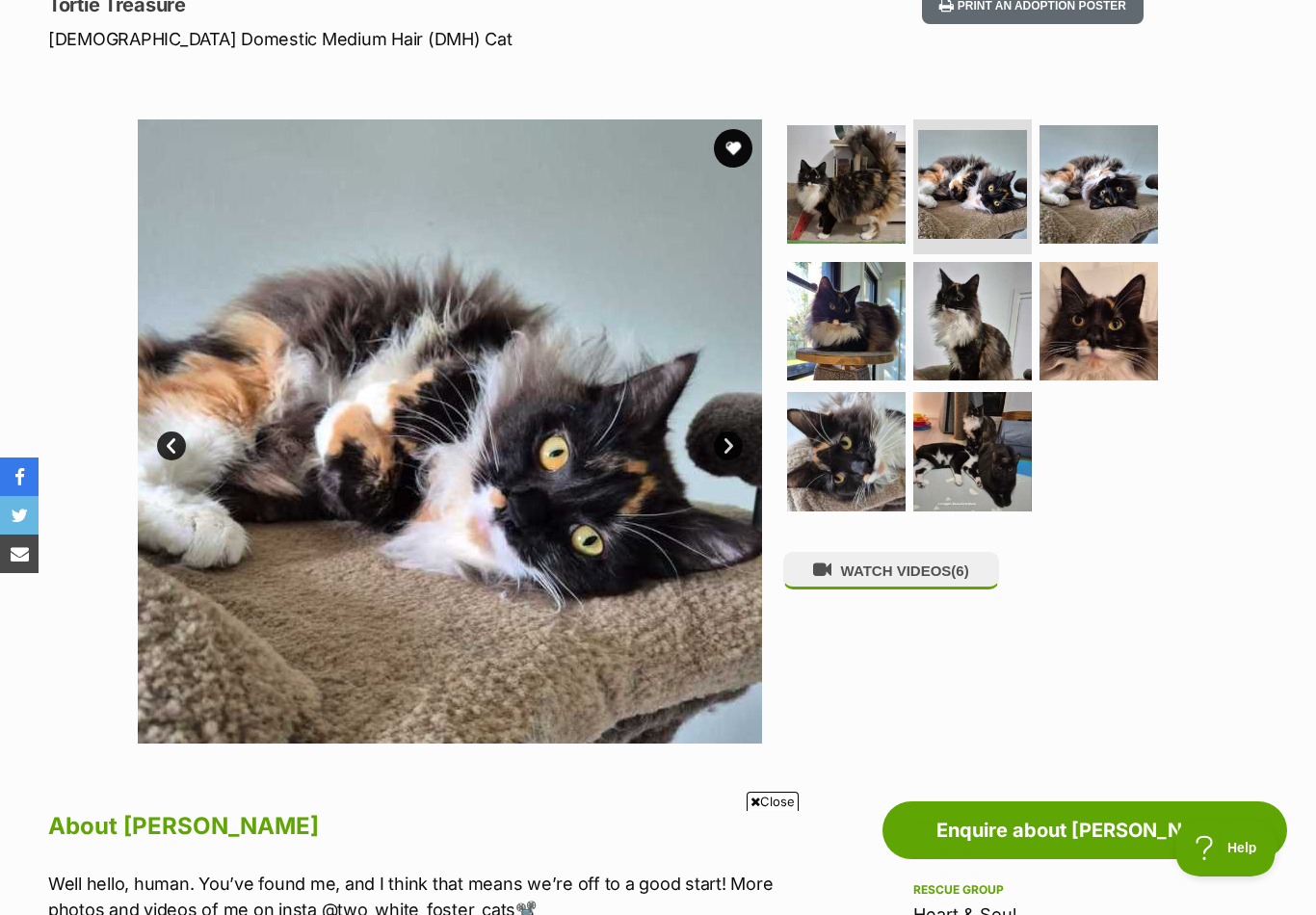
scroll to position [246, 0]
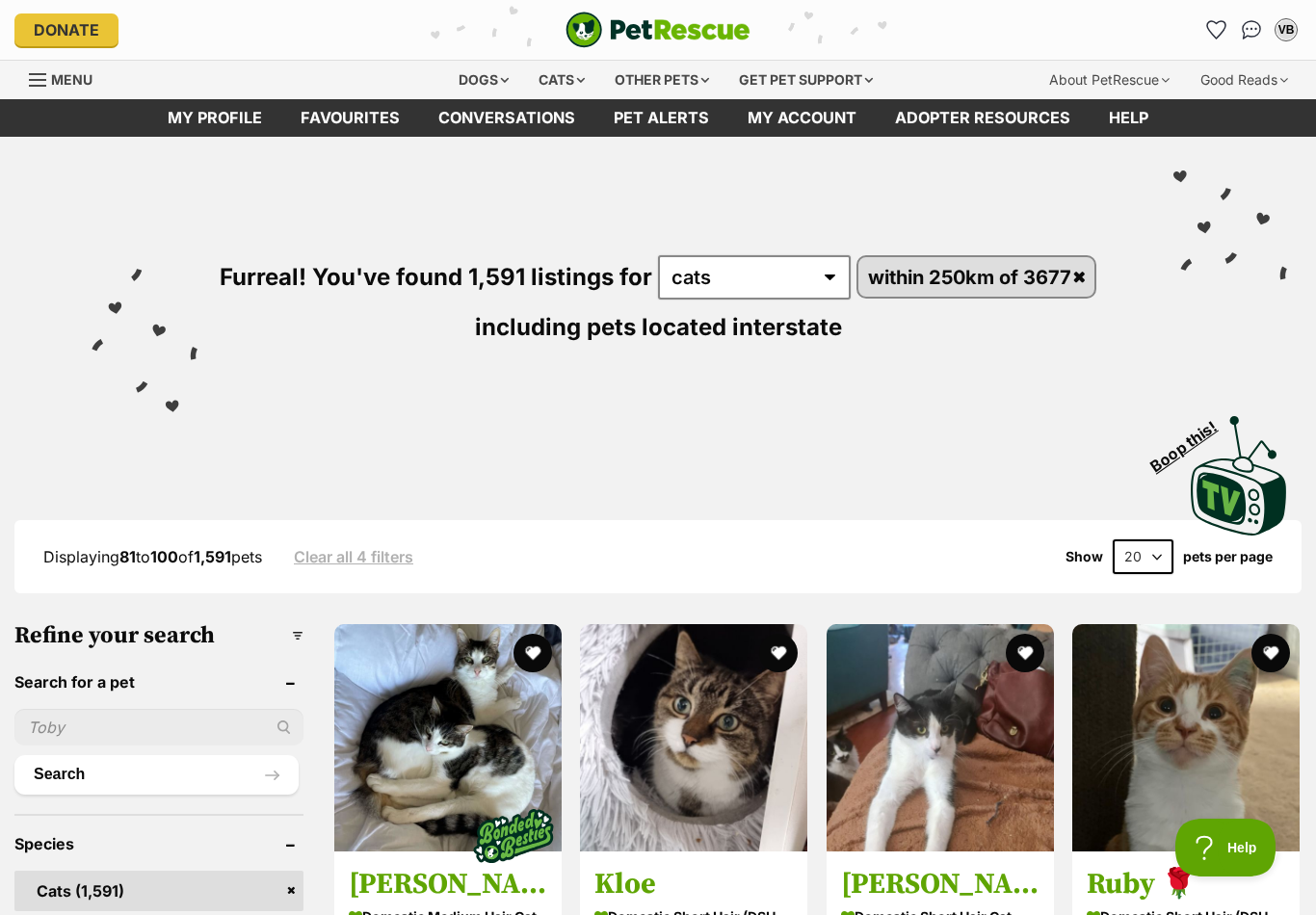
click at [1211, 36] on icon "Favourites" at bounding box center [1216, 30] width 20 height 19
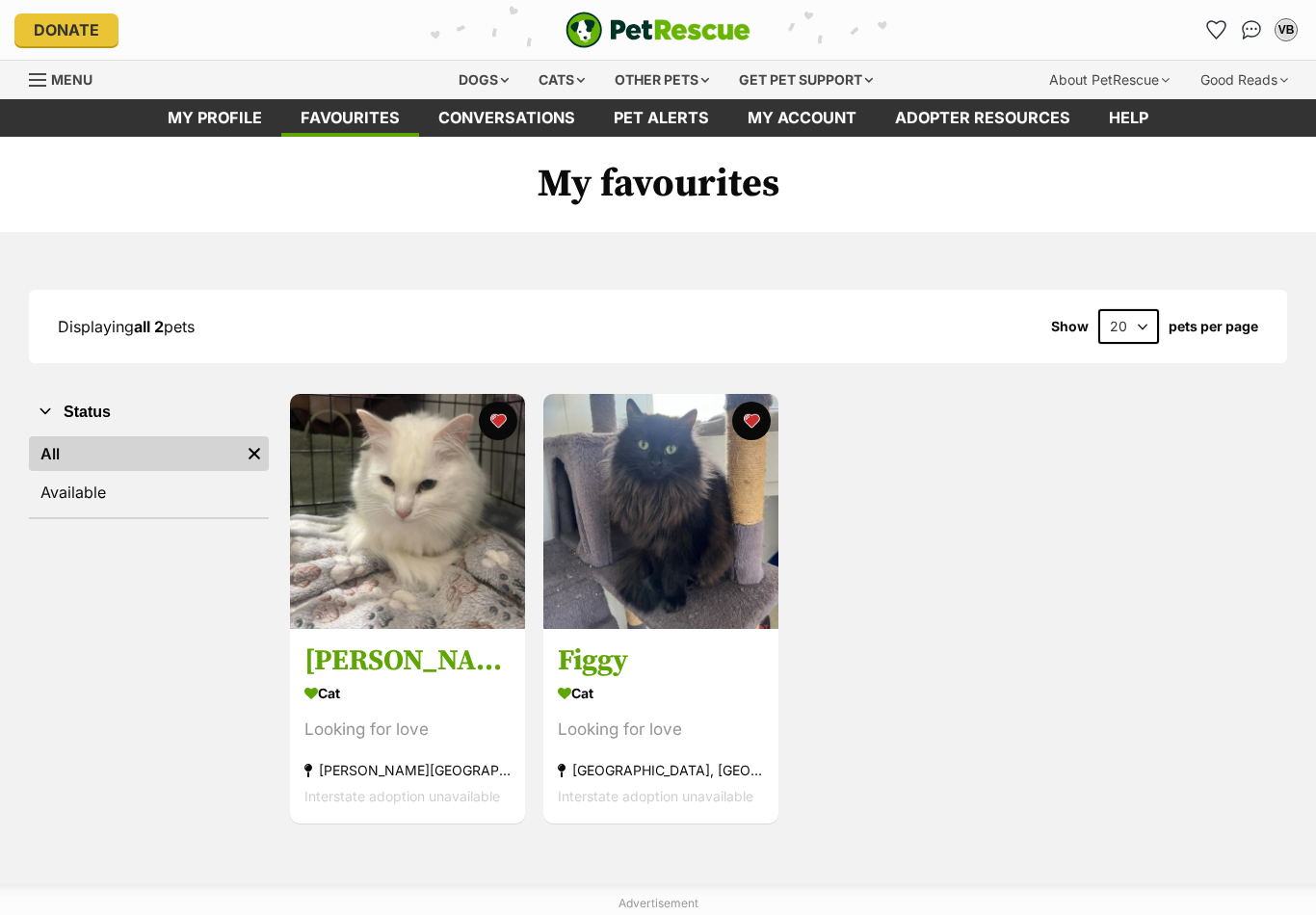
click at [692, 550] on img at bounding box center [661, 512] width 235 height 235
click at [42, 76] on div "Menu" at bounding box center [39, 80] width 19 height 15
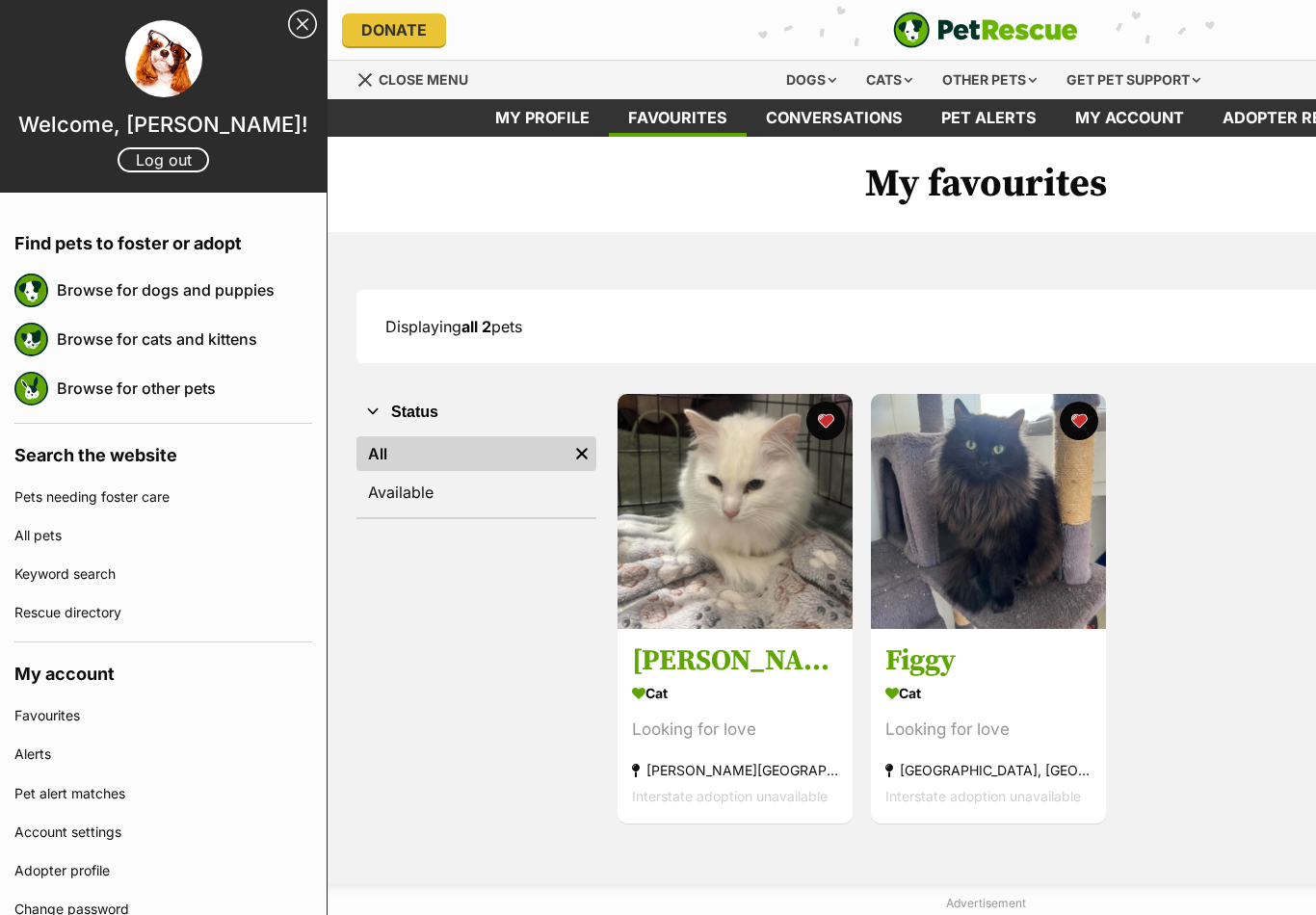
click at [60, 580] on link "Keyword search" at bounding box center [163, 575] width 298 height 39
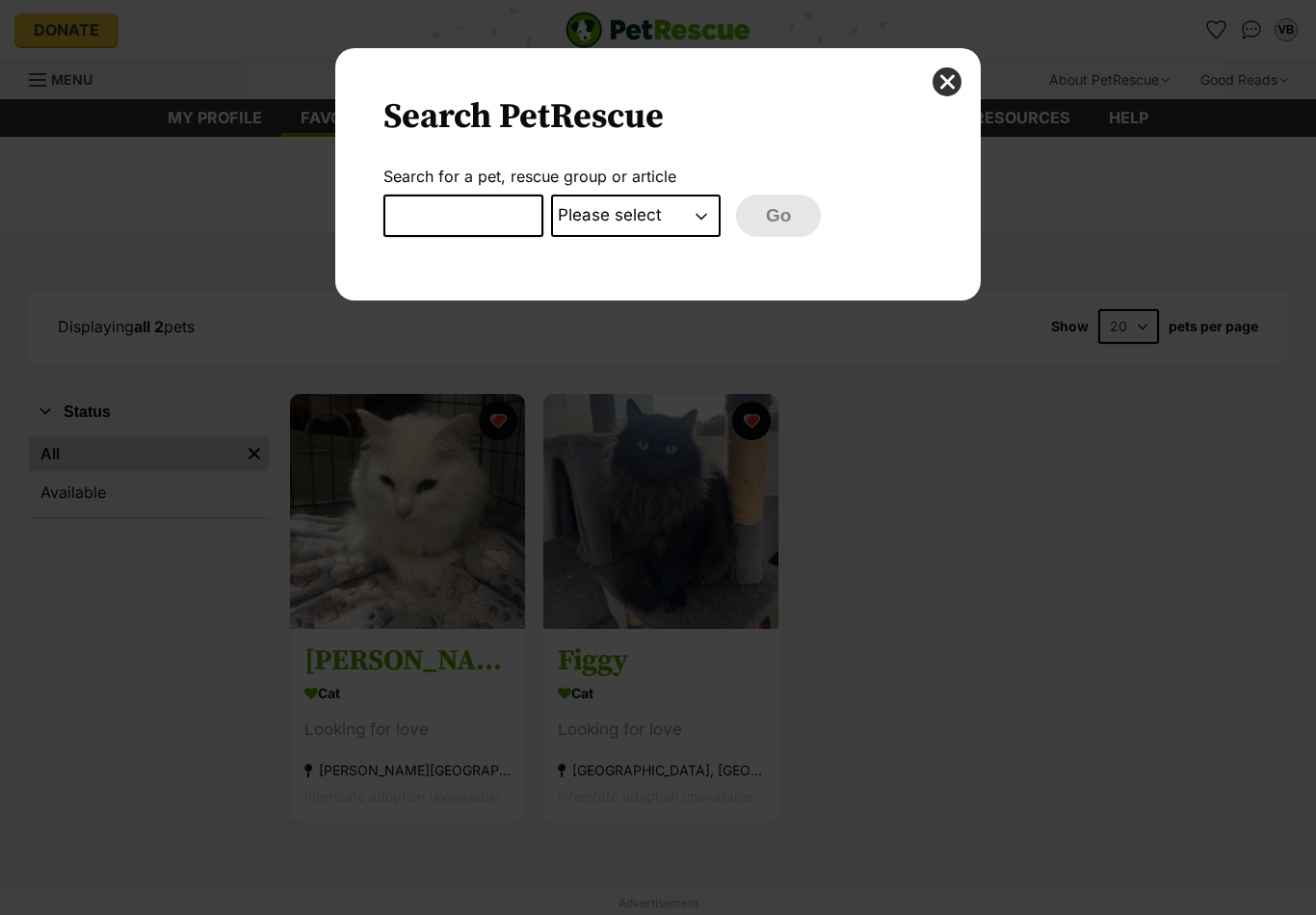
click at [629, 221] on select "Please select PetRescue ID Pet name Group Article" at bounding box center [636, 216] width 170 height 42
select select "group"
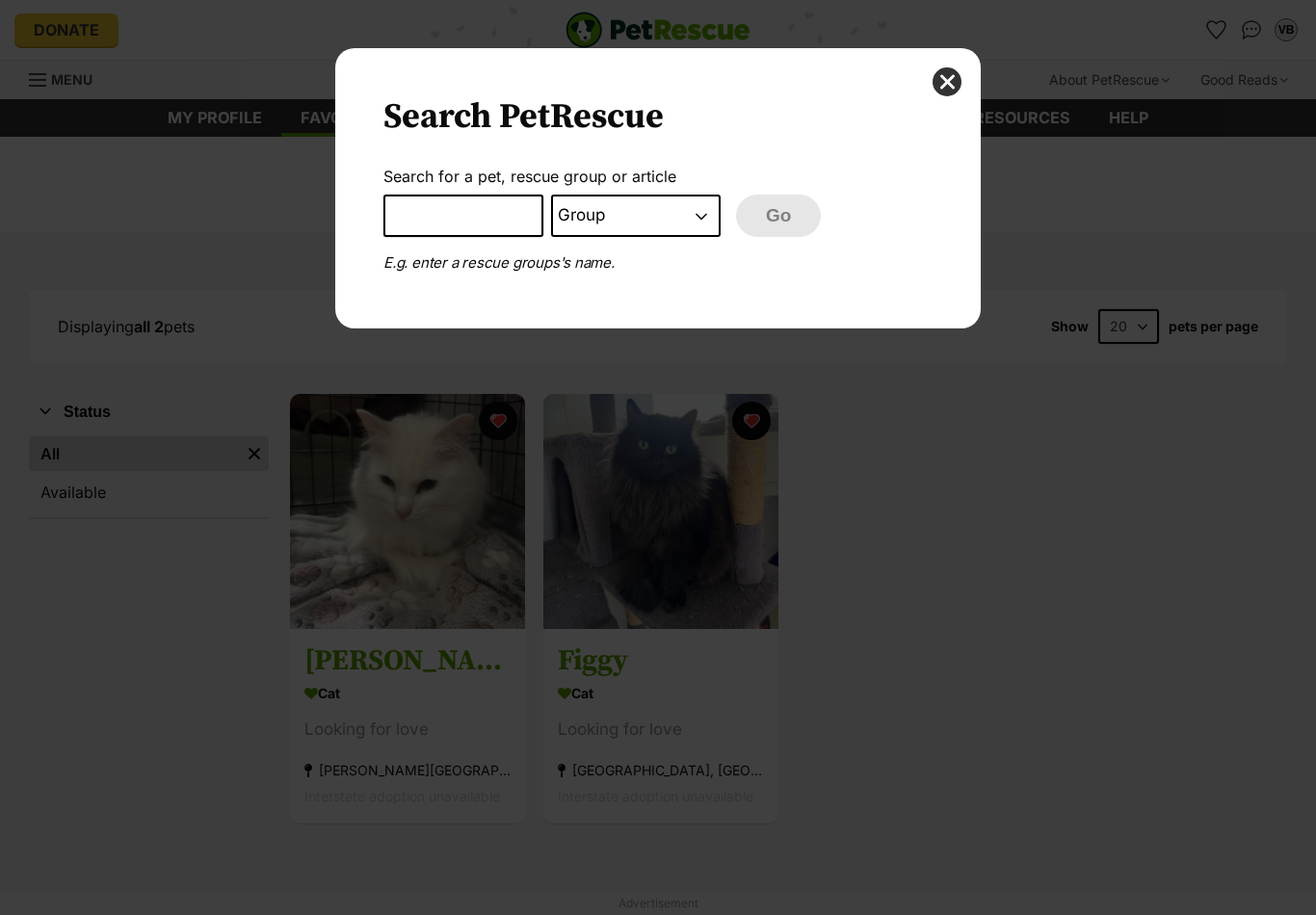
click at [501, 219] on input "Dialog Window - Close (Press escape to close)" at bounding box center [464, 216] width 160 height 42
type input "[PERSON_NAME]"
click at [777, 220] on button "Go" at bounding box center [779, 216] width 85 height 42
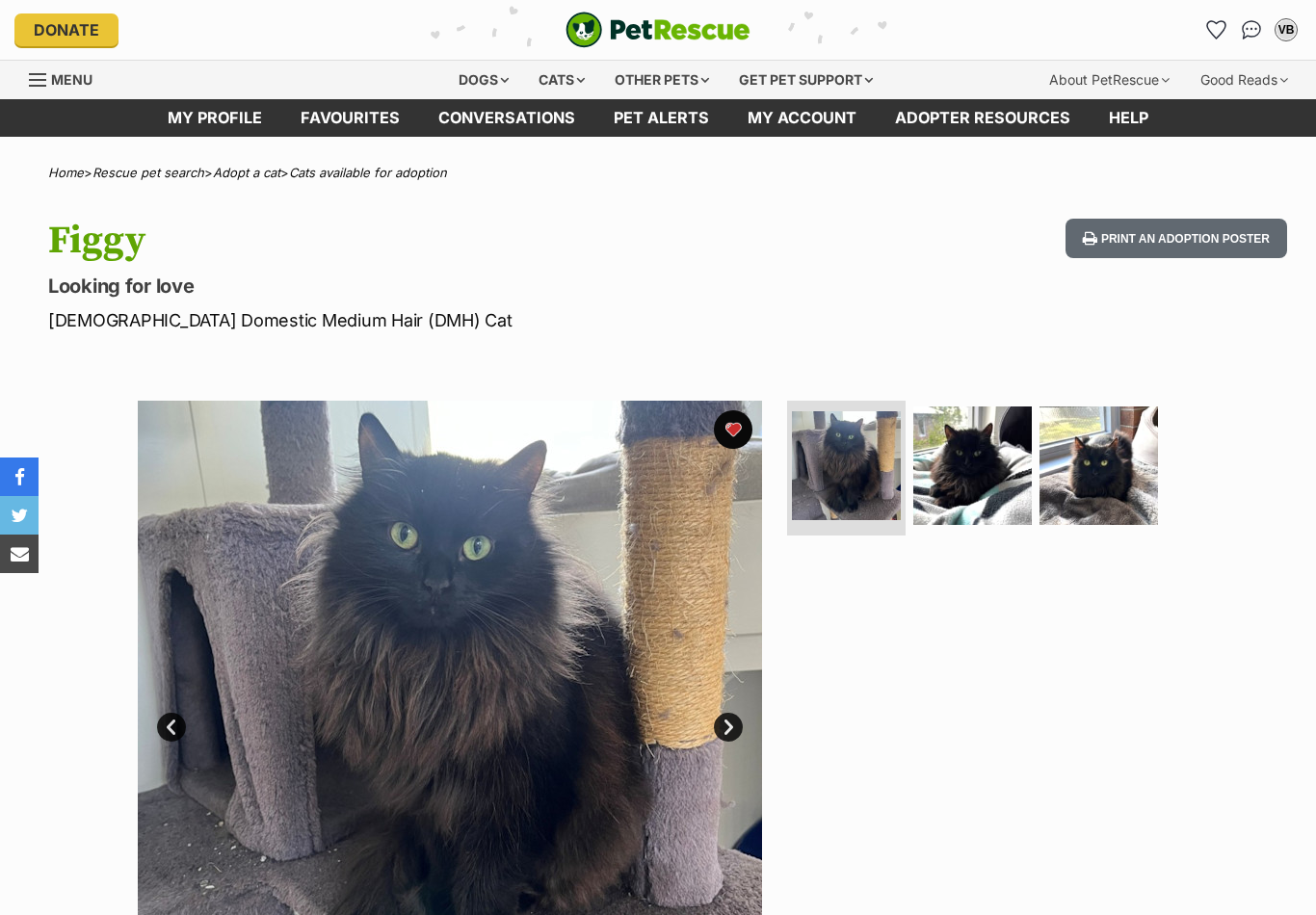
click at [913, 468] on img at bounding box center [972, 466] width 119 height 119
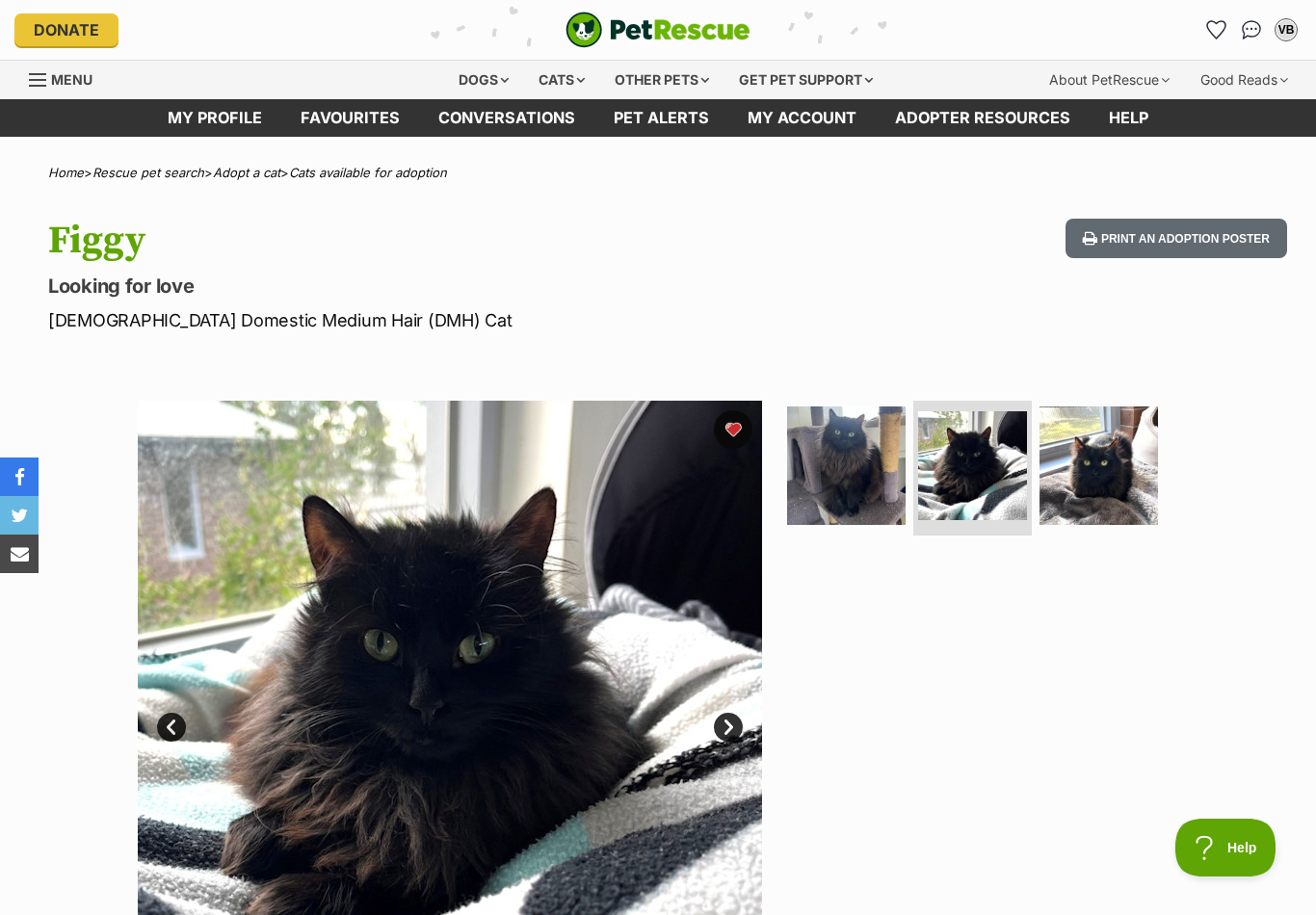
click at [1102, 462] on img at bounding box center [1098, 466] width 119 height 119
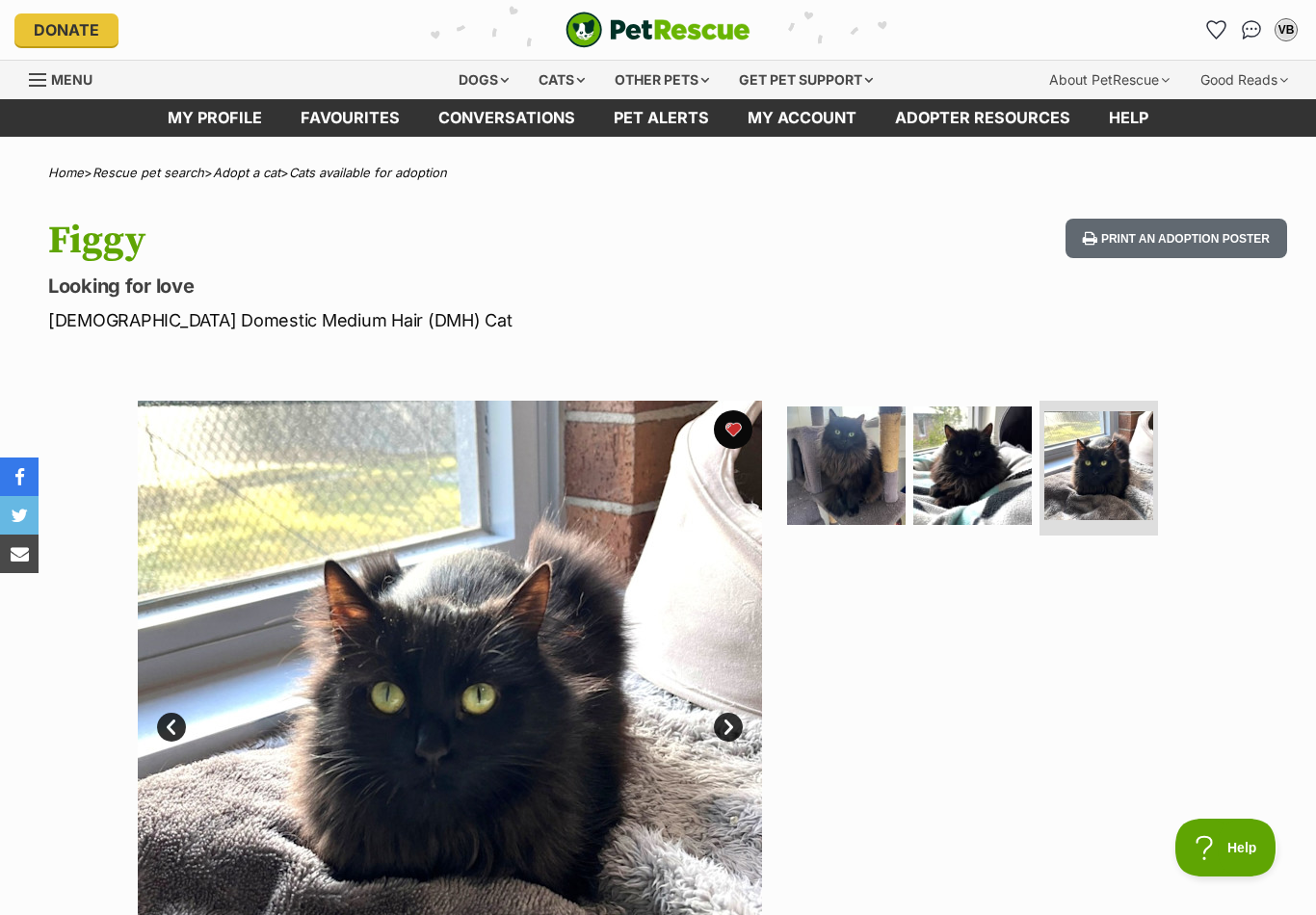
click at [853, 493] on img at bounding box center [846, 466] width 119 height 119
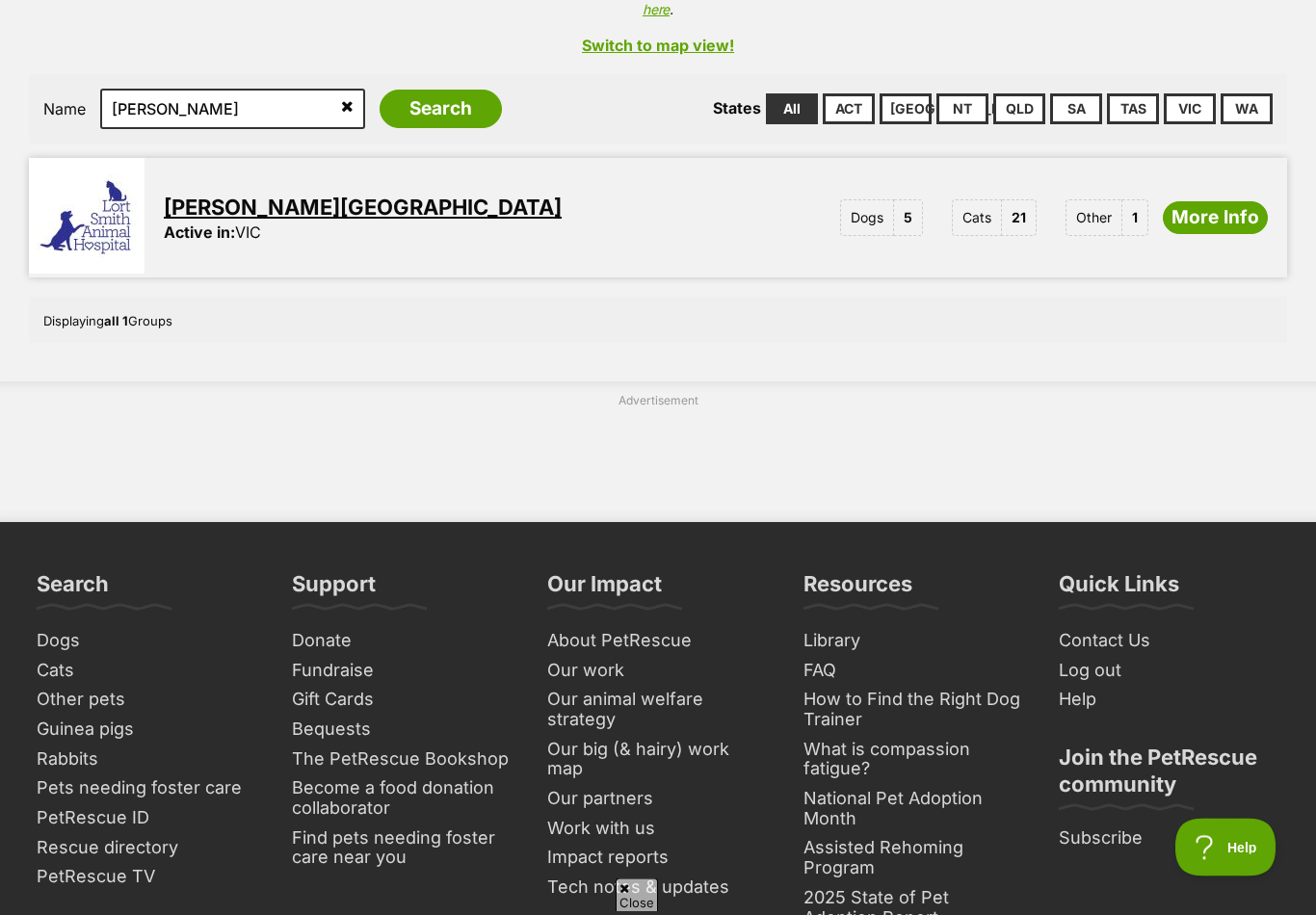
click at [1224, 202] on link "More Info" at bounding box center [1215, 219] width 105 height 33
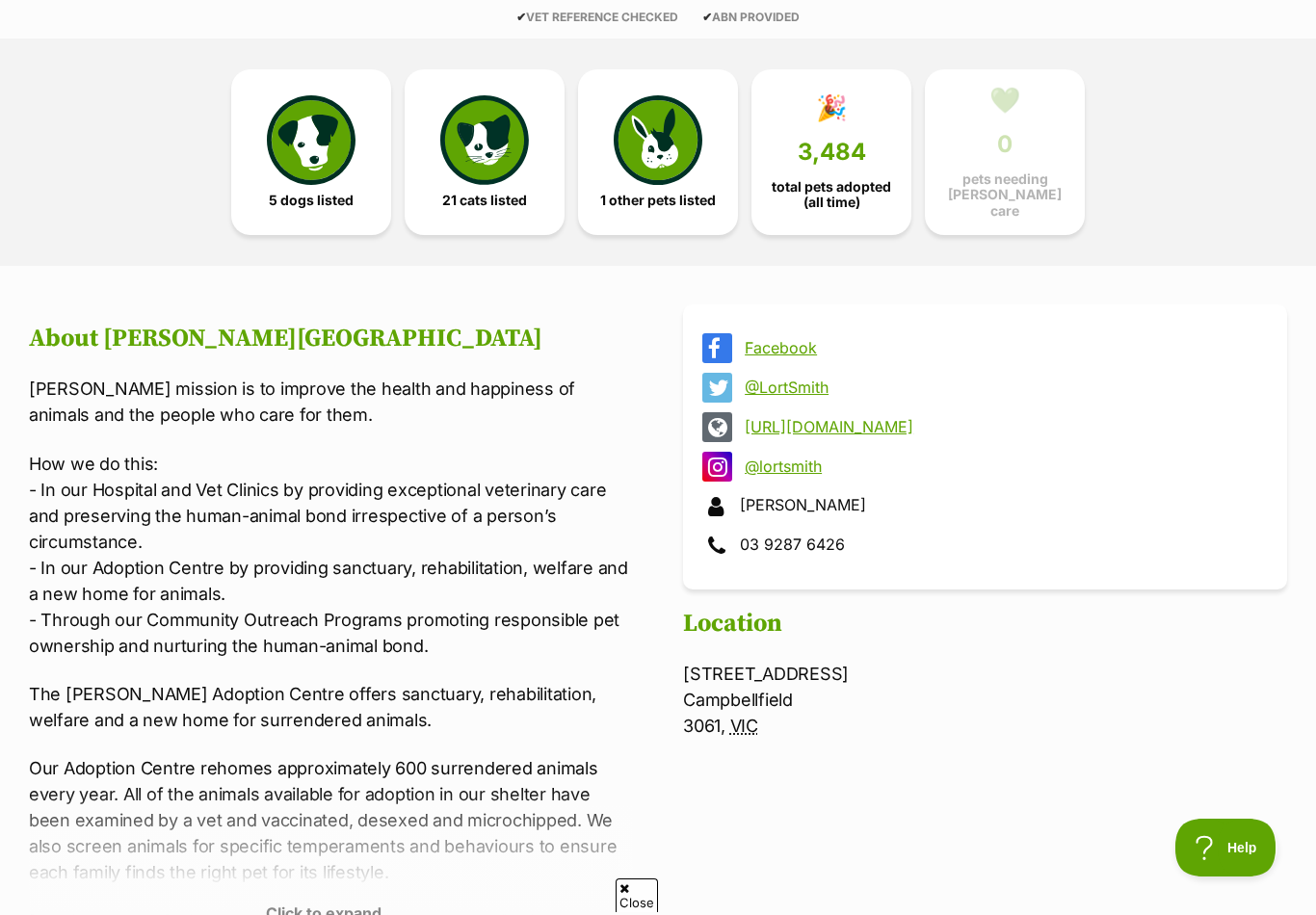
click at [485, 193] on span "21 cats listed" at bounding box center [485, 201] width 85 height 15
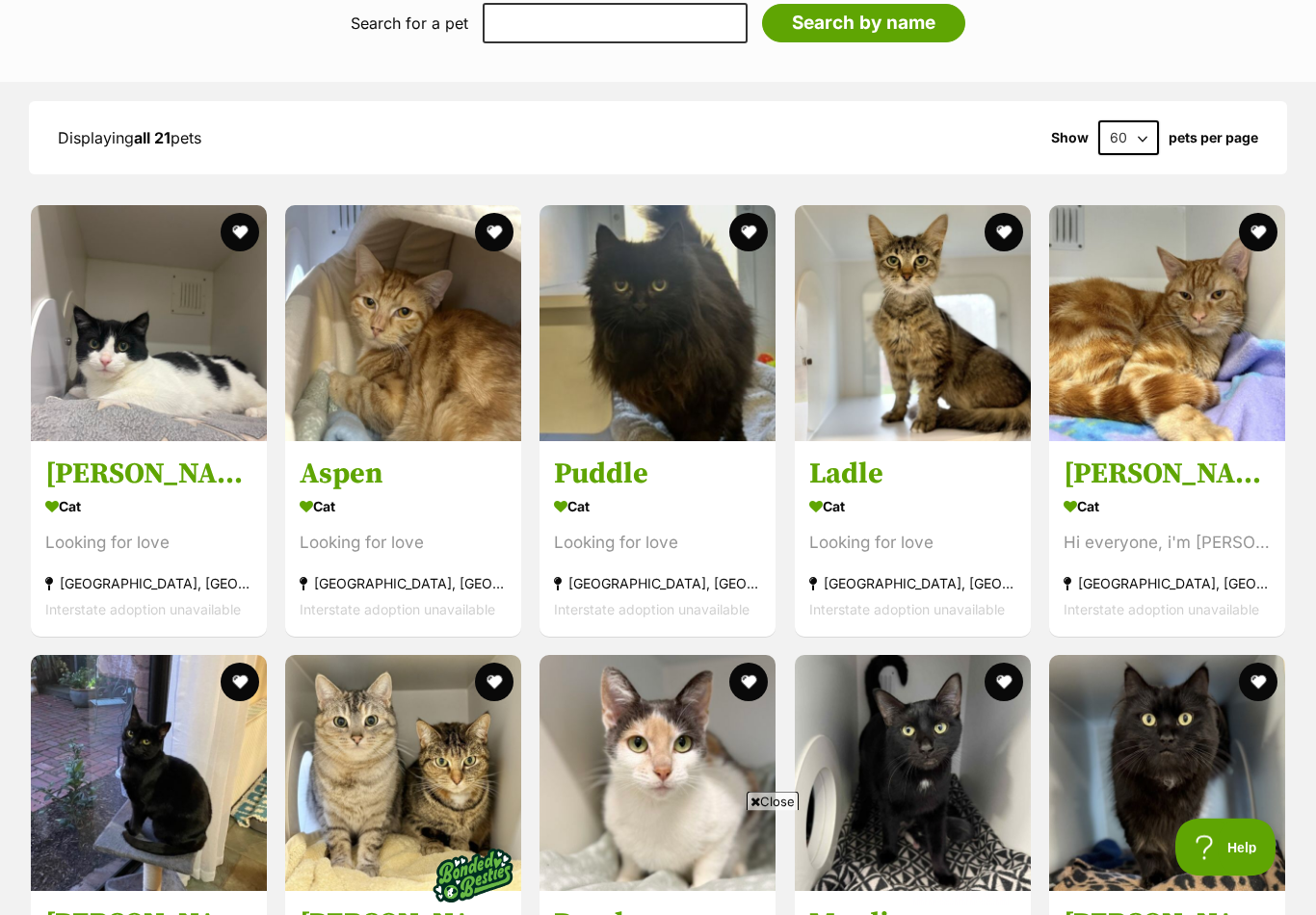
scroll to position [1831, 0]
click at [1121, 725] on img at bounding box center [1167, 773] width 236 height 236
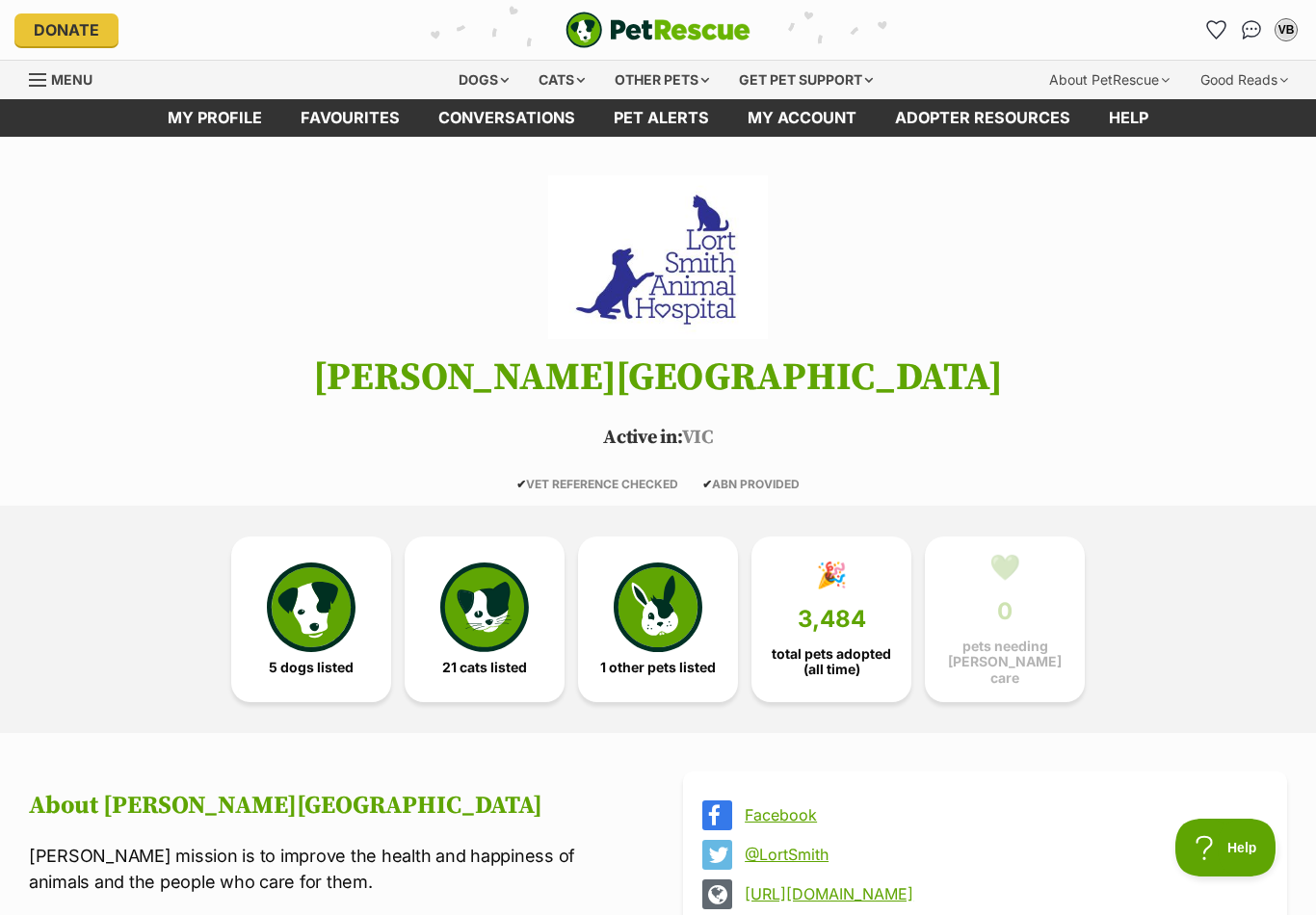
scroll to position [0, 0]
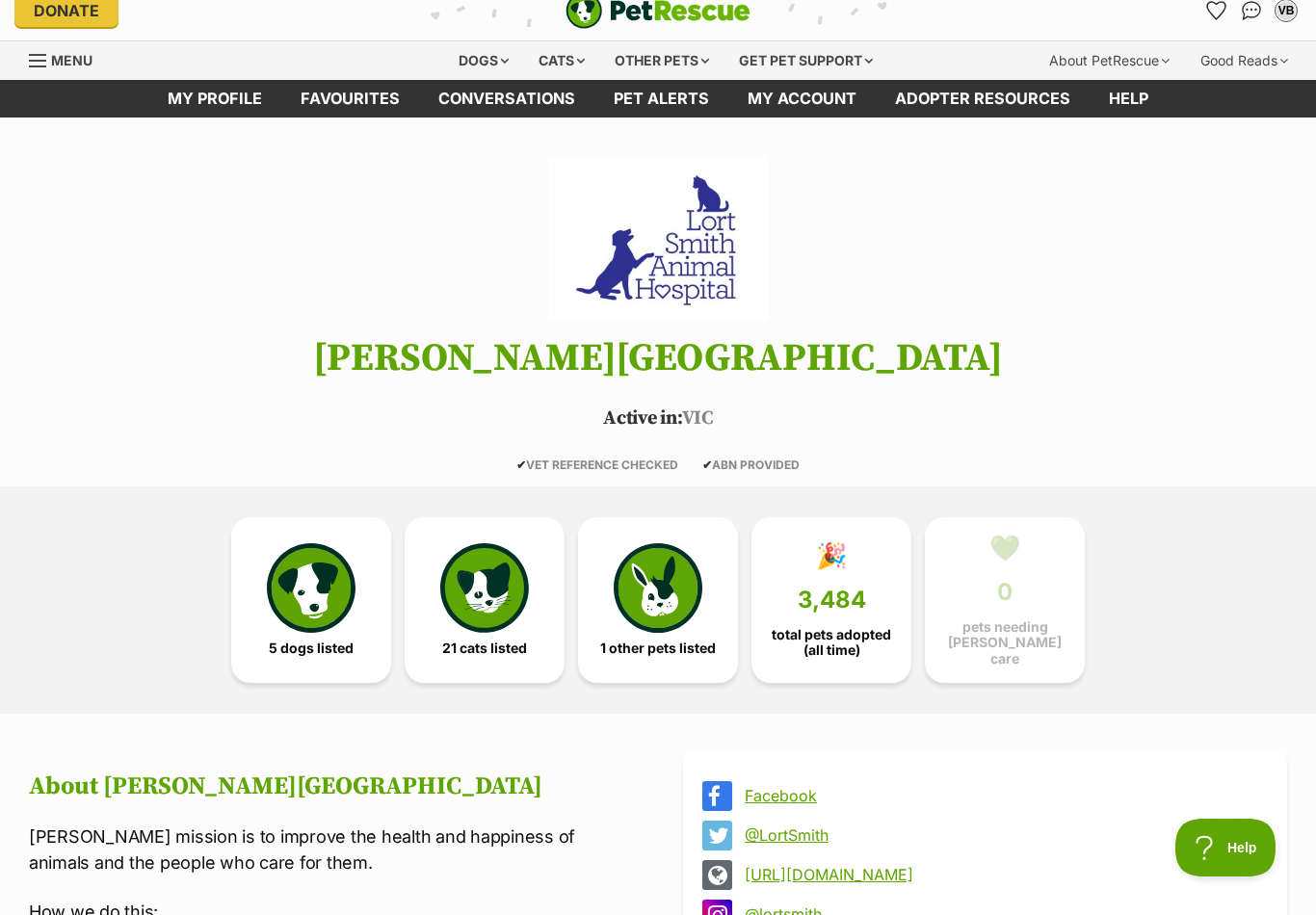
click at [491, 563] on img at bounding box center [485, 588] width 89 height 89
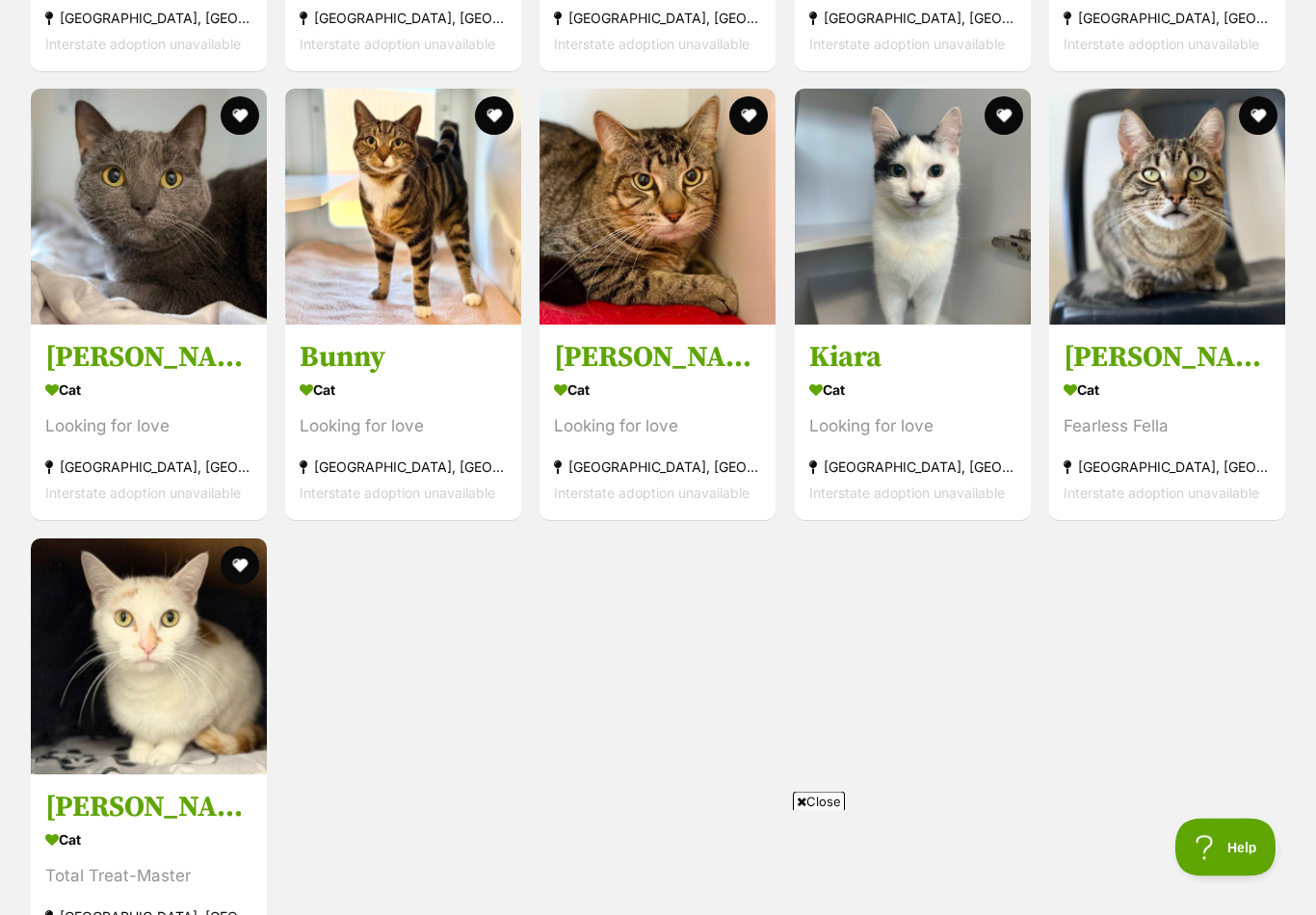
scroll to position [3297, 0]
click at [924, 267] on img at bounding box center [913, 206] width 236 height 236
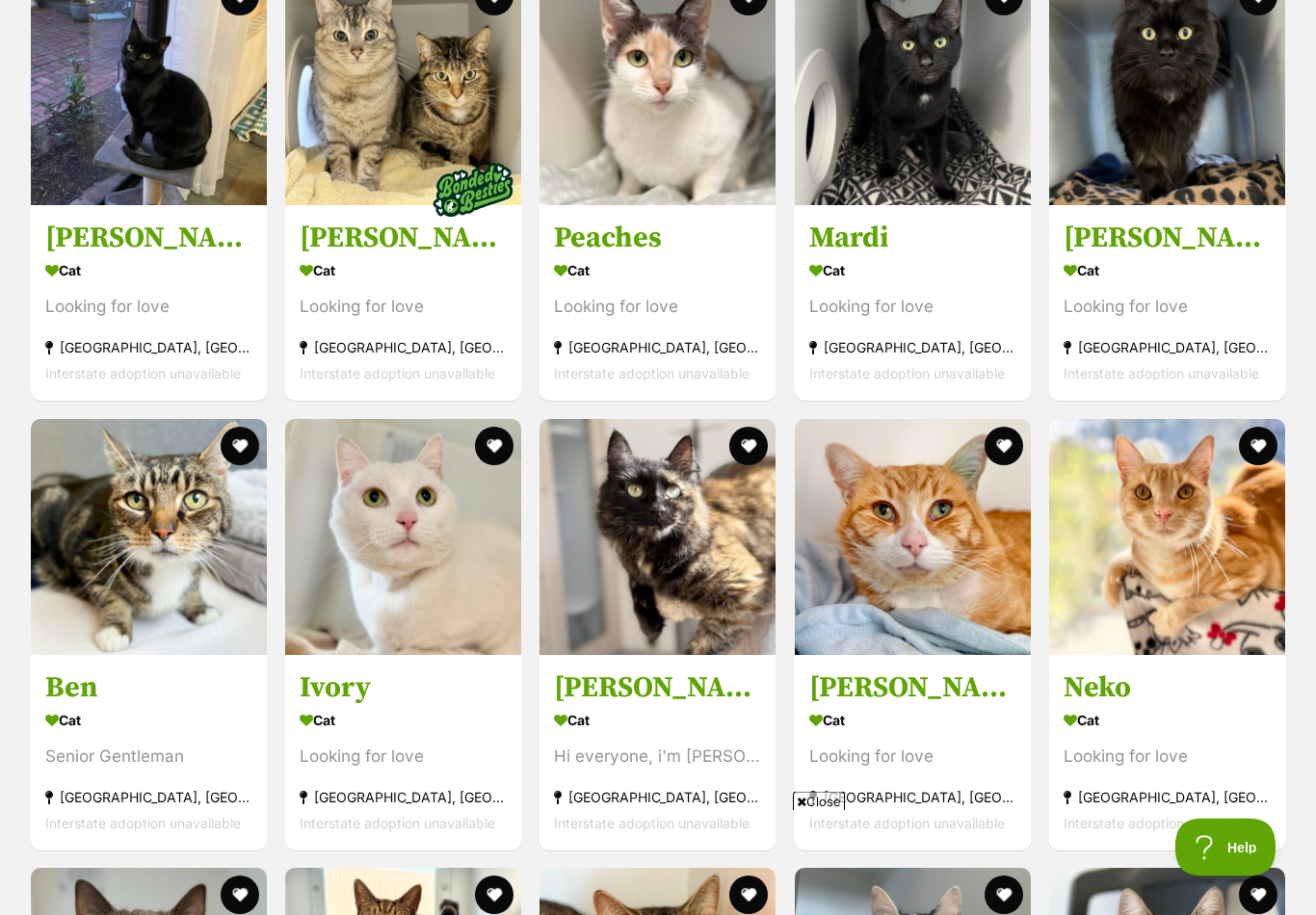
scroll to position [2517, 0]
click at [717, 549] on img at bounding box center [658, 537] width 236 height 236
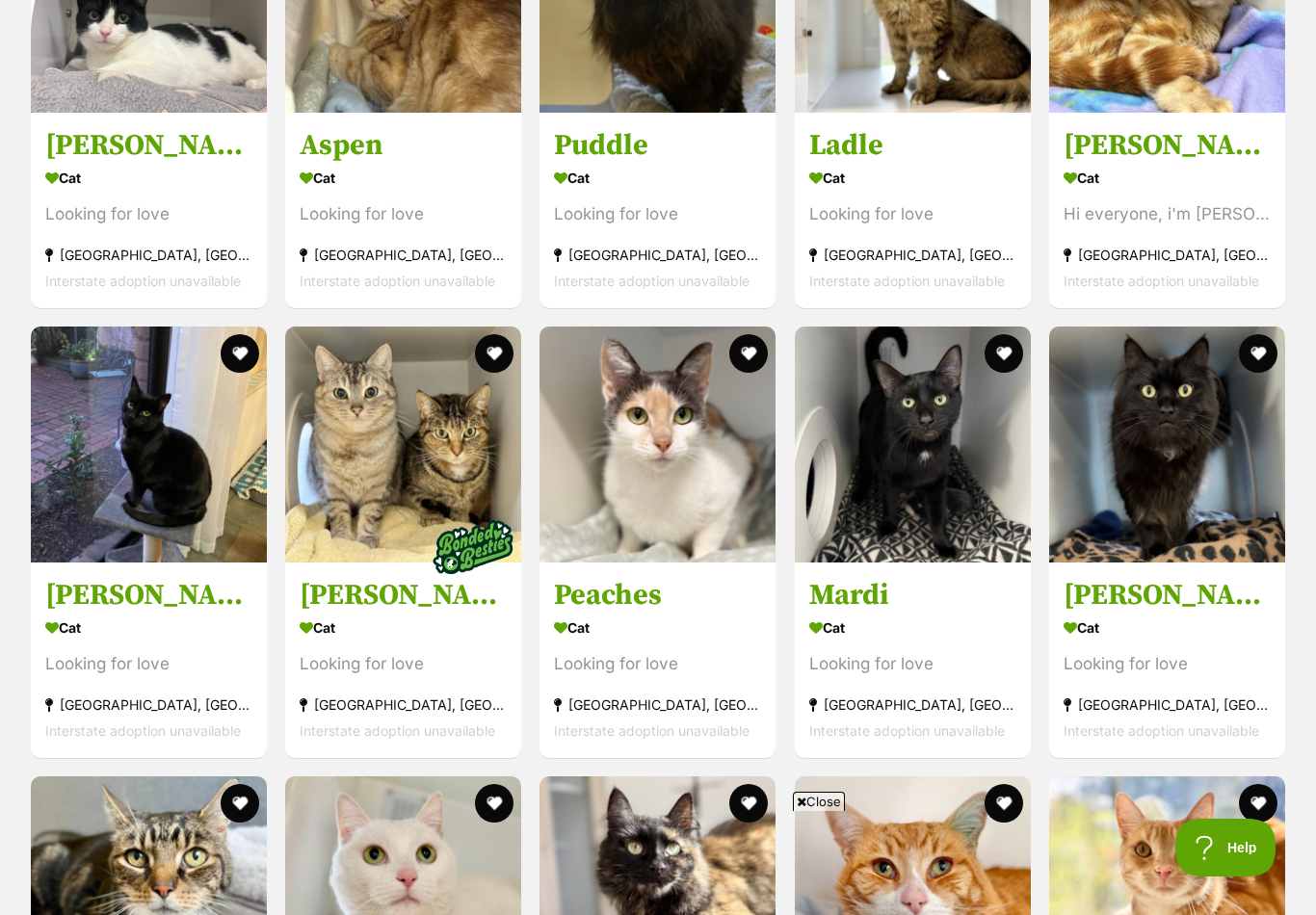
scroll to position [2158, 0]
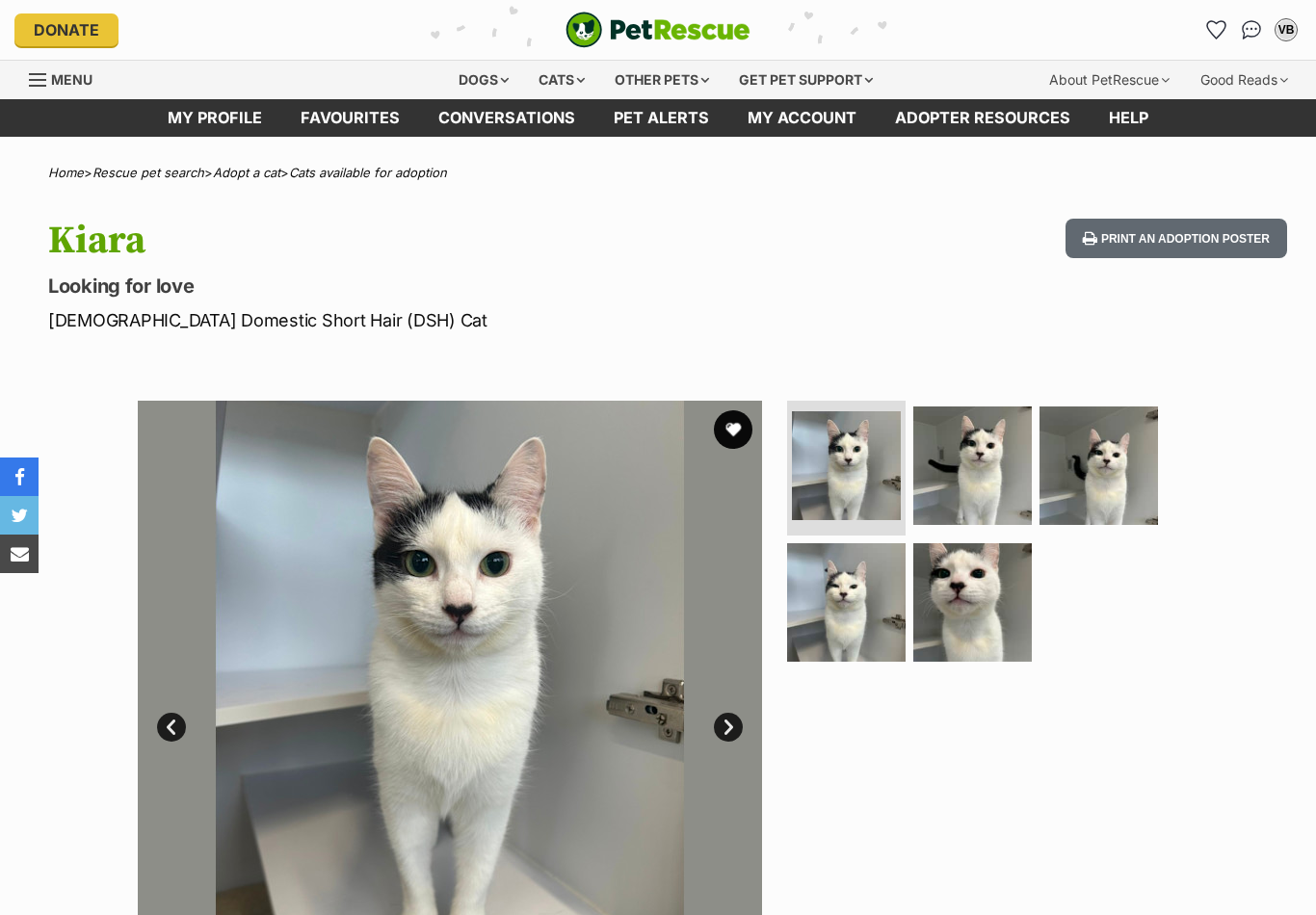
click at [965, 489] on img at bounding box center [972, 466] width 119 height 119
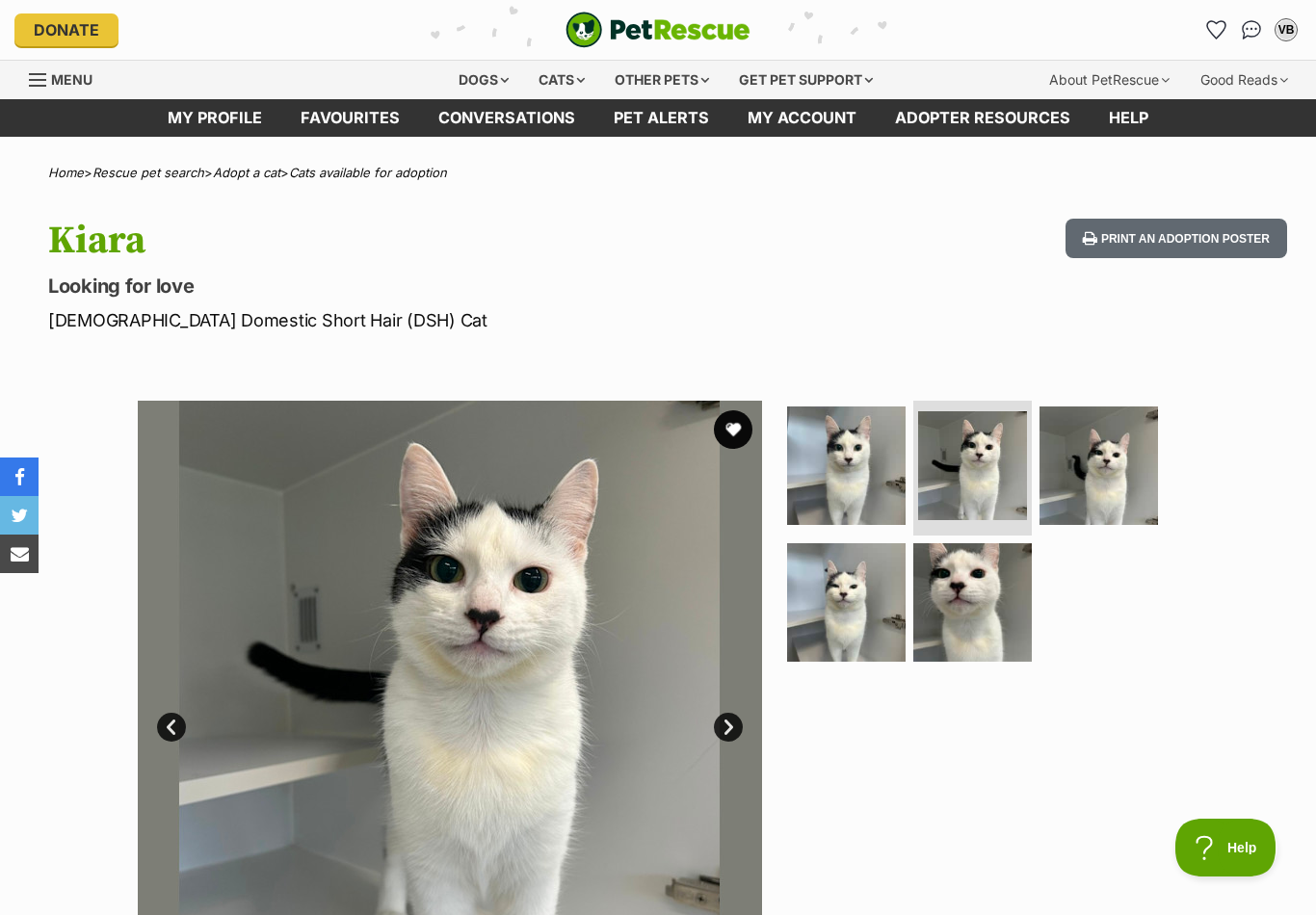
click at [1087, 452] on img at bounding box center [1098, 466] width 119 height 119
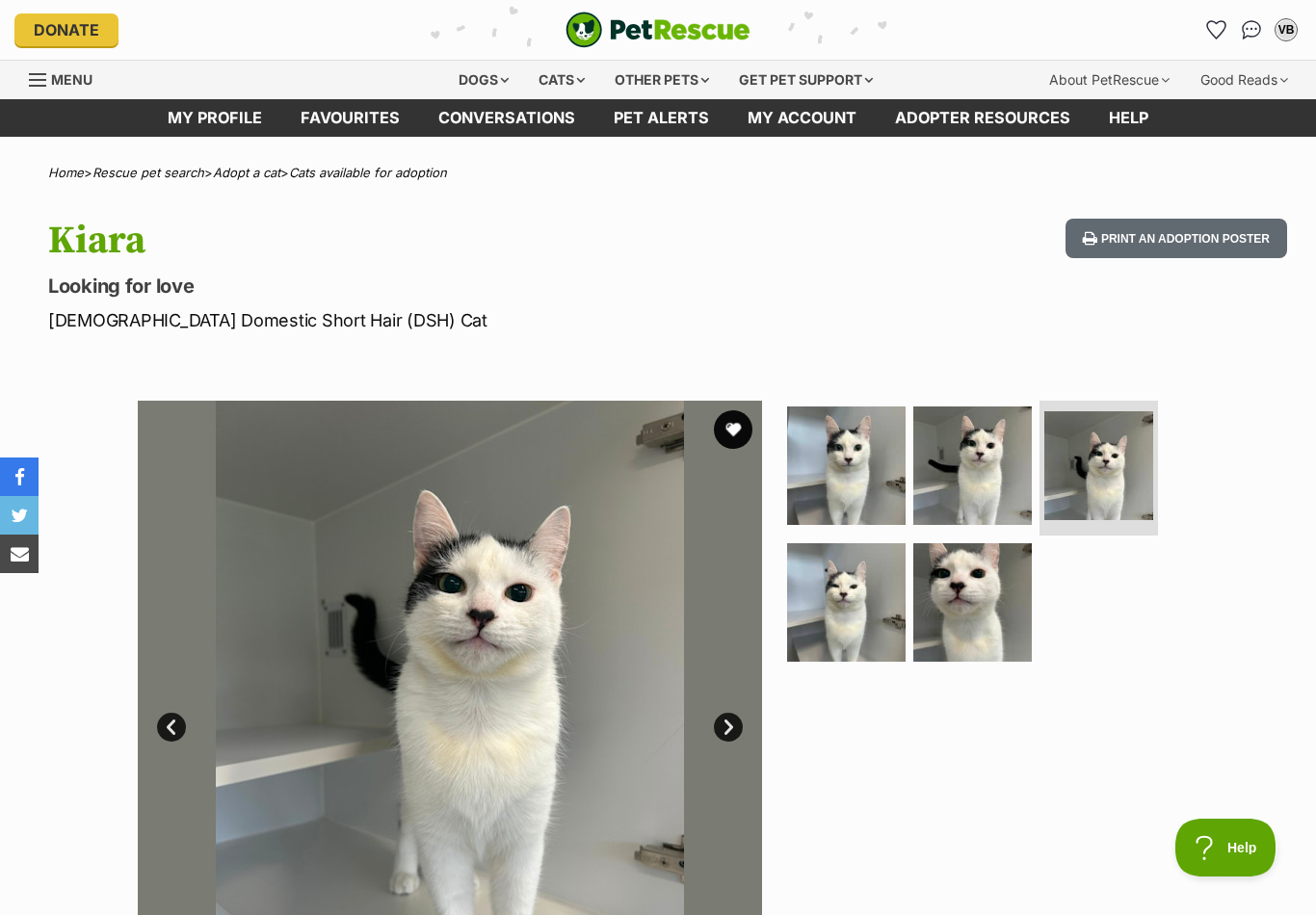
click at [861, 605] on img at bounding box center [846, 603] width 119 height 119
